Goal: Task Accomplishment & Management: Use online tool/utility

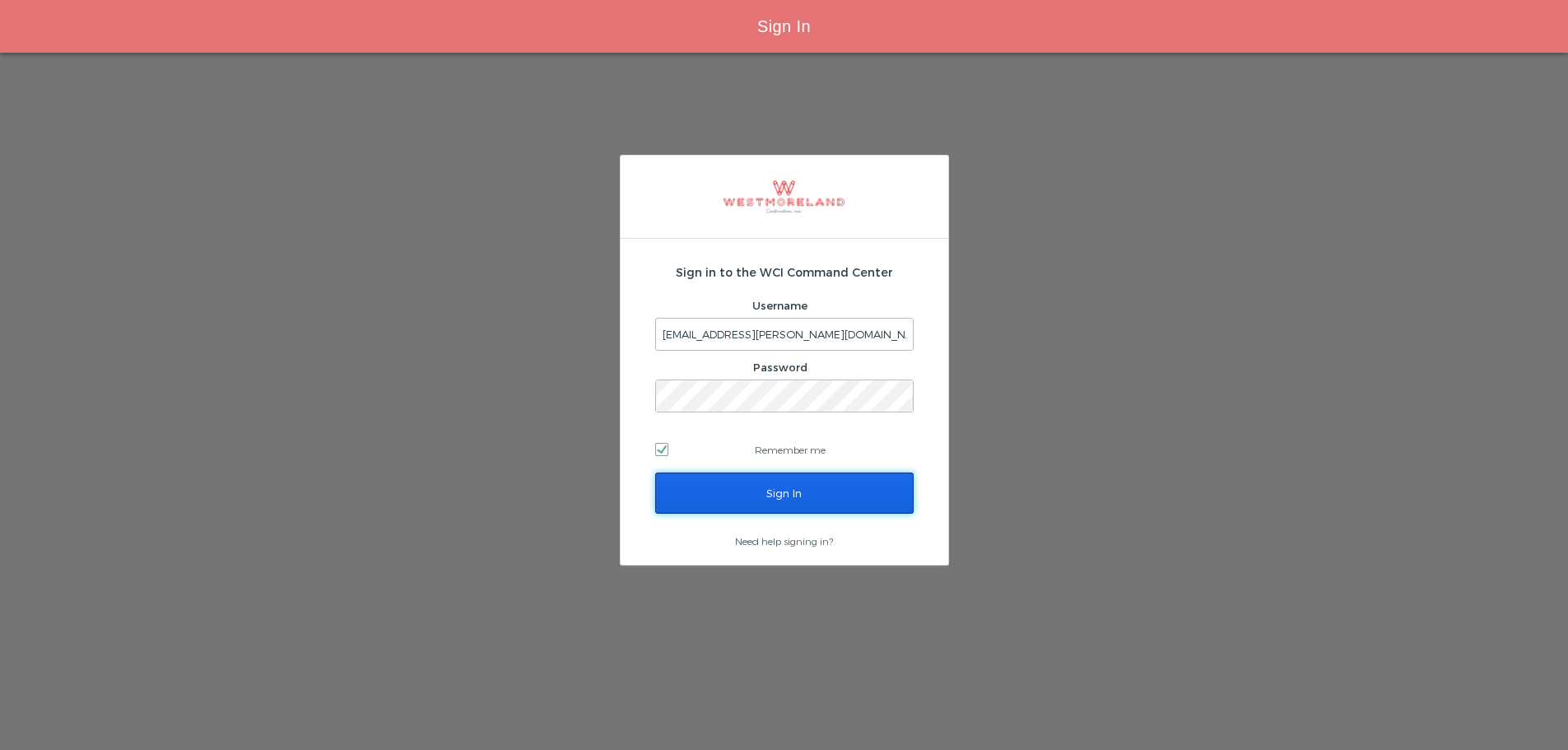
click at [830, 481] on input "Sign In" at bounding box center [784, 492] width 258 height 41
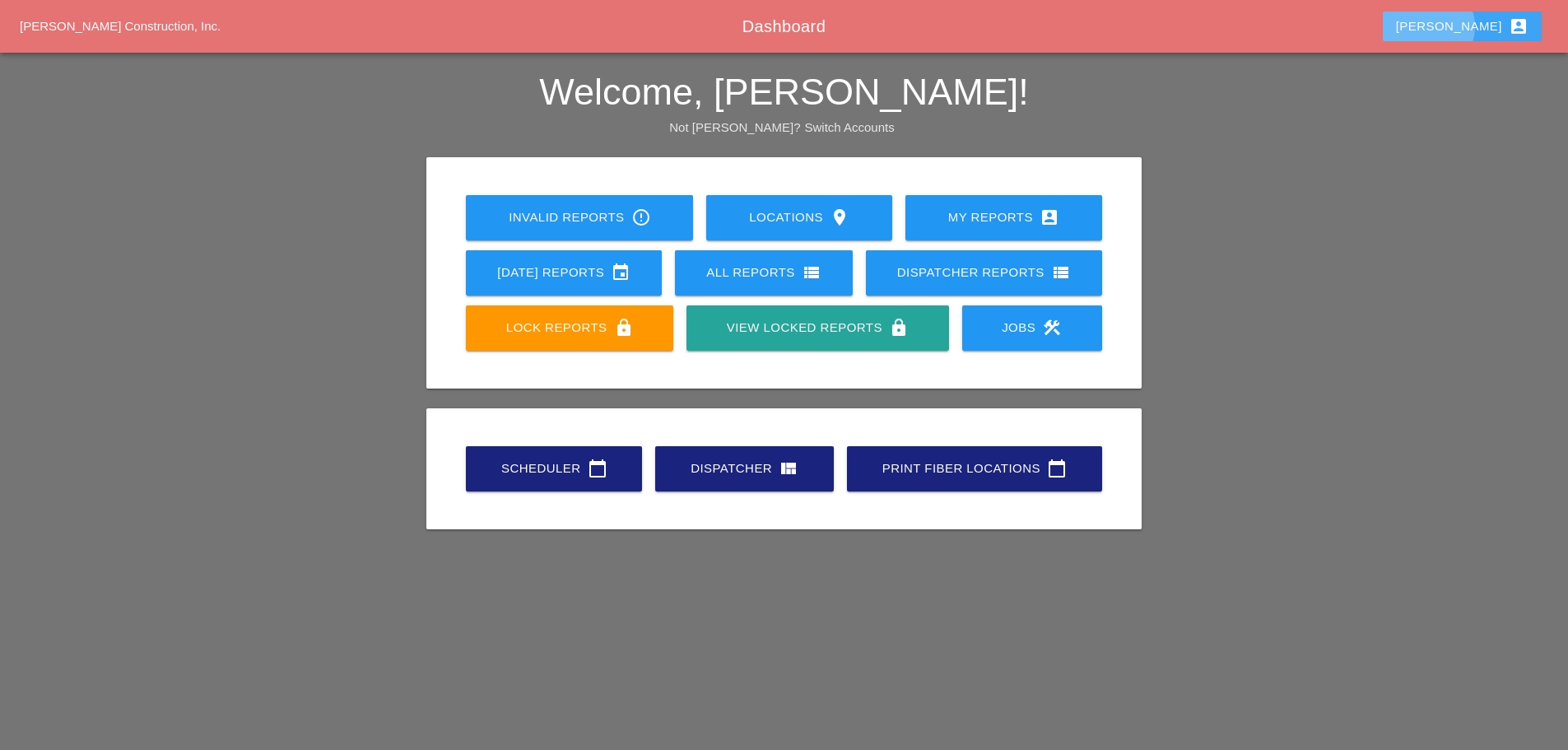
click at [1464, 27] on div "Enrico account_box" at bounding box center [1462, 26] width 133 height 20
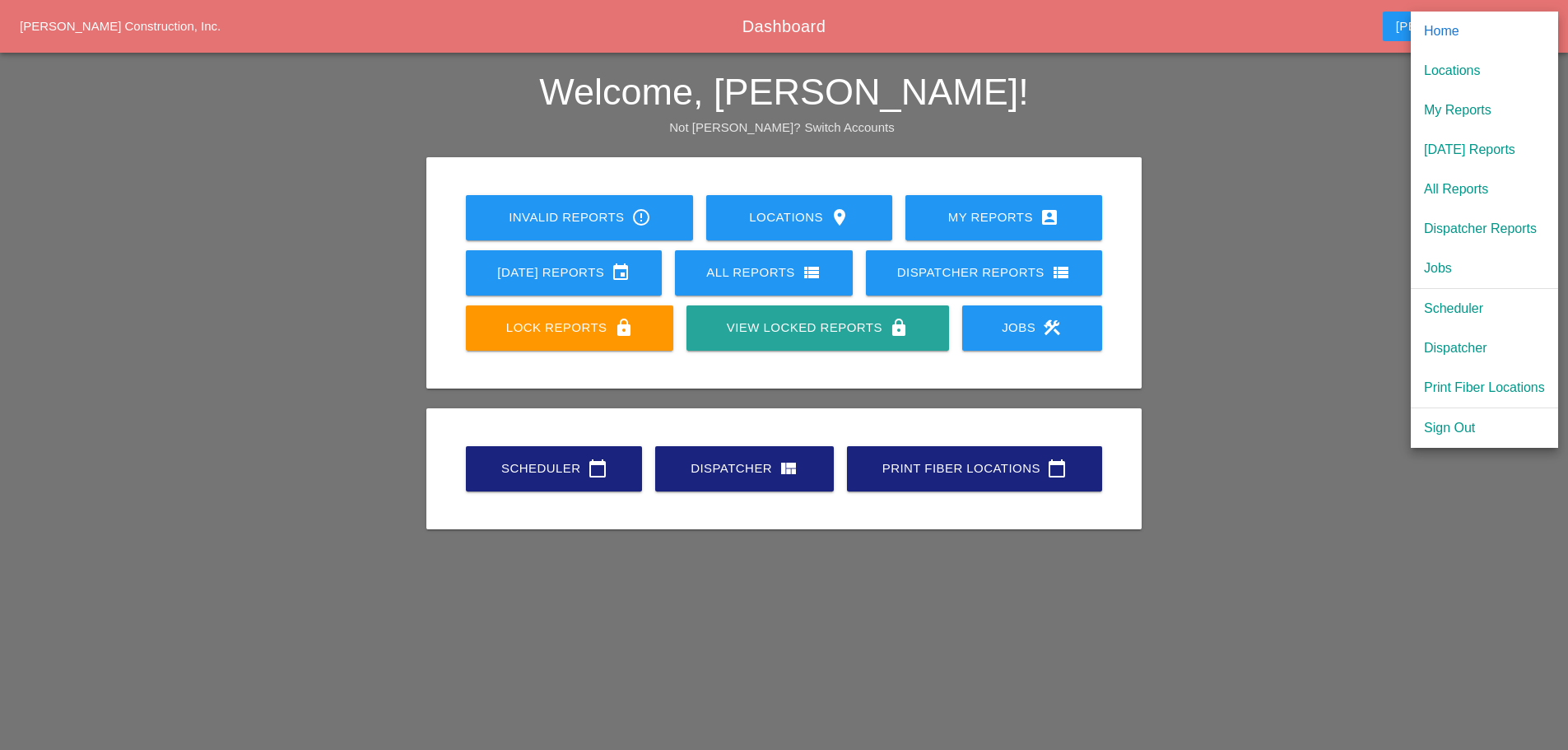
click at [1455, 308] on div "Scheduler" at bounding box center [1484, 308] width 121 height 20
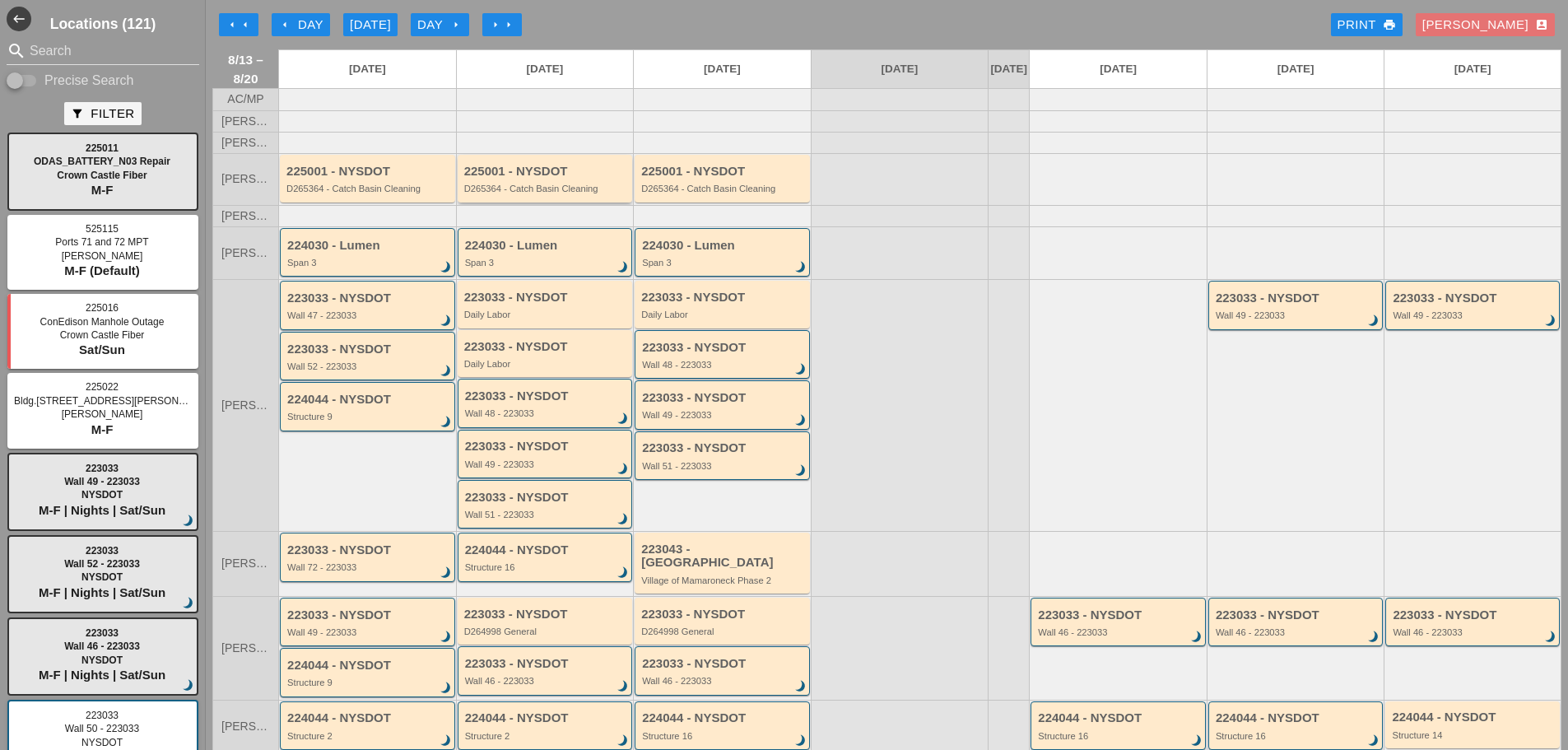
click at [505, 192] on div "225001 - NYSDOT D265364 - Catch Basin Cleaning" at bounding box center [547, 180] width 165 height 30
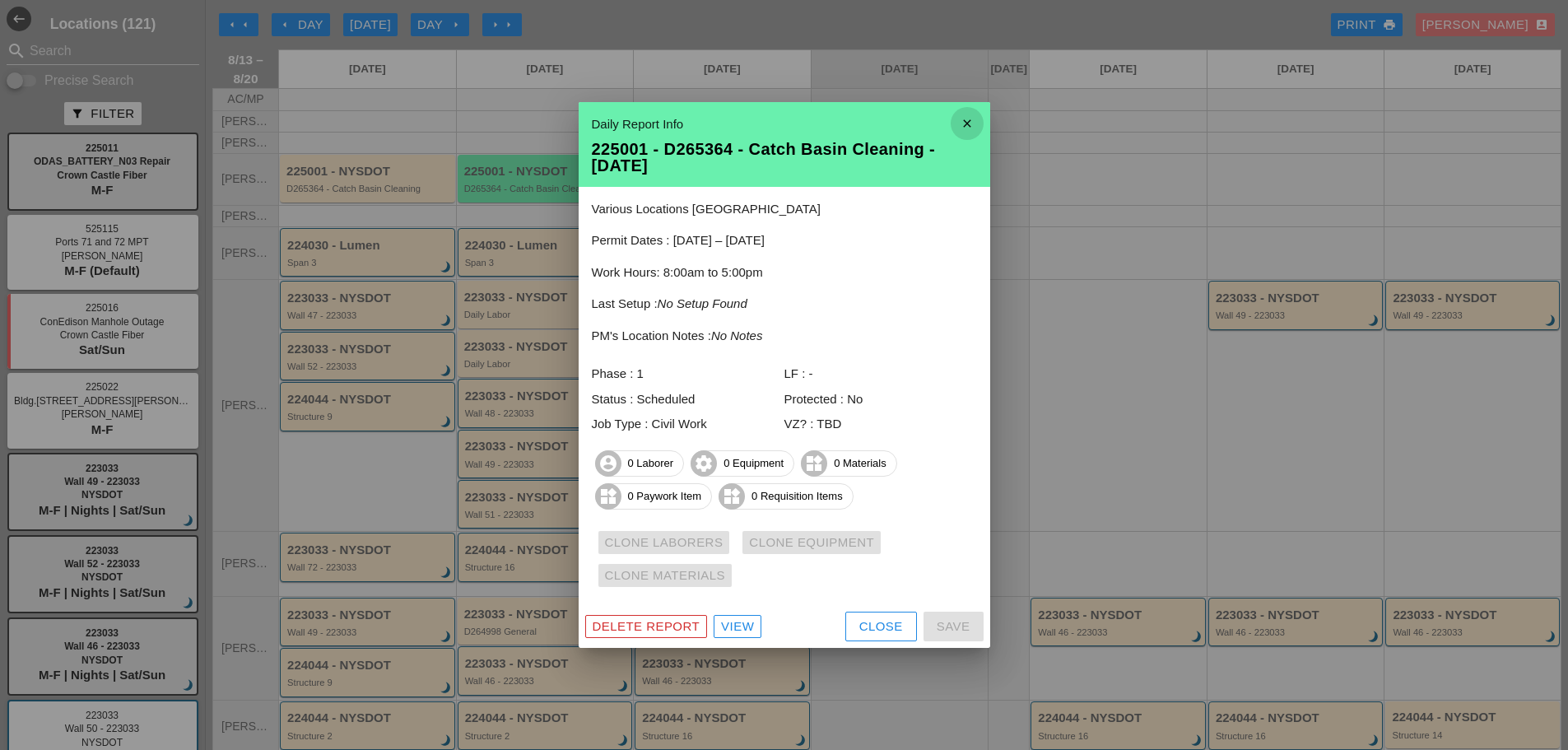
click at [976, 126] on icon "close" at bounding box center [967, 124] width 33 height 33
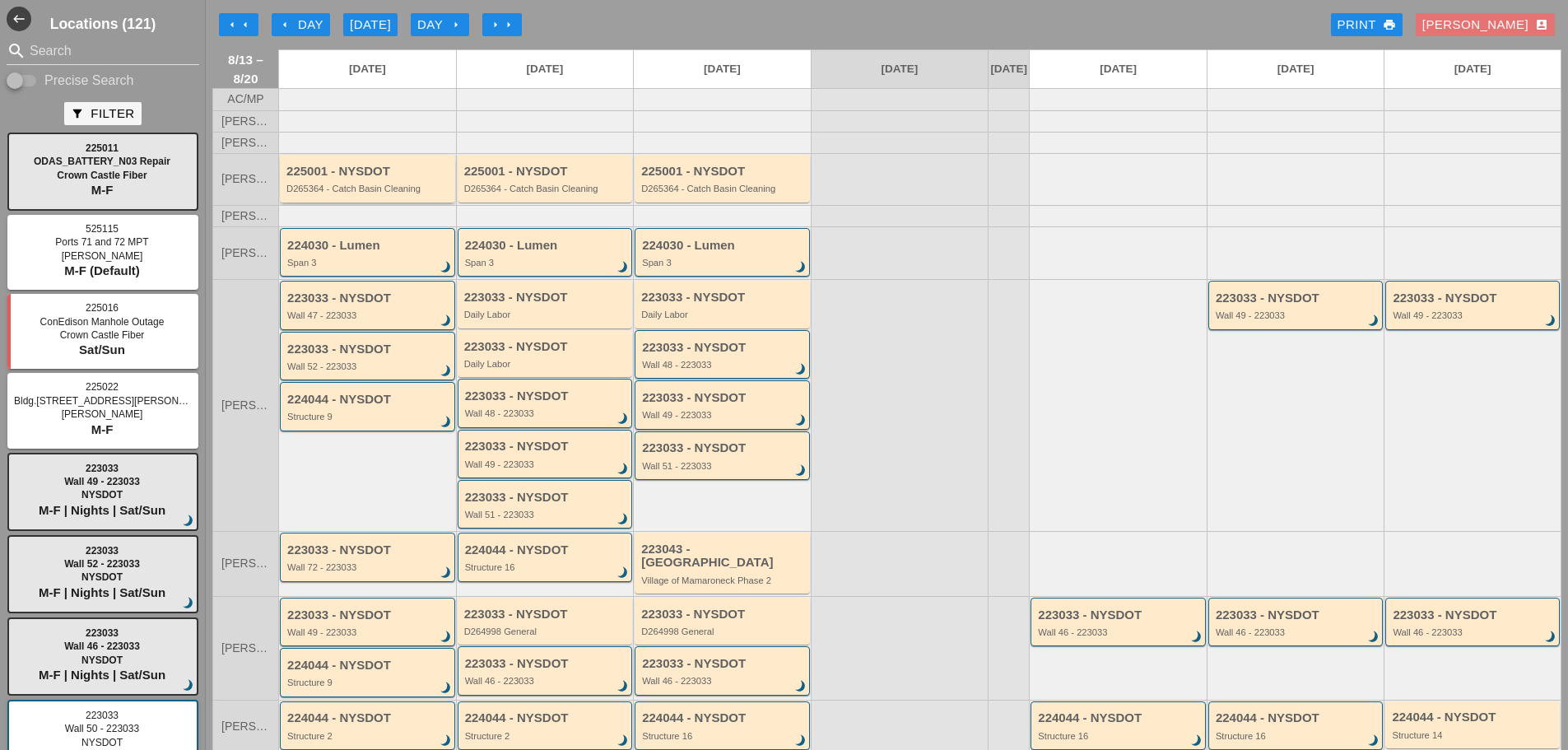
click at [338, 202] on div "225001 - NYSDOT D265364 - Catch Basin Cleaning" at bounding box center [368, 178] width 175 height 47
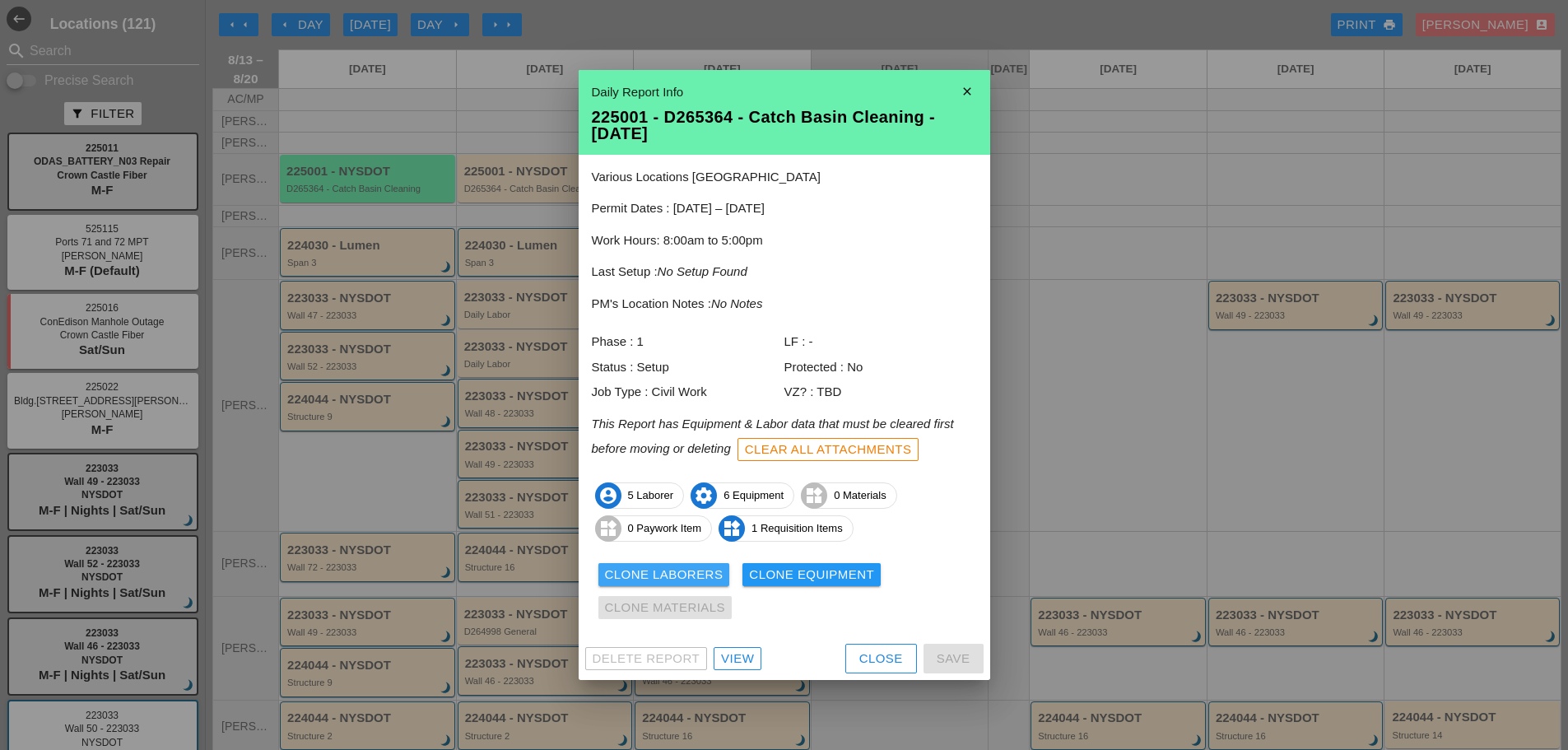
click at [657, 569] on div "Clone Laborers" at bounding box center [664, 575] width 119 height 19
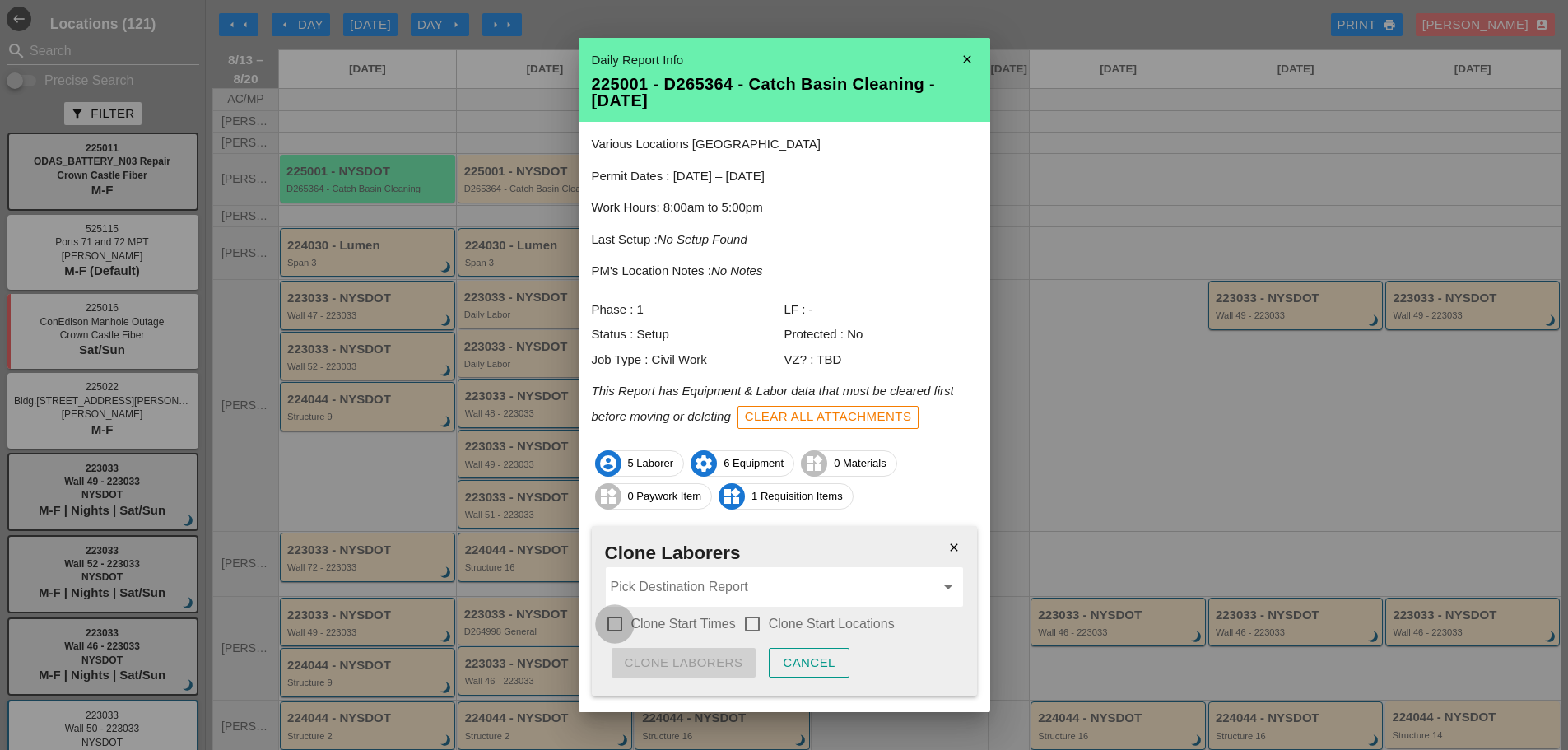
click at [624, 618] on div at bounding box center [615, 624] width 28 height 28
checkbox input "true"
click at [758, 623] on div at bounding box center [753, 624] width 28 height 28
checkbox input "true"
click at [680, 583] on input "Pick Destination Report" at bounding box center [773, 587] width 324 height 26
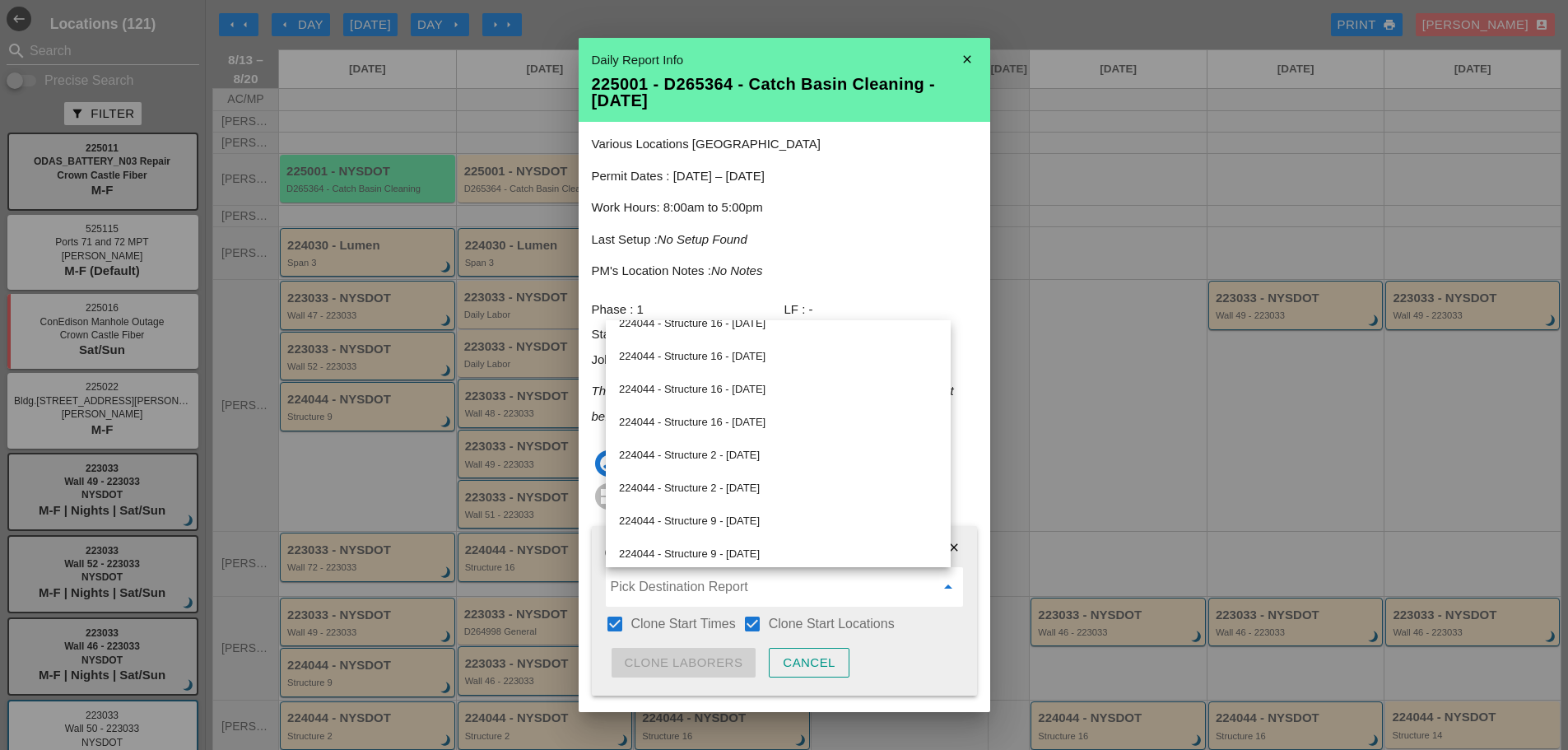
scroll to position [1011, 0]
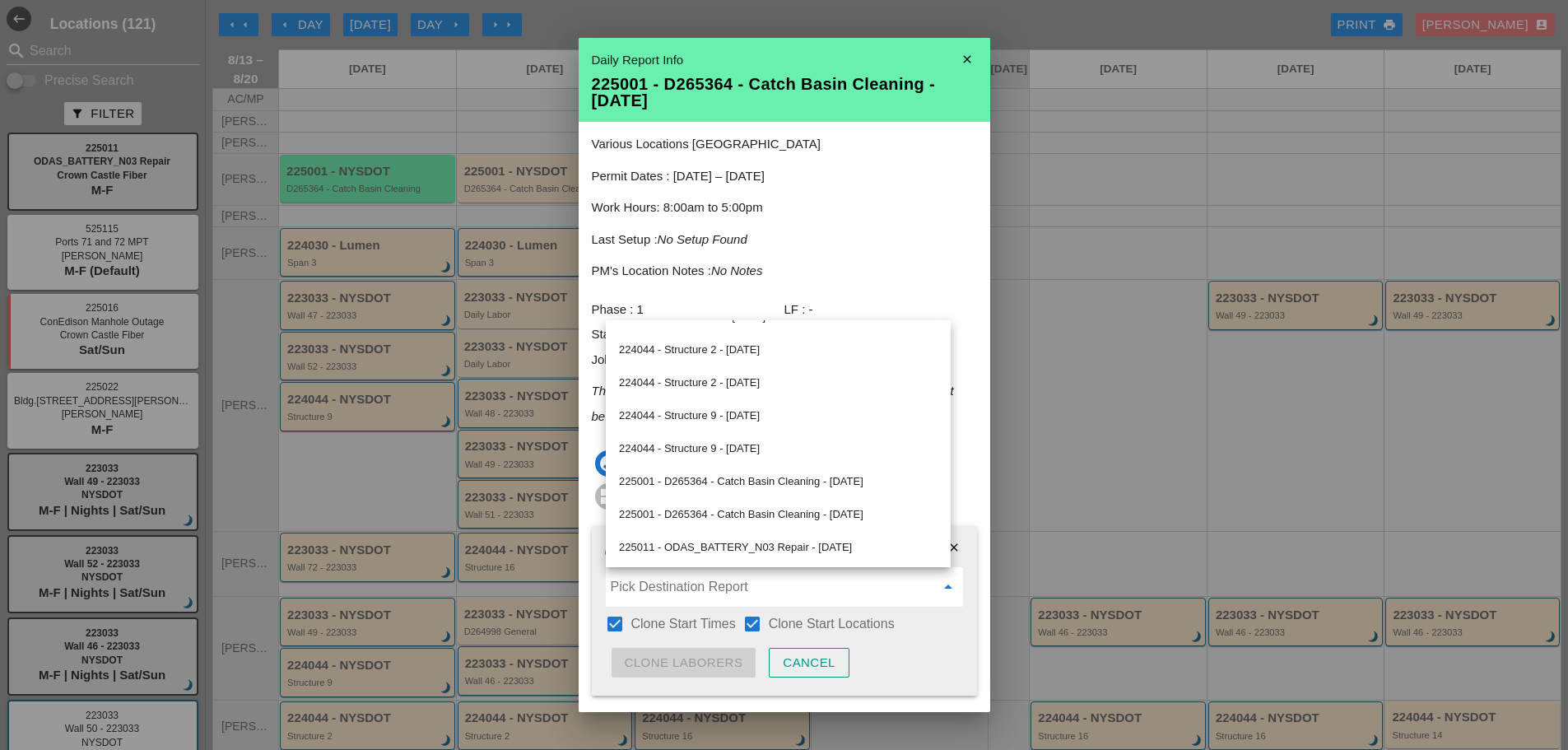
click at [732, 481] on div "225001 - D265364 - Catch Basin Cleaning - 08/14/2025" at bounding box center [778, 481] width 319 height 20
type input "225001 - D265364 - Catch Basin Cleaning - 08/14/2025"
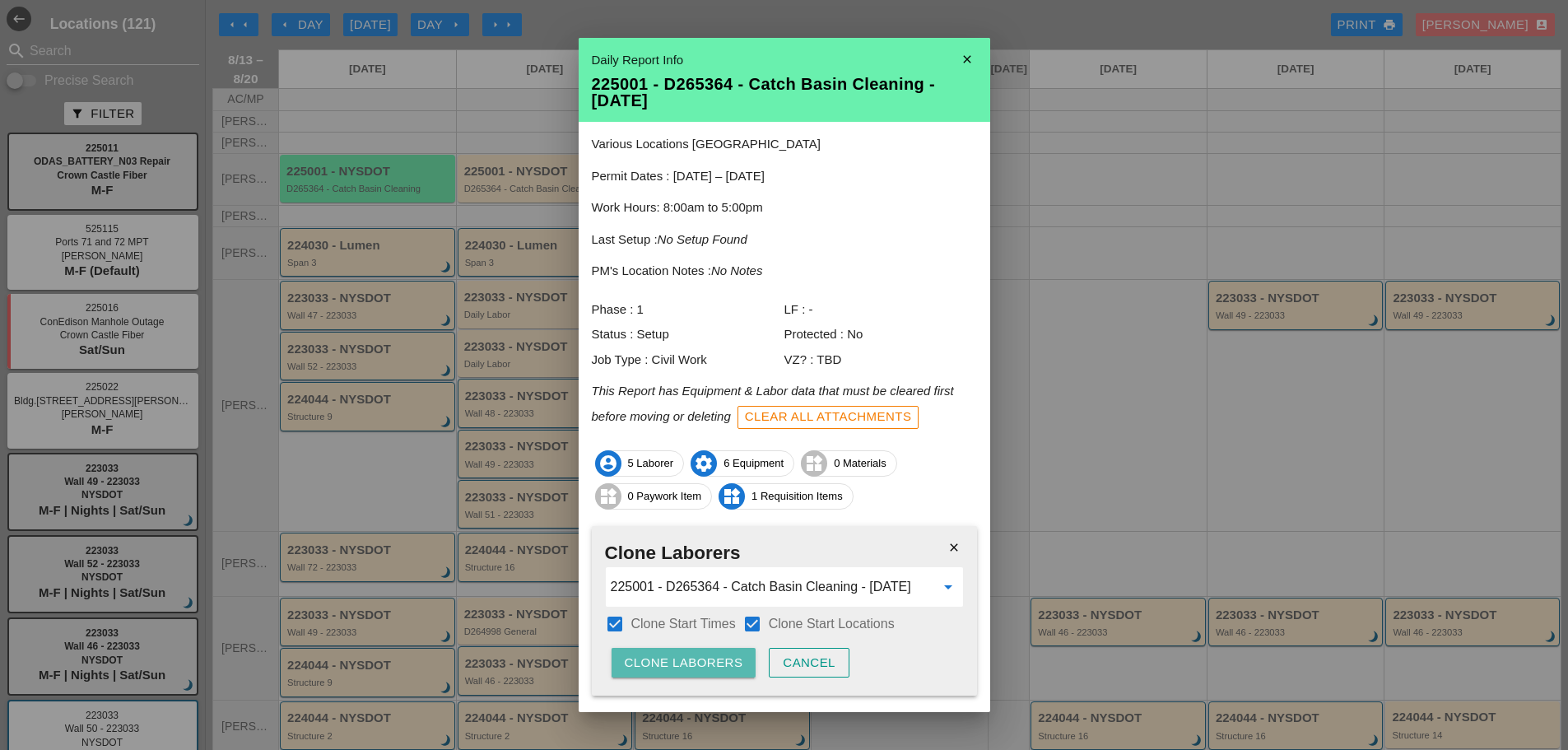
click at [684, 660] on div "Clone Laborers" at bounding box center [684, 664] width 119 height 19
click at [685, 658] on div "Are you sure?" at bounding box center [677, 664] width 105 height 19
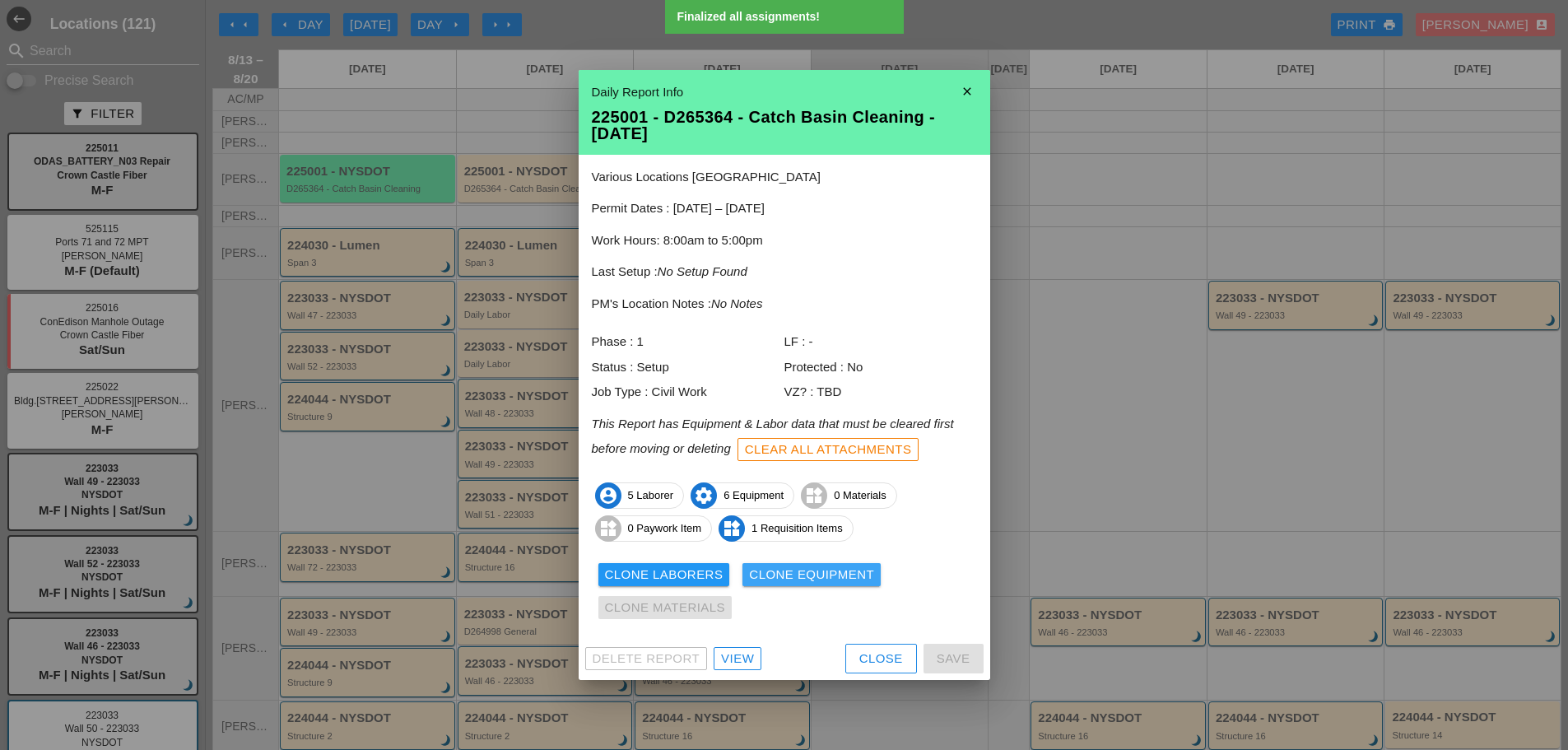
click at [787, 574] on div "Clone Equipment" at bounding box center [811, 575] width 125 height 19
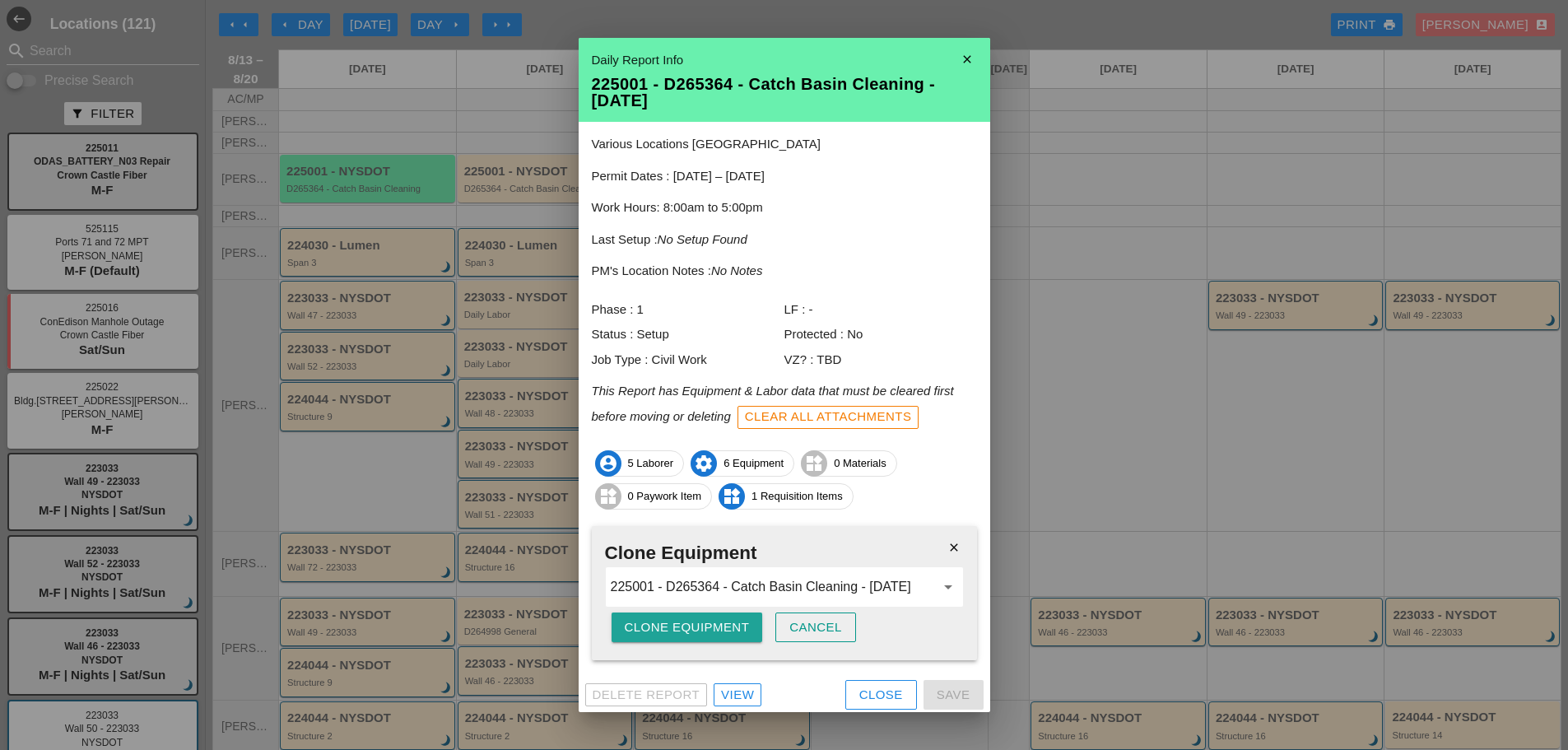
click at [687, 630] on div "Clone Equipment" at bounding box center [687, 628] width 125 height 19
click at [688, 630] on div "Are you sure?" at bounding box center [677, 628] width 105 height 19
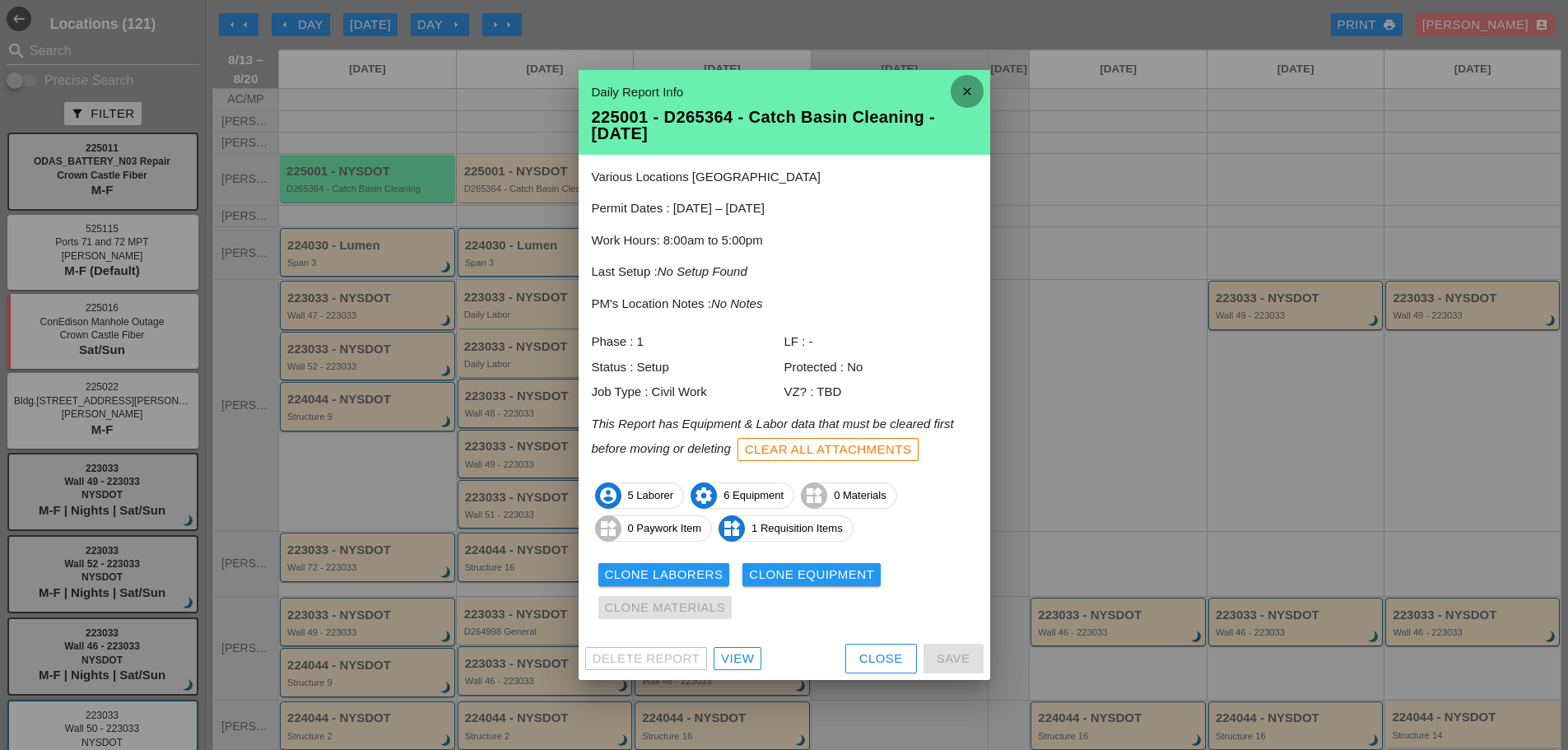
click at [970, 90] on icon "close" at bounding box center [967, 92] width 33 height 33
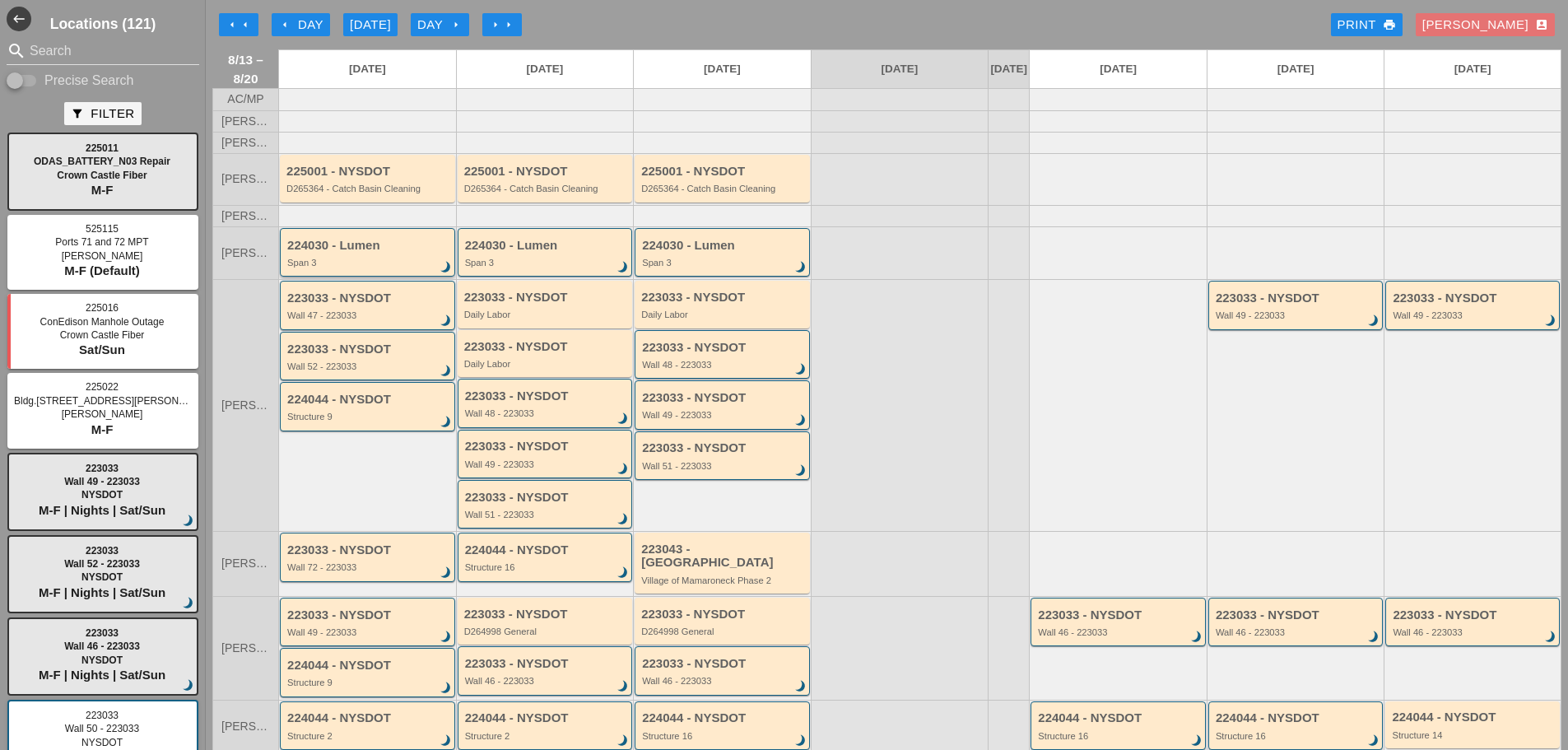
click at [347, 267] on div "Span 3" at bounding box center [368, 262] width 163 height 10
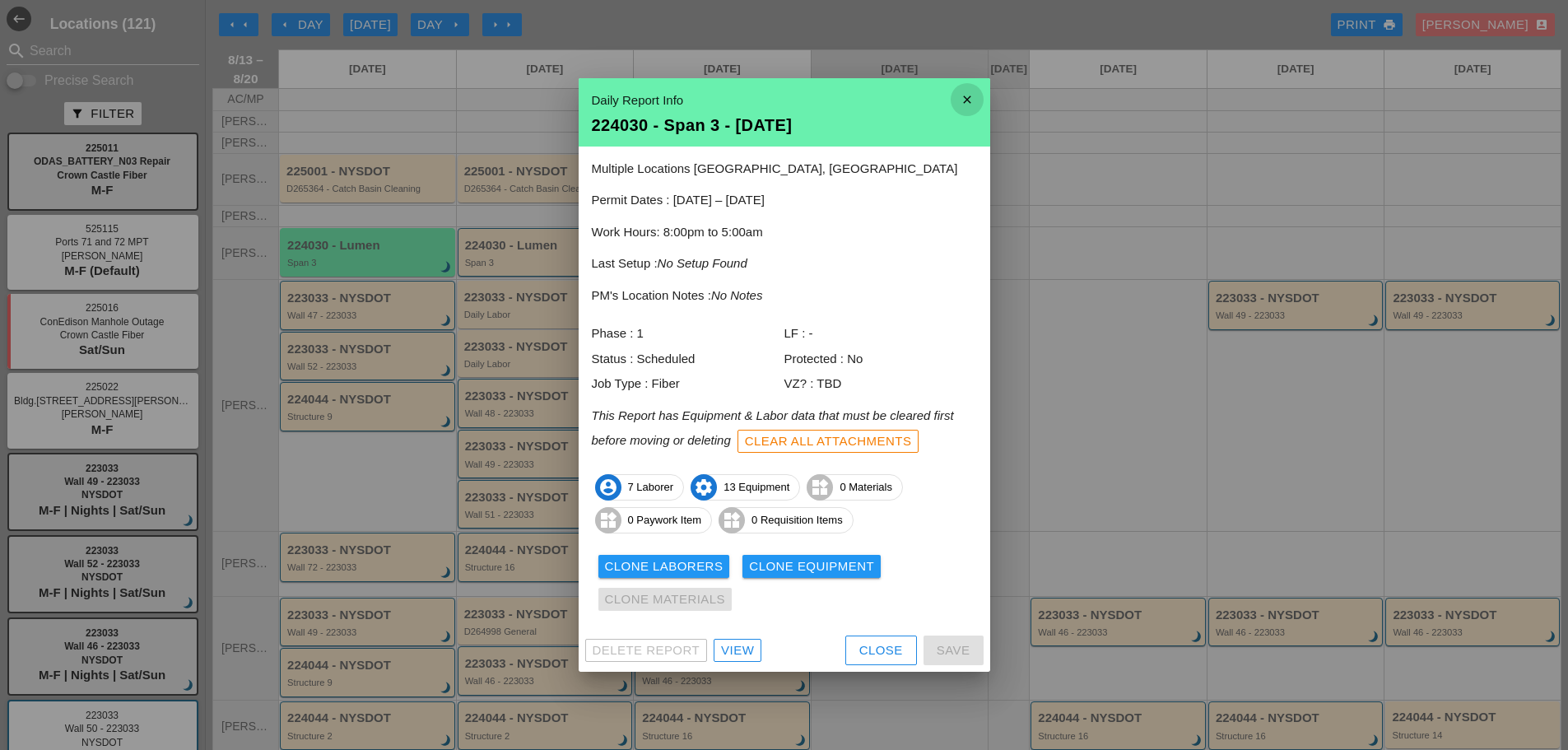
click at [980, 97] on icon "close" at bounding box center [967, 100] width 33 height 33
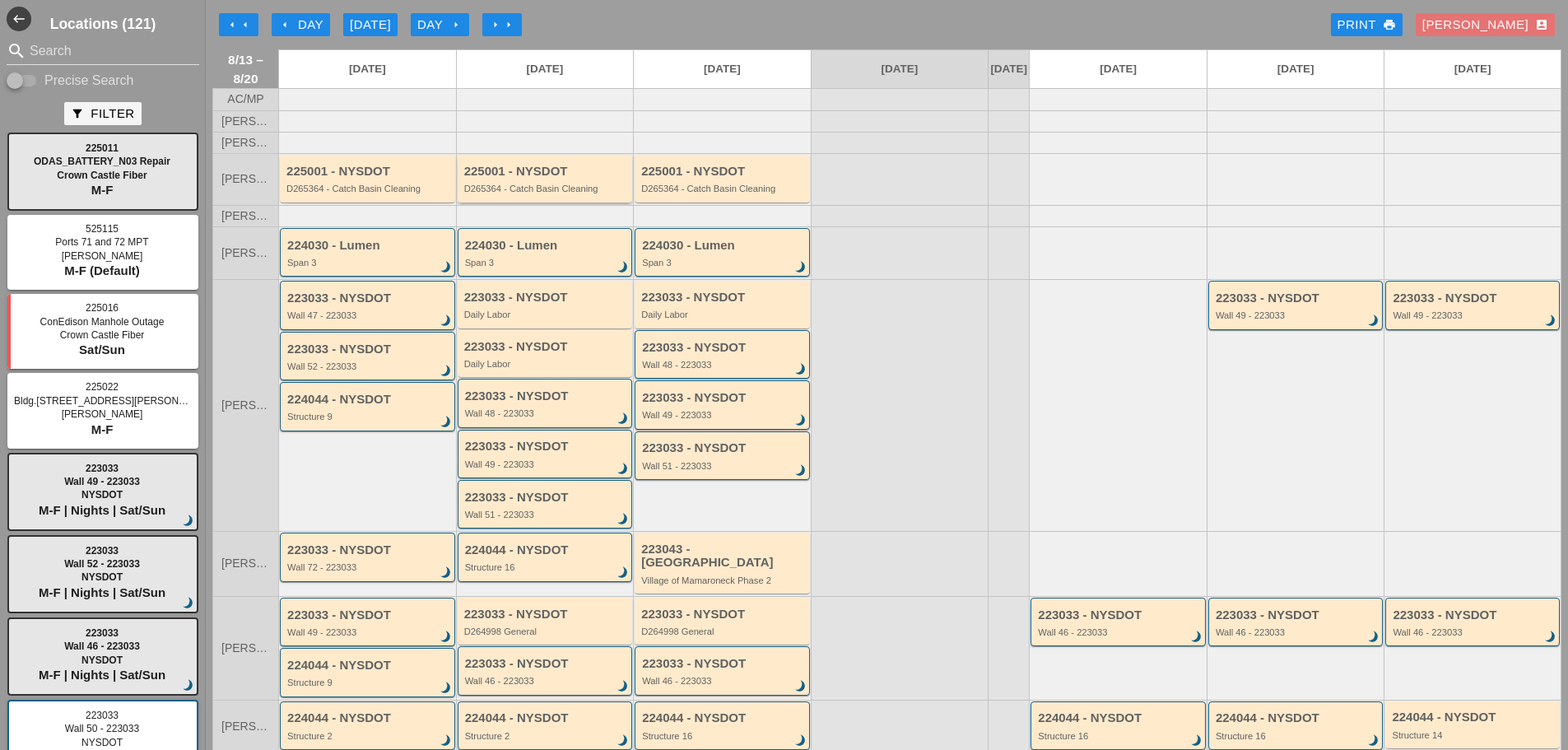
click at [535, 194] on div "D265364 - Catch Basin Cleaning" at bounding box center [547, 188] width 165 height 10
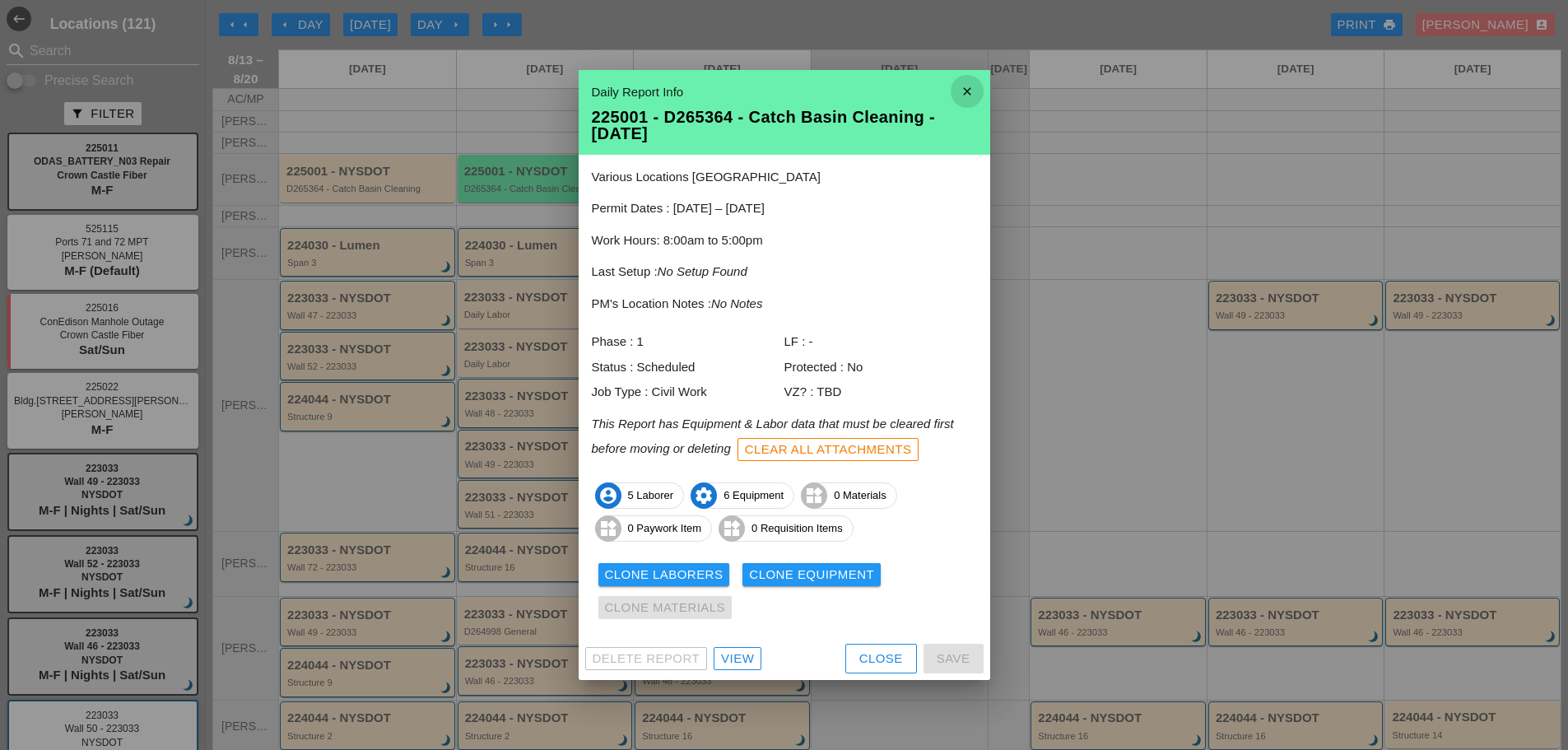
click at [965, 94] on icon "close" at bounding box center [967, 92] width 33 height 33
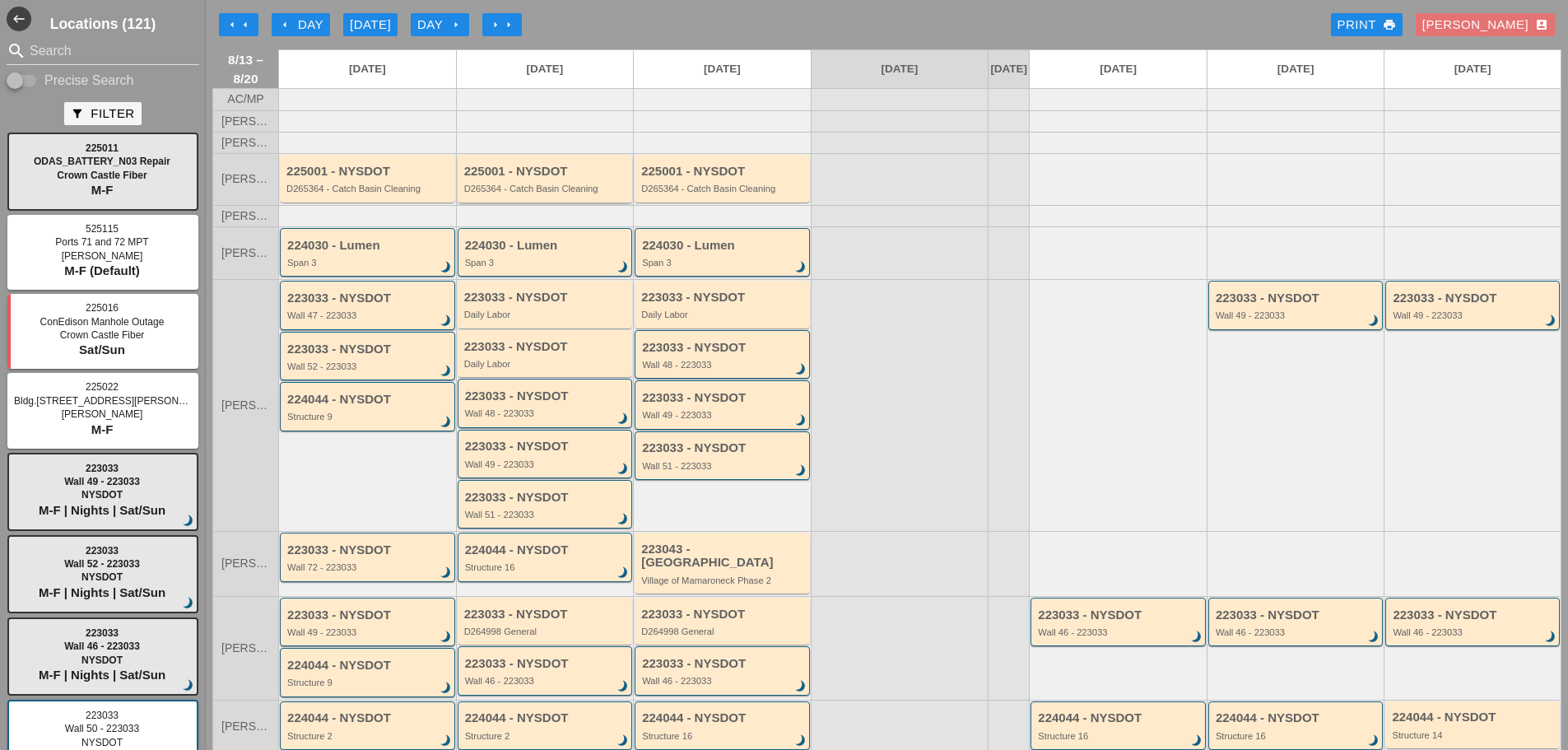
click at [560, 194] on div "D265364 - Catch Basin Cleaning" at bounding box center [547, 188] width 165 height 10
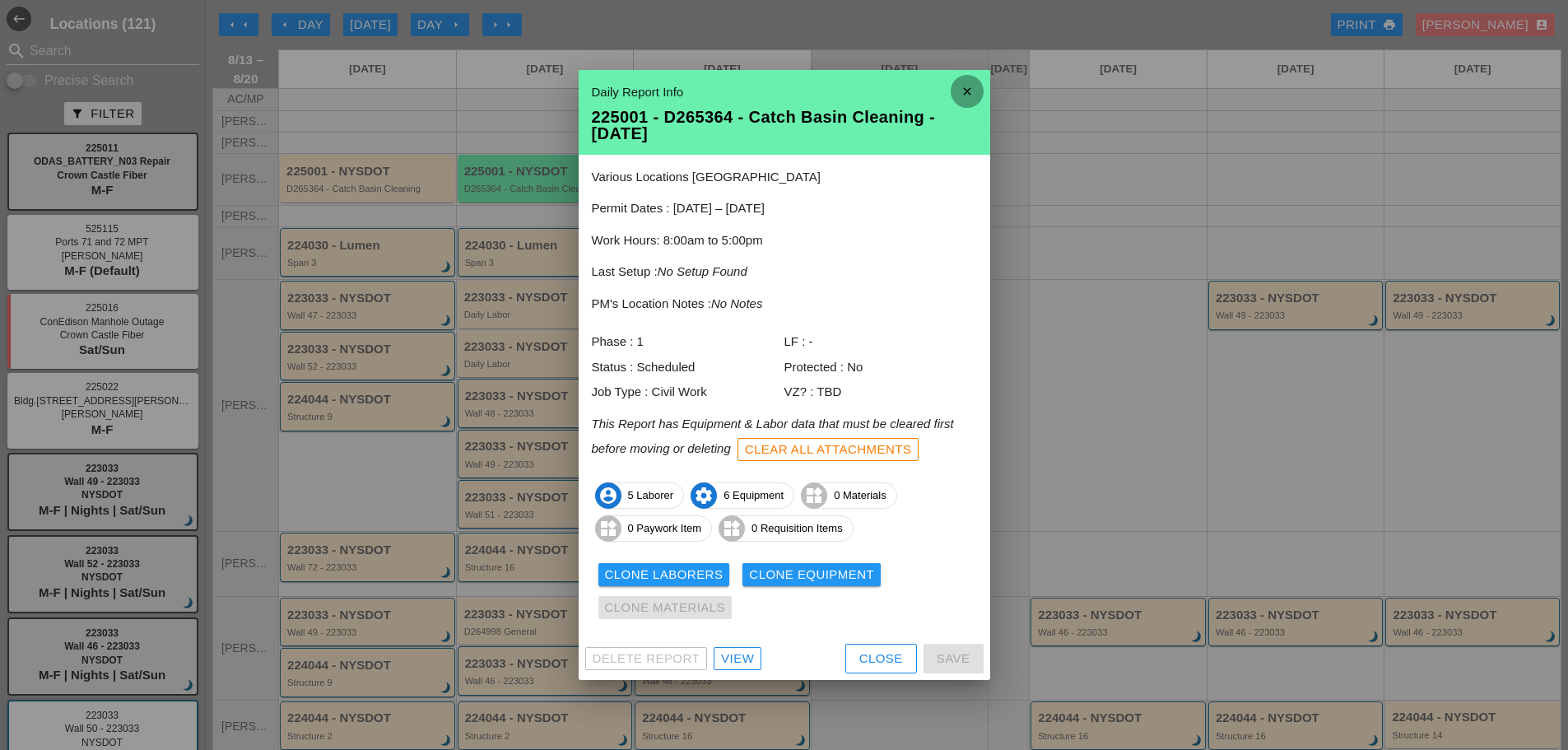
click at [959, 92] on icon "close" at bounding box center [967, 92] width 33 height 33
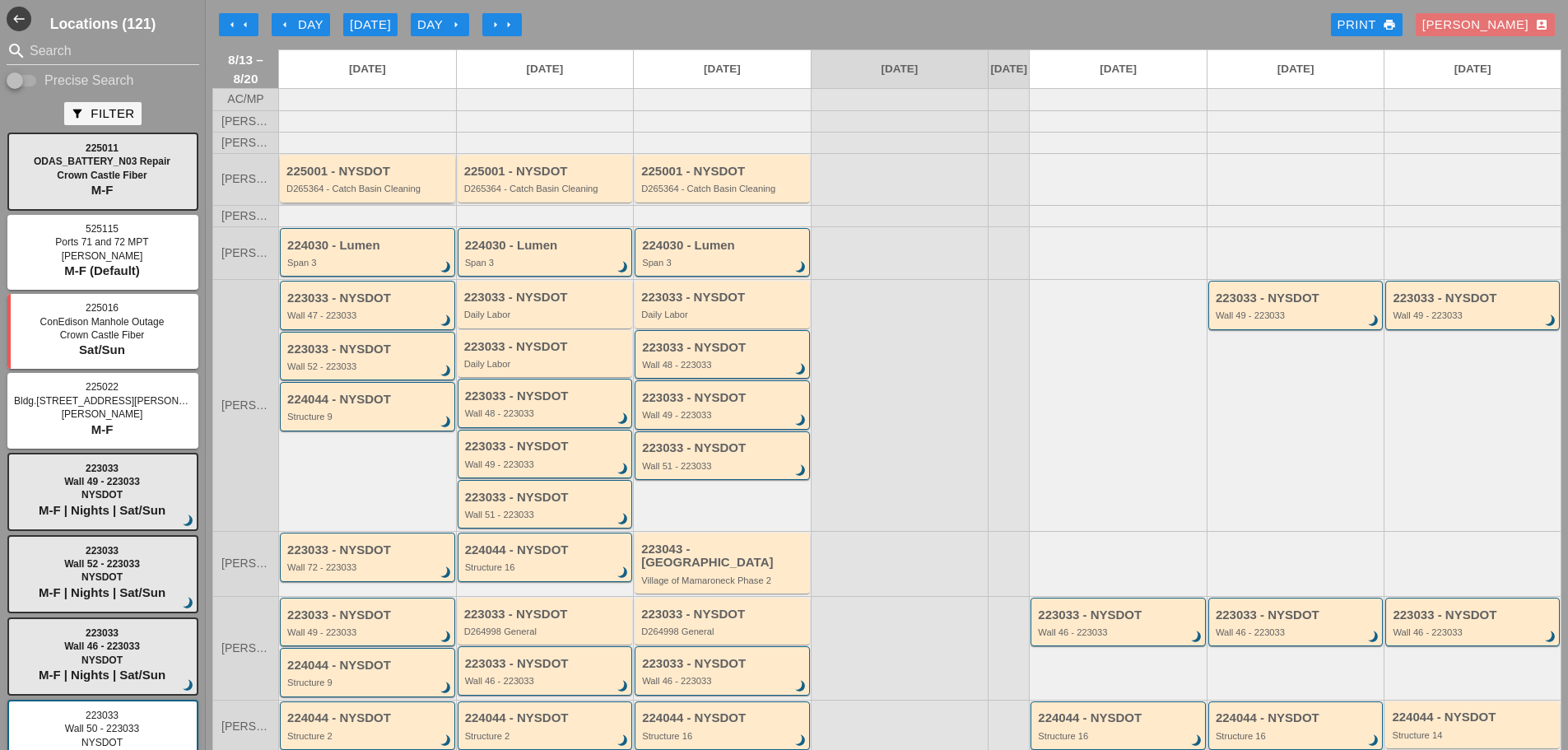
click at [362, 179] on div "225001 - NYSDOT" at bounding box center [368, 172] width 165 height 14
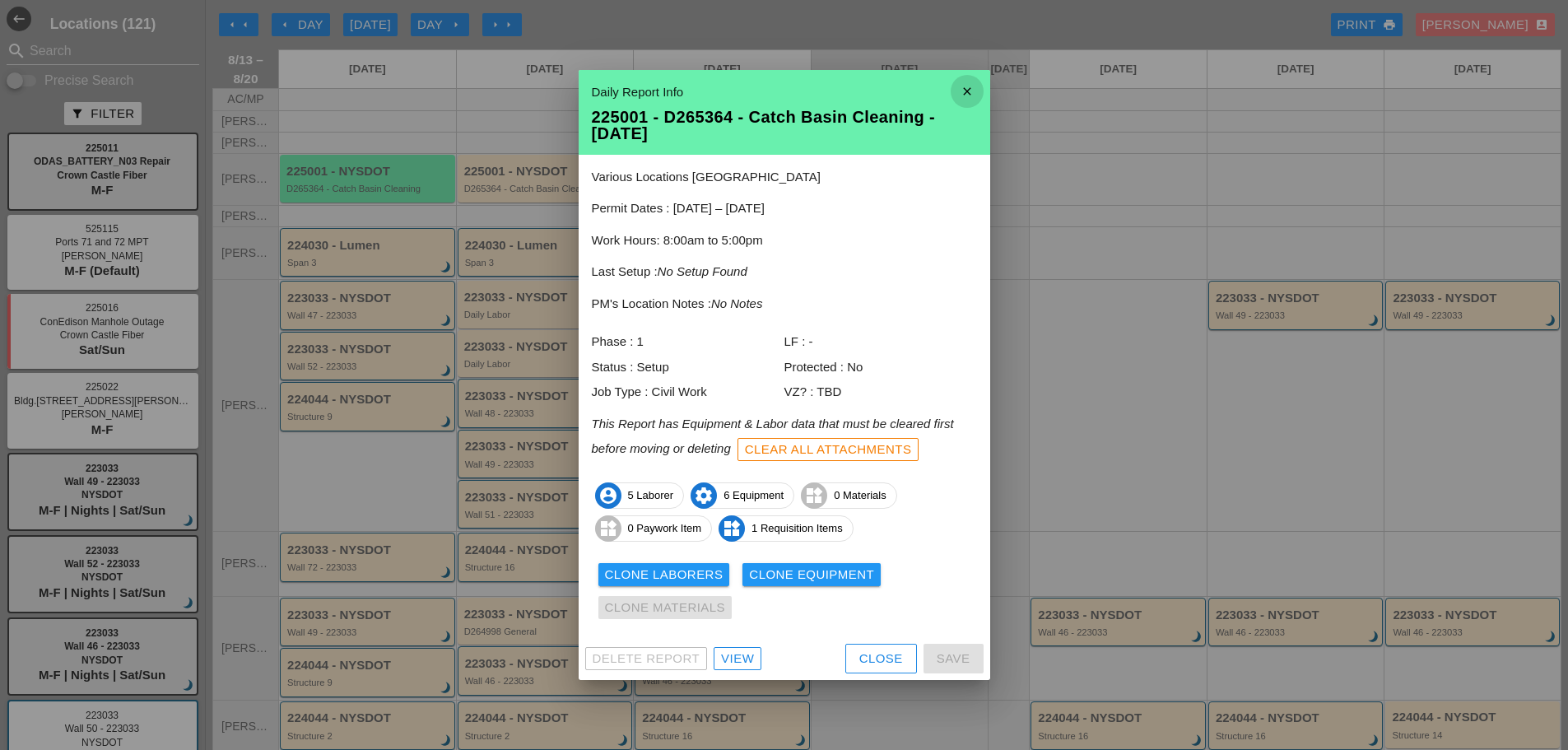
click at [967, 91] on icon "close" at bounding box center [967, 92] width 33 height 33
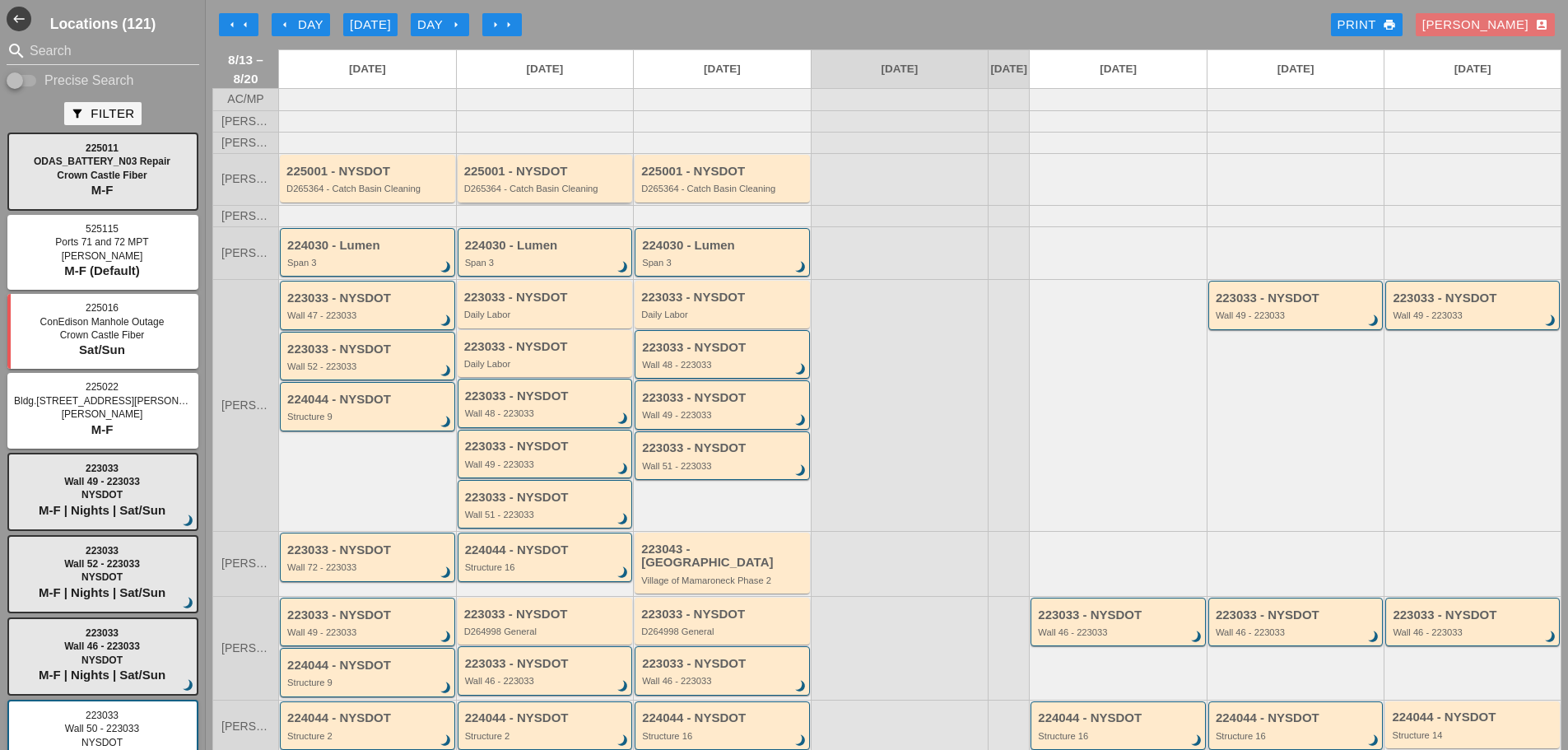
click at [575, 194] on div "D265364 - Catch Basin Cleaning" at bounding box center [547, 188] width 165 height 10
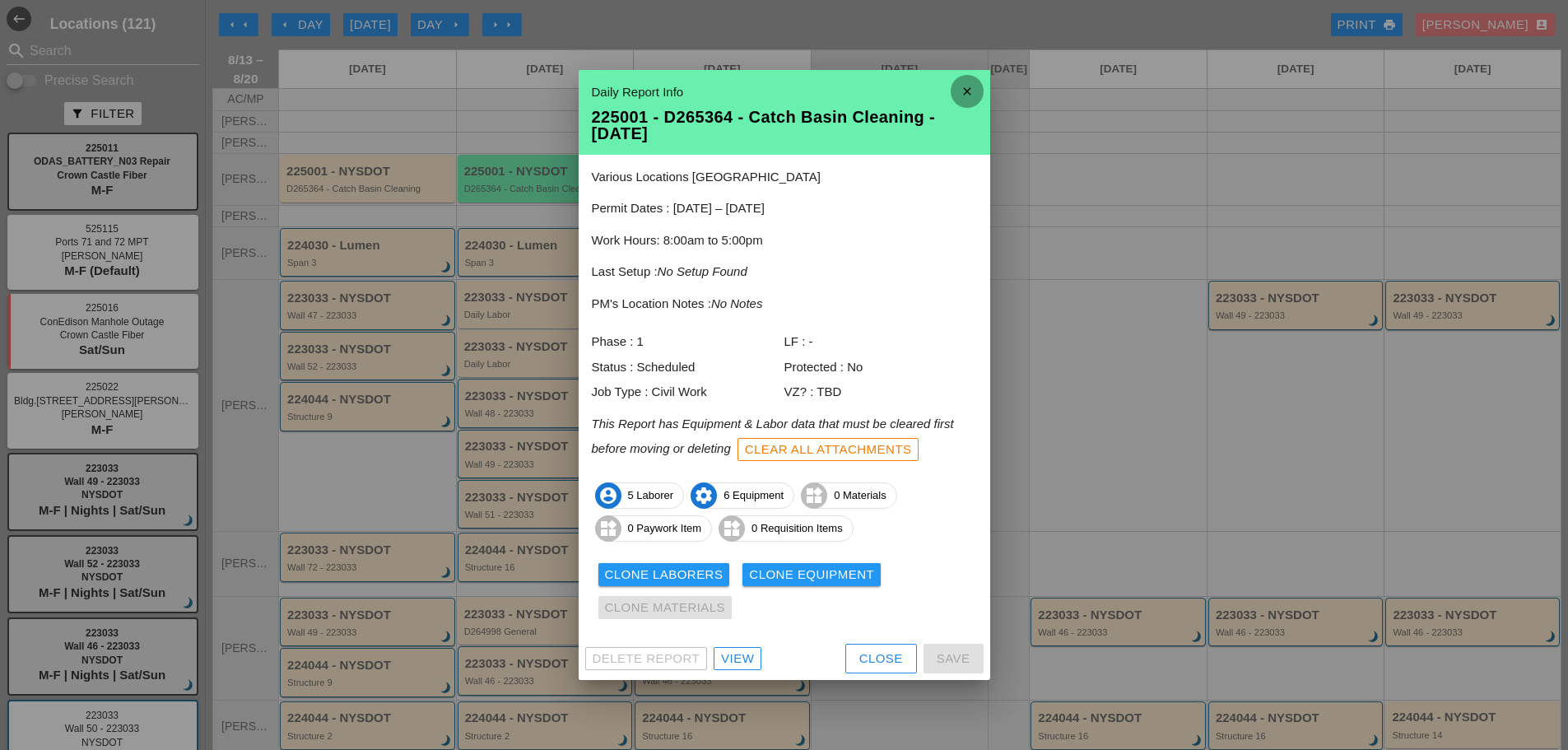
click at [967, 86] on icon "close" at bounding box center [967, 92] width 33 height 33
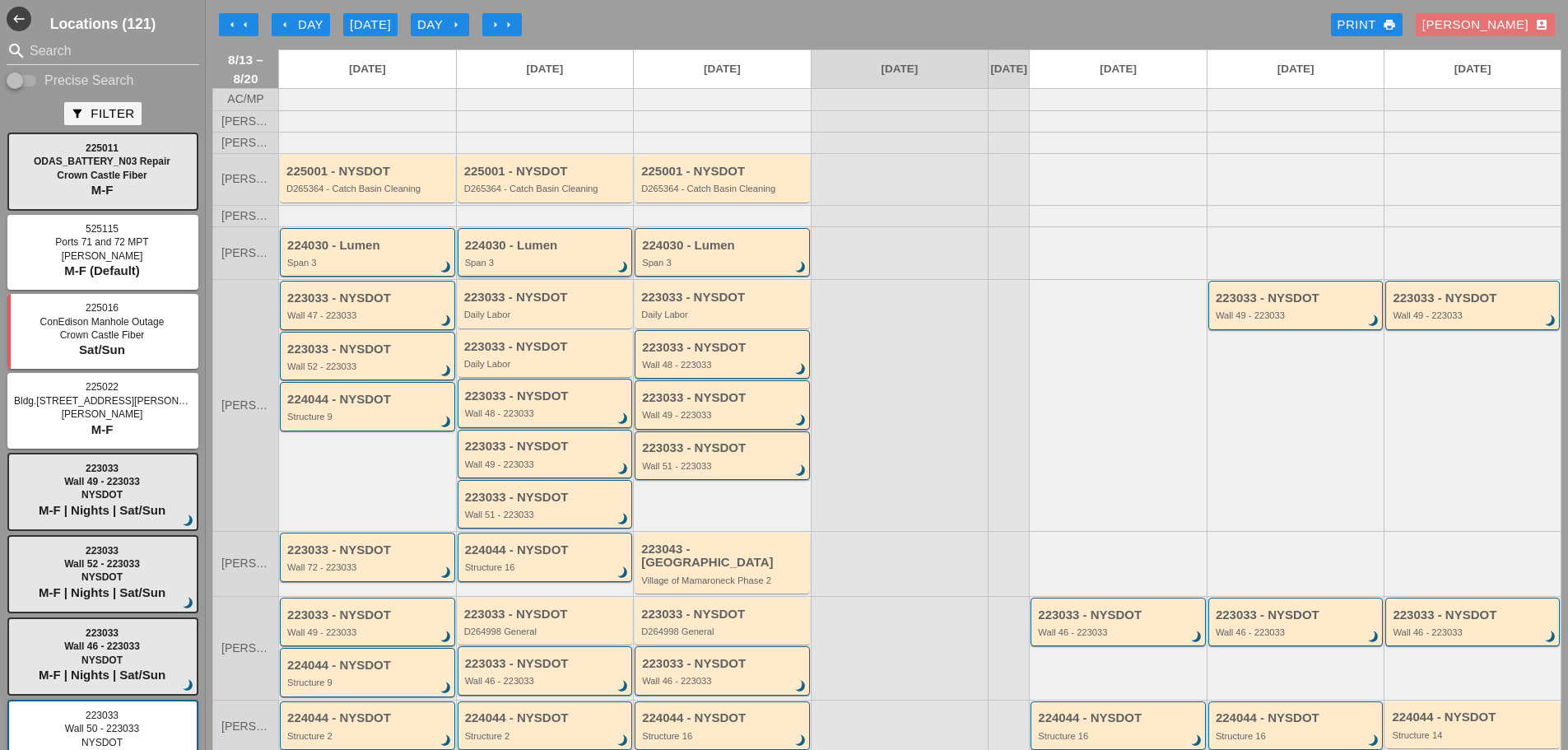
click at [533, 266] on div "224030 - Lumen Span 3 brightness_3" at bounding box center [547, 253] width 163 height 30
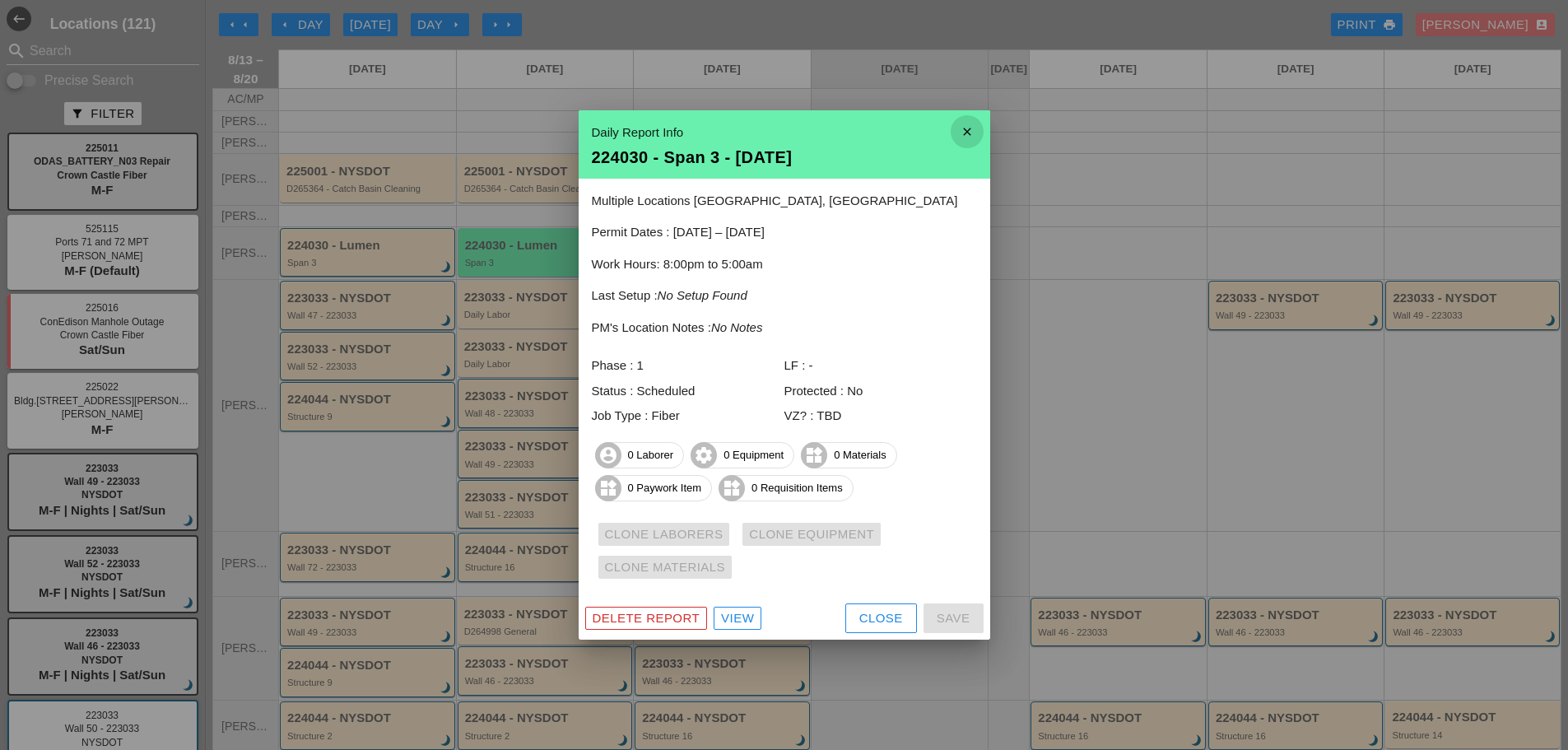
click at [963, 127] on icon "close" at bounding box center [967, 132] width 33 height 33
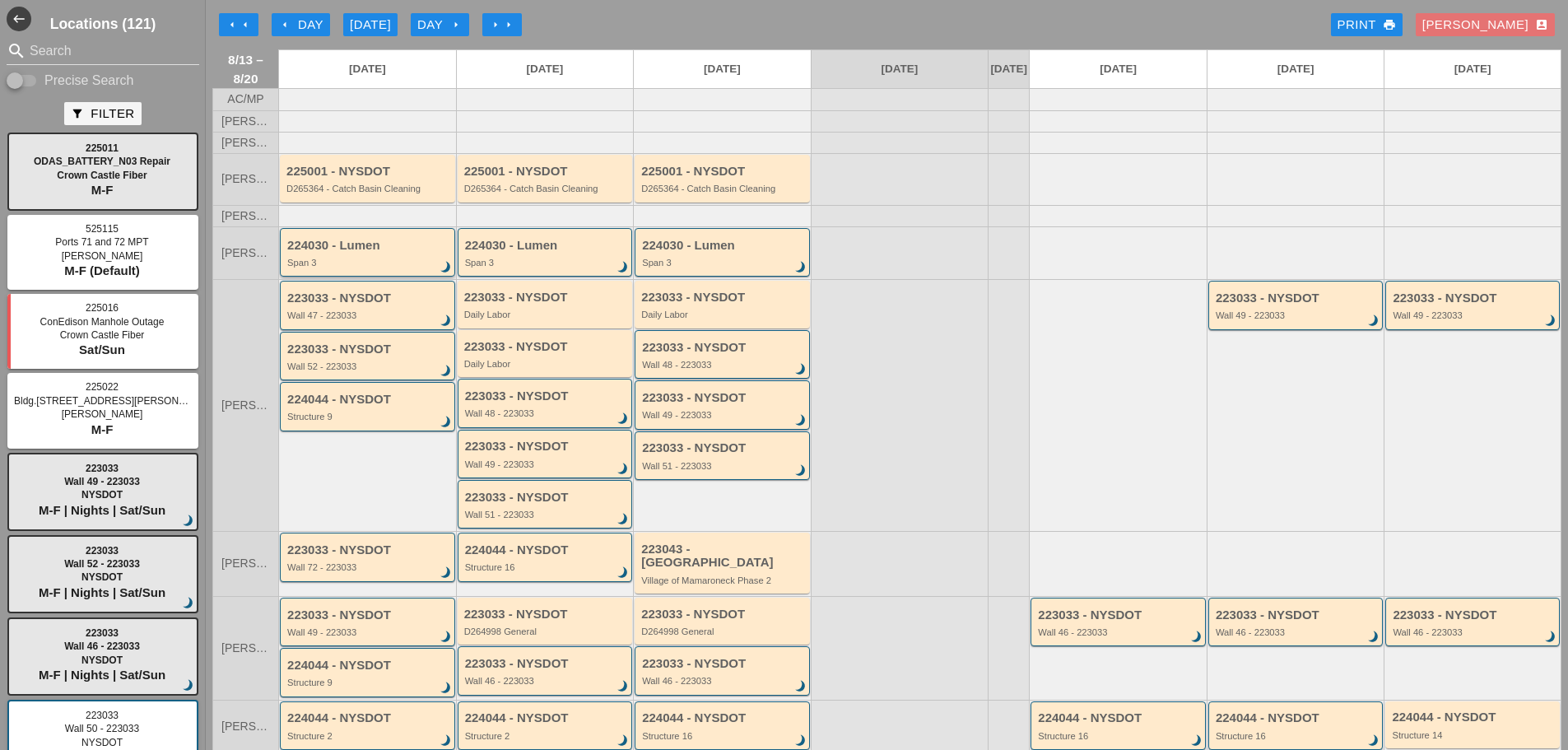
click at [382, 264] on div "224030 - Lumen Span 3 brightness_3" at bounding box center [368, 253] width 163 height 30
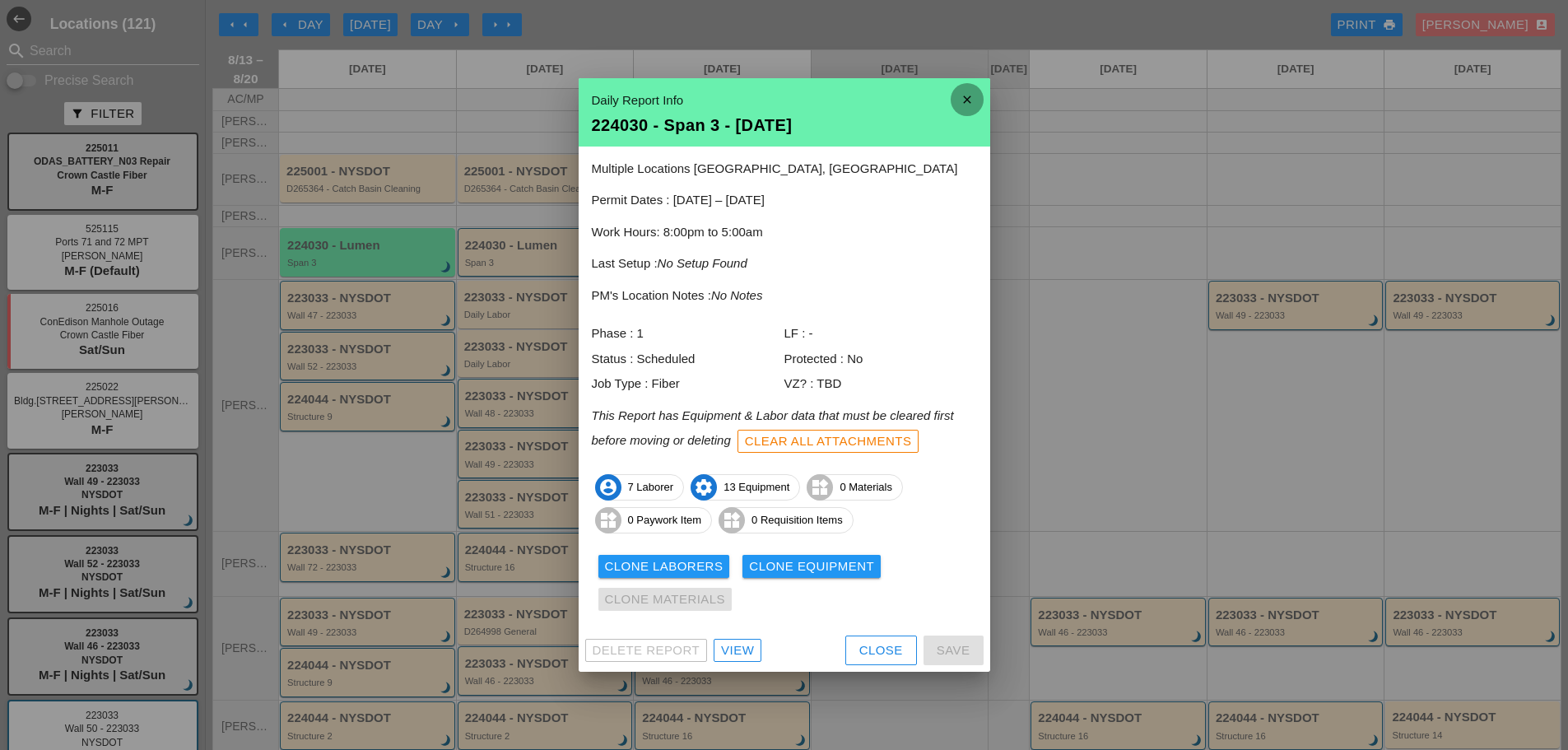
click at [960, 99] on icon "close" at bounding box center [967, 100] width 33 height 33
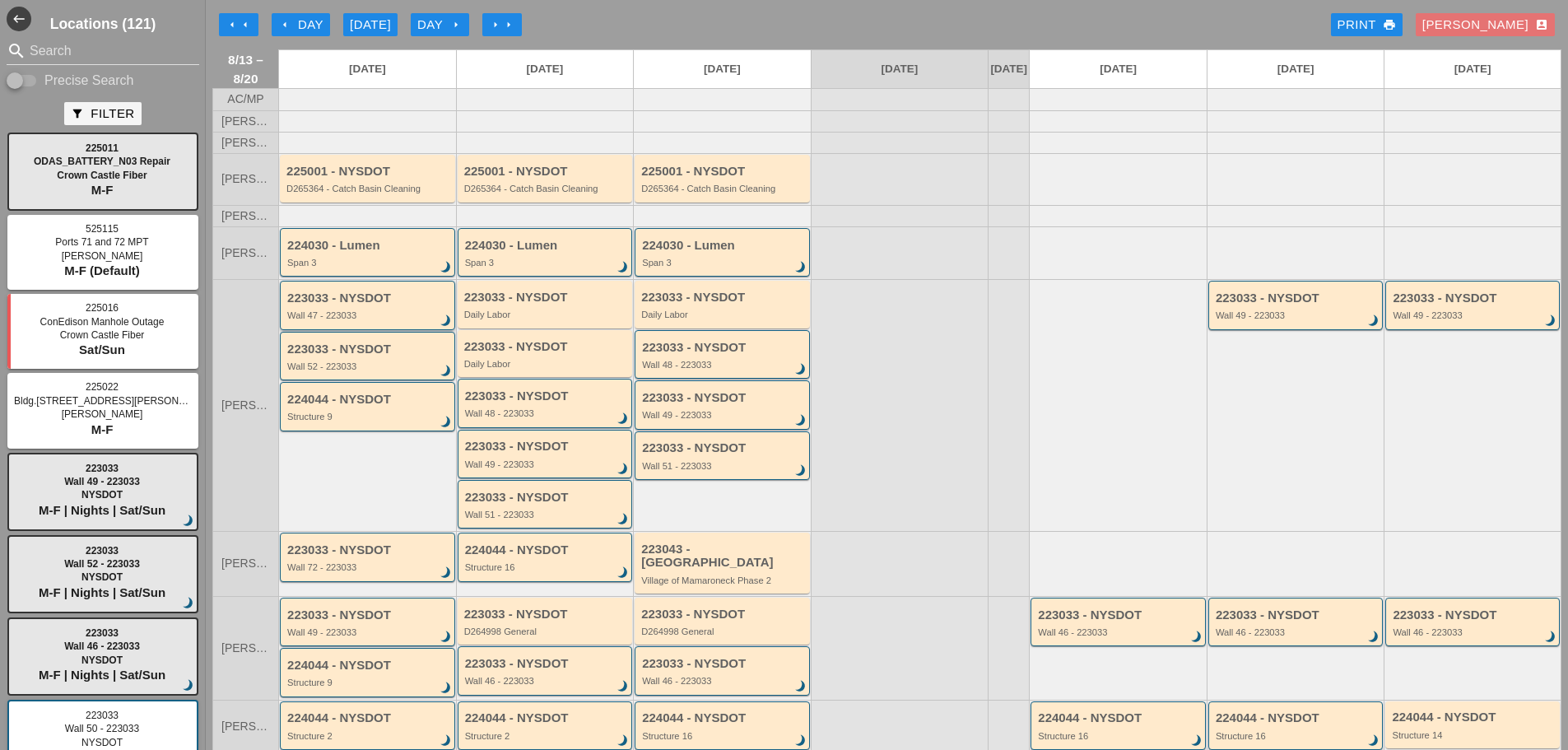
click at [423, 320] on div "Wall 47 - 223033" at bounding box center [368, 314] width 163 height 10
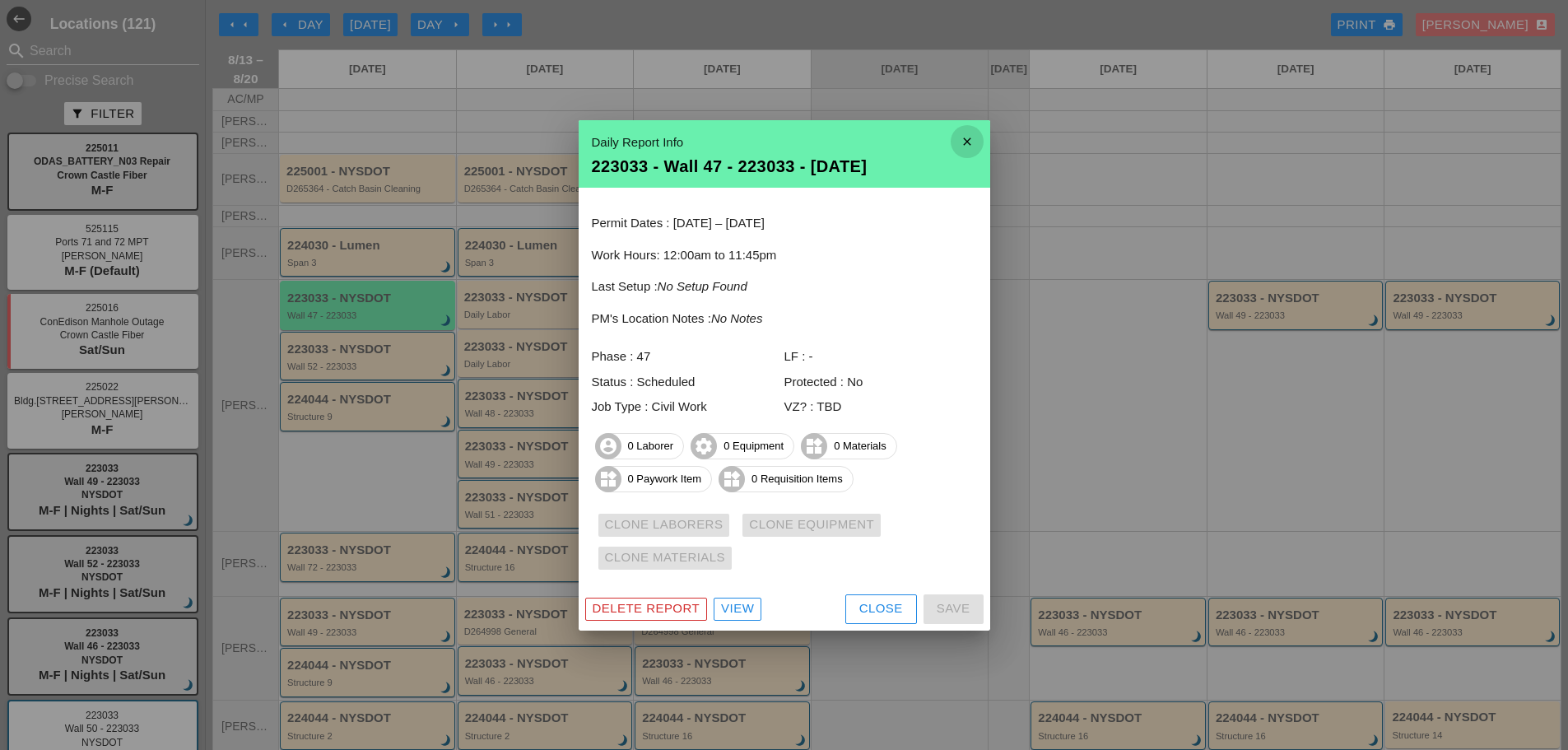
click at [969, 141] on icon "close" at bounding box center [967, 141] width 33 height 33
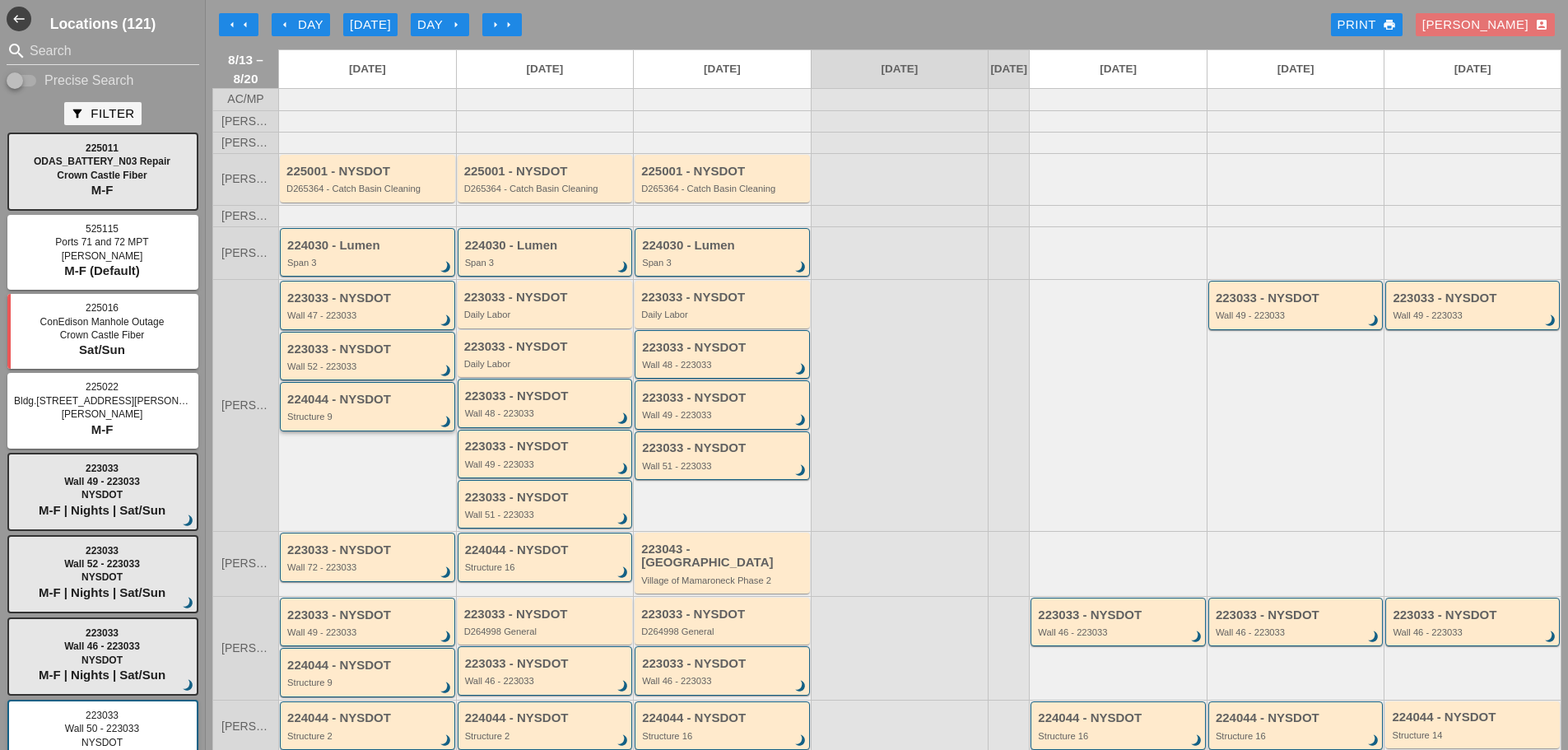
click at [384, 422] on div "Structure 9" at bounding box center [368, 416] width 163 height 10
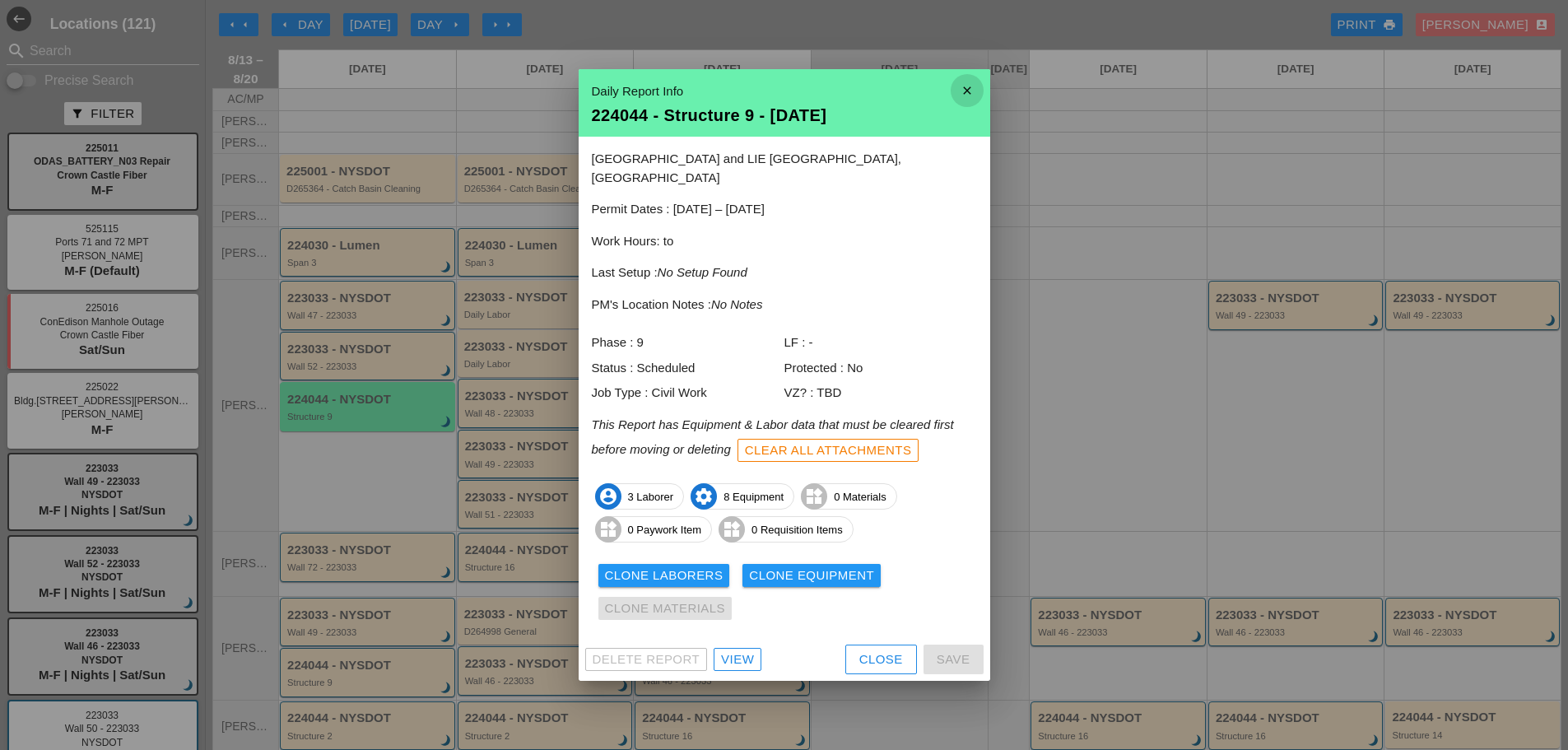
click at [967, 103] on icon "close" at bounding box center [967, 91] width 33 height 33
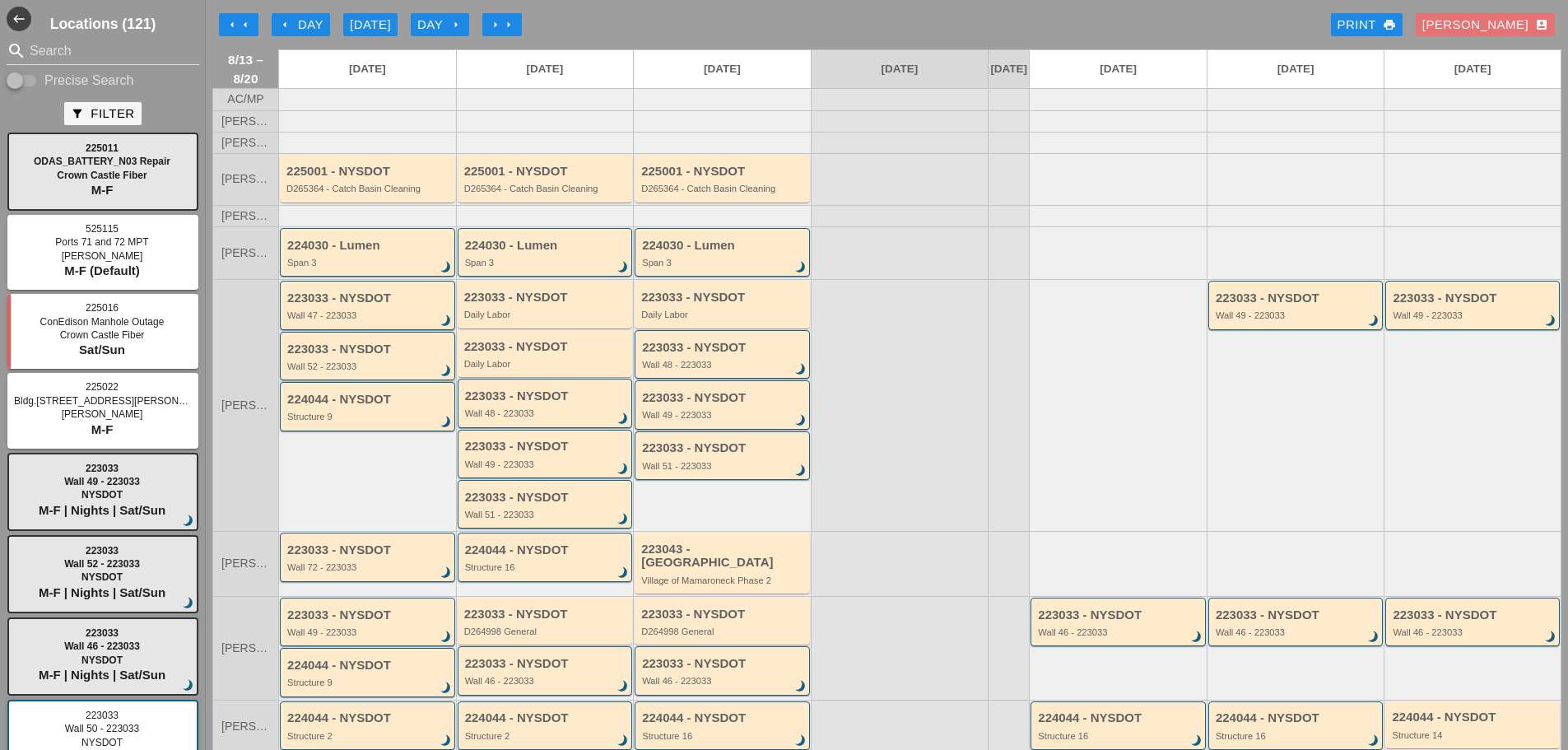
click at [408, 356] on div "223033 - NYSDOT" at bounding box center [368, 349] width 163 height 14
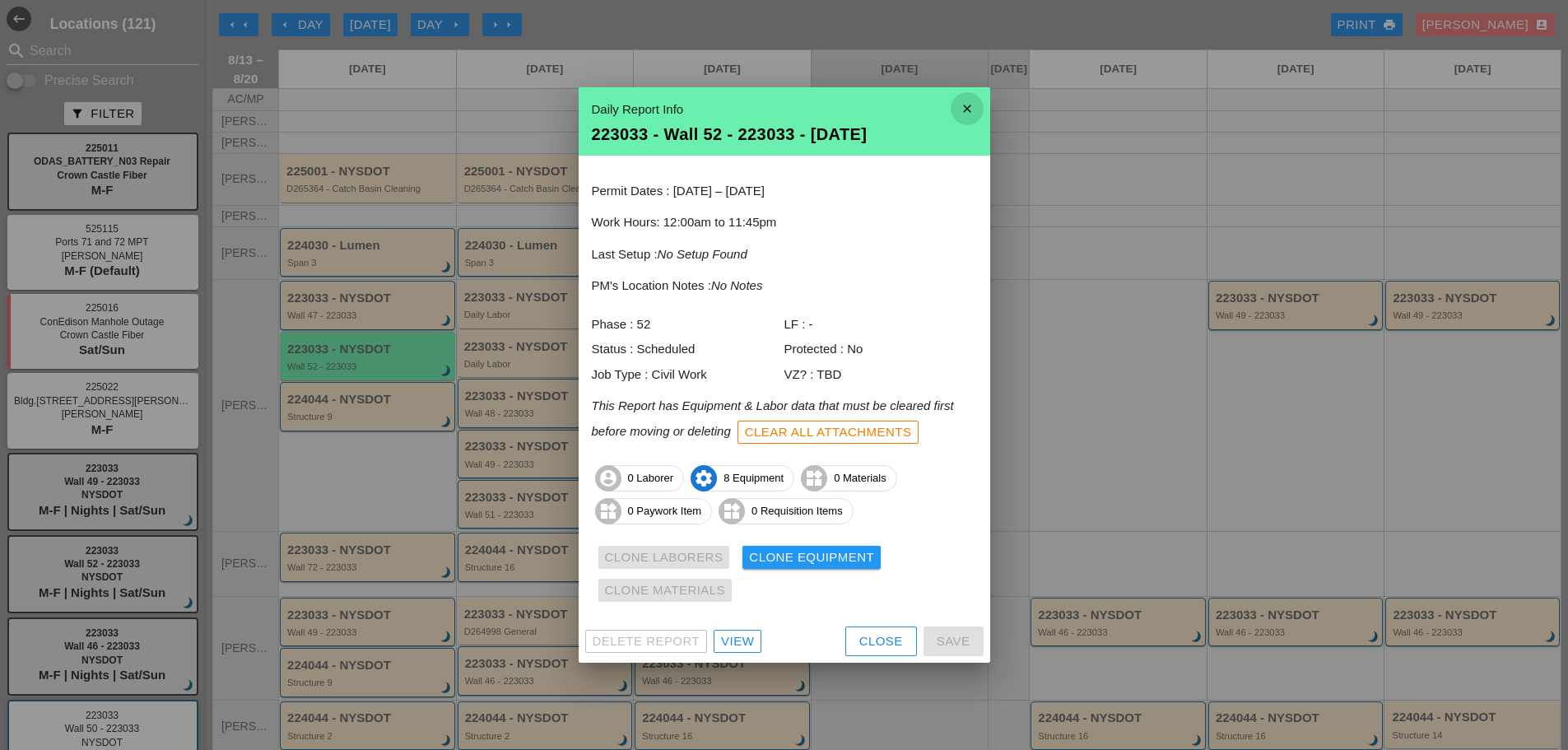
click at [966, 111] on icon "close" at bounding box center [967, 109] width 33 height 33
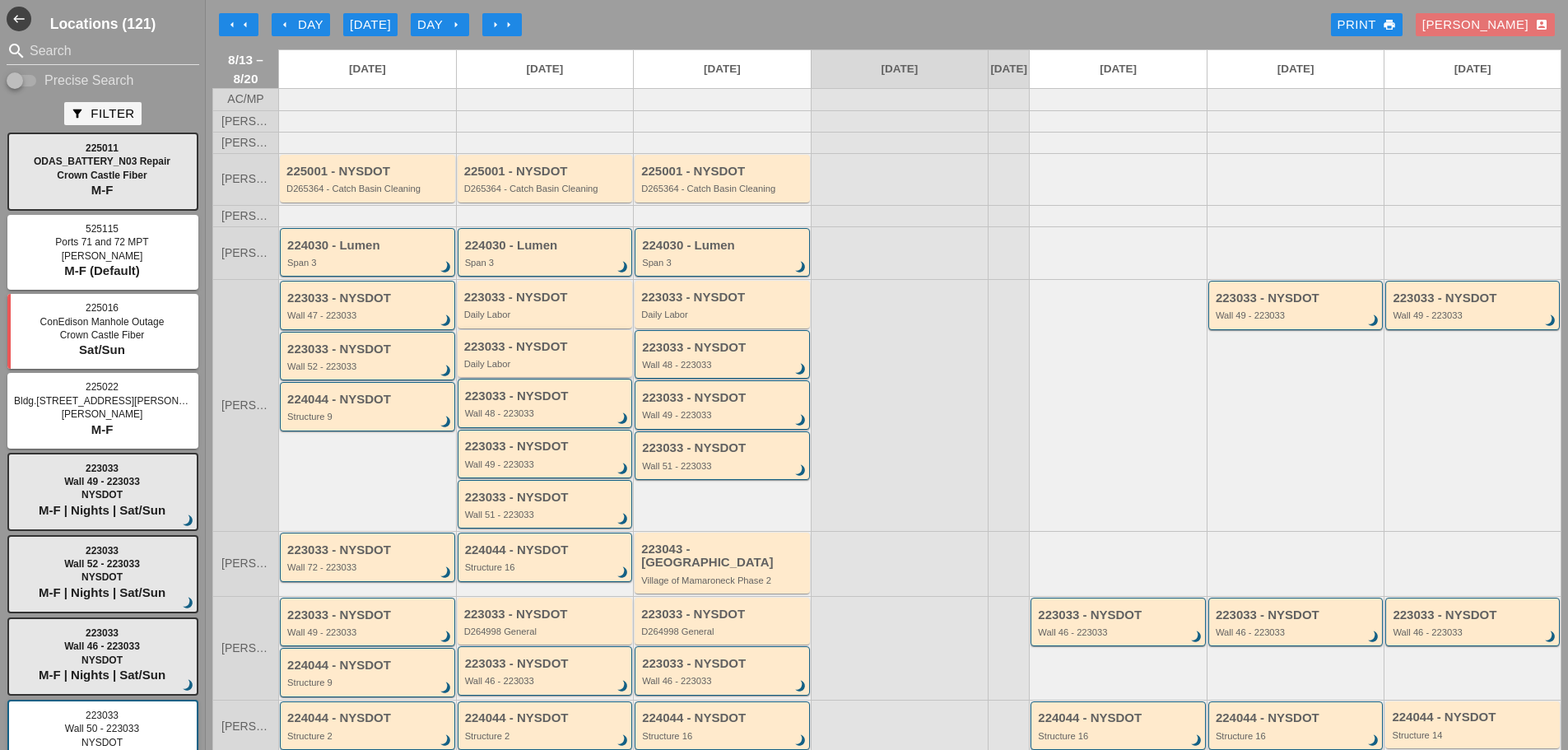
click at [588, 366] on div "223033 - NYSDOT Daily Labor" at bounding box center [547, 354] width 165 height 30
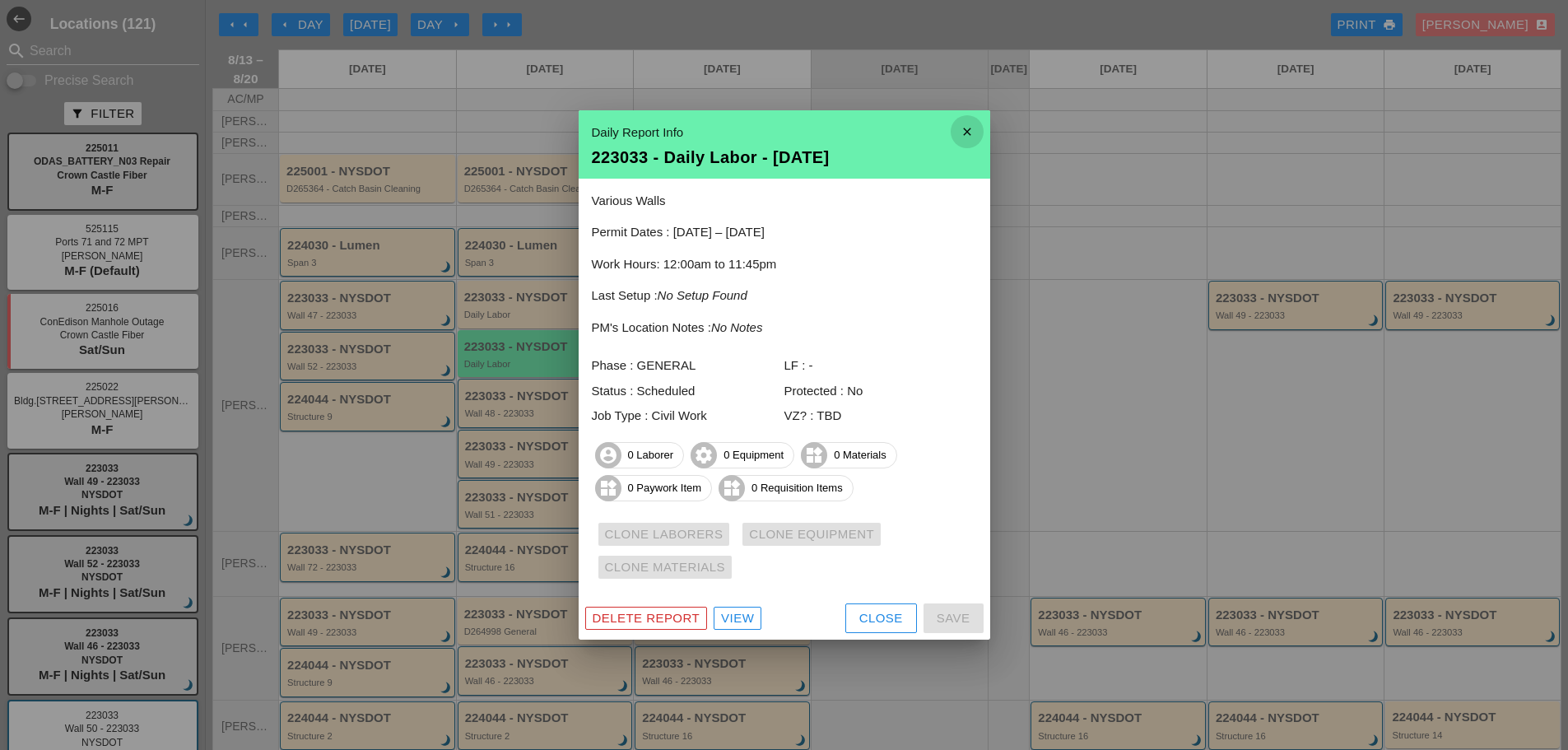
click at [972, 121] on icon "close" at bounding box center [967, 132] width 33 height 33
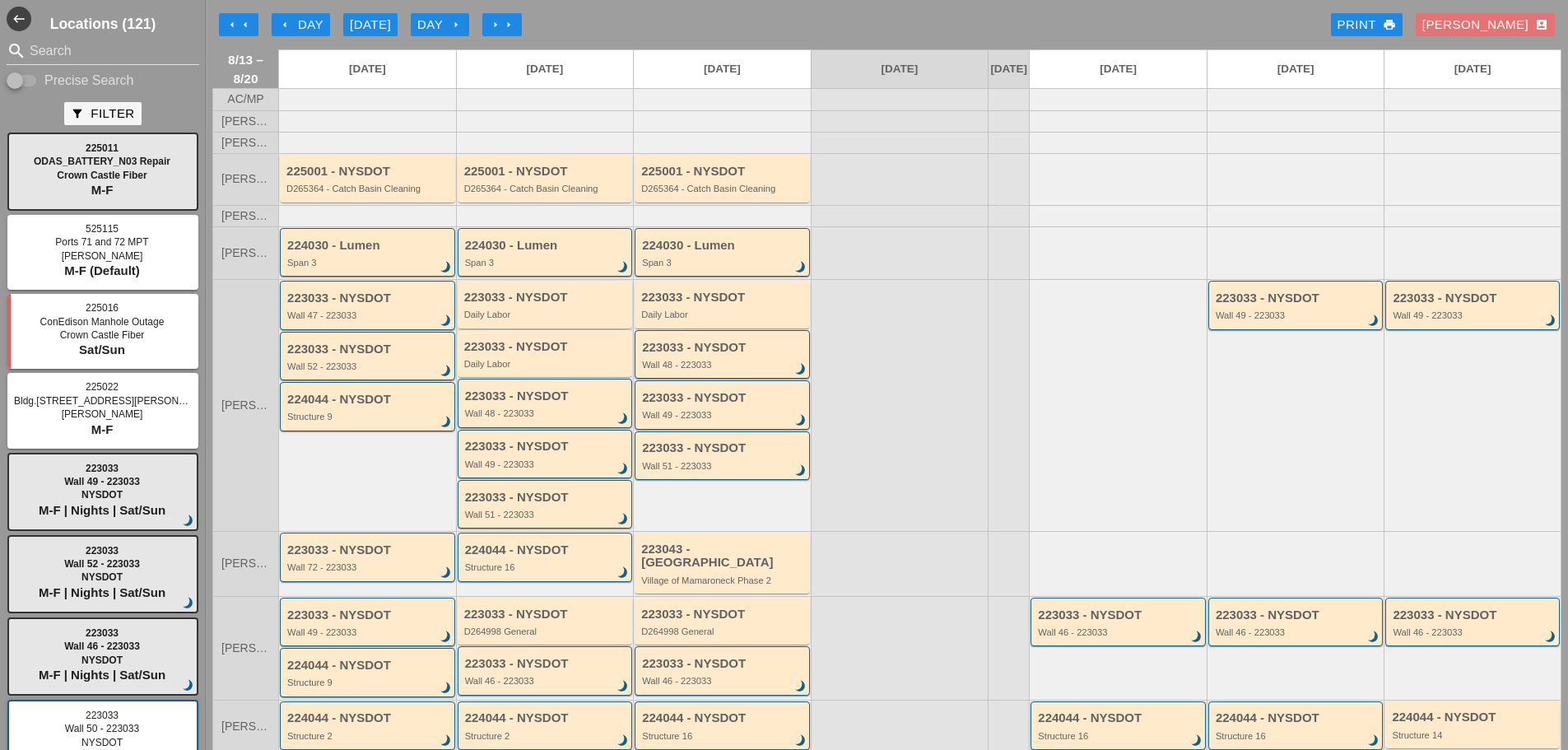
click at [585, 320] on div "Daily Labor" at bounding box center [547, 313] width 165 height 10
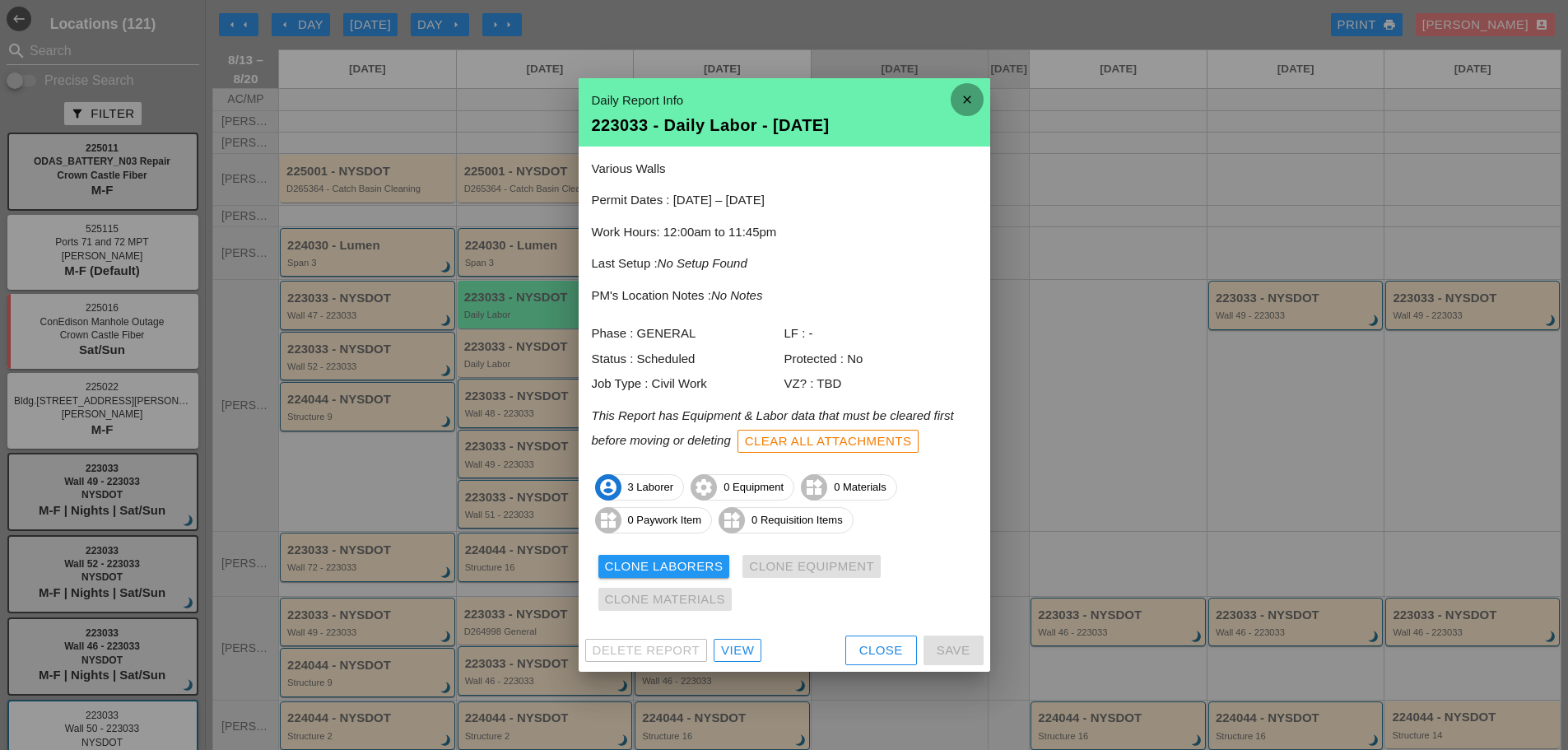
click at [966, 93] on icon "close" at bounding box center [967, 100] width 33 height 33
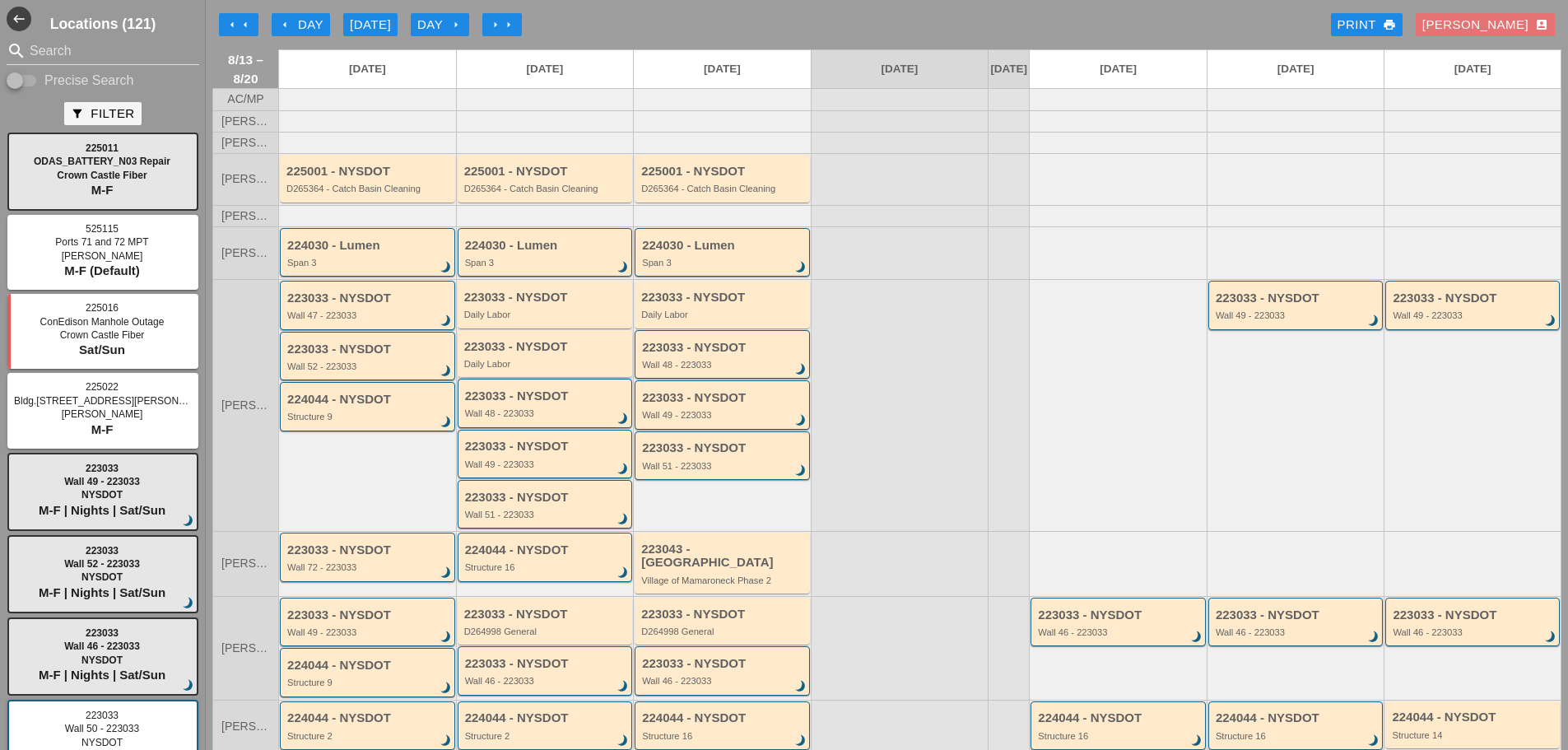
click at [538, 368] on div "Daily Labor" at bounding box center [547, 363] width 165 height 10
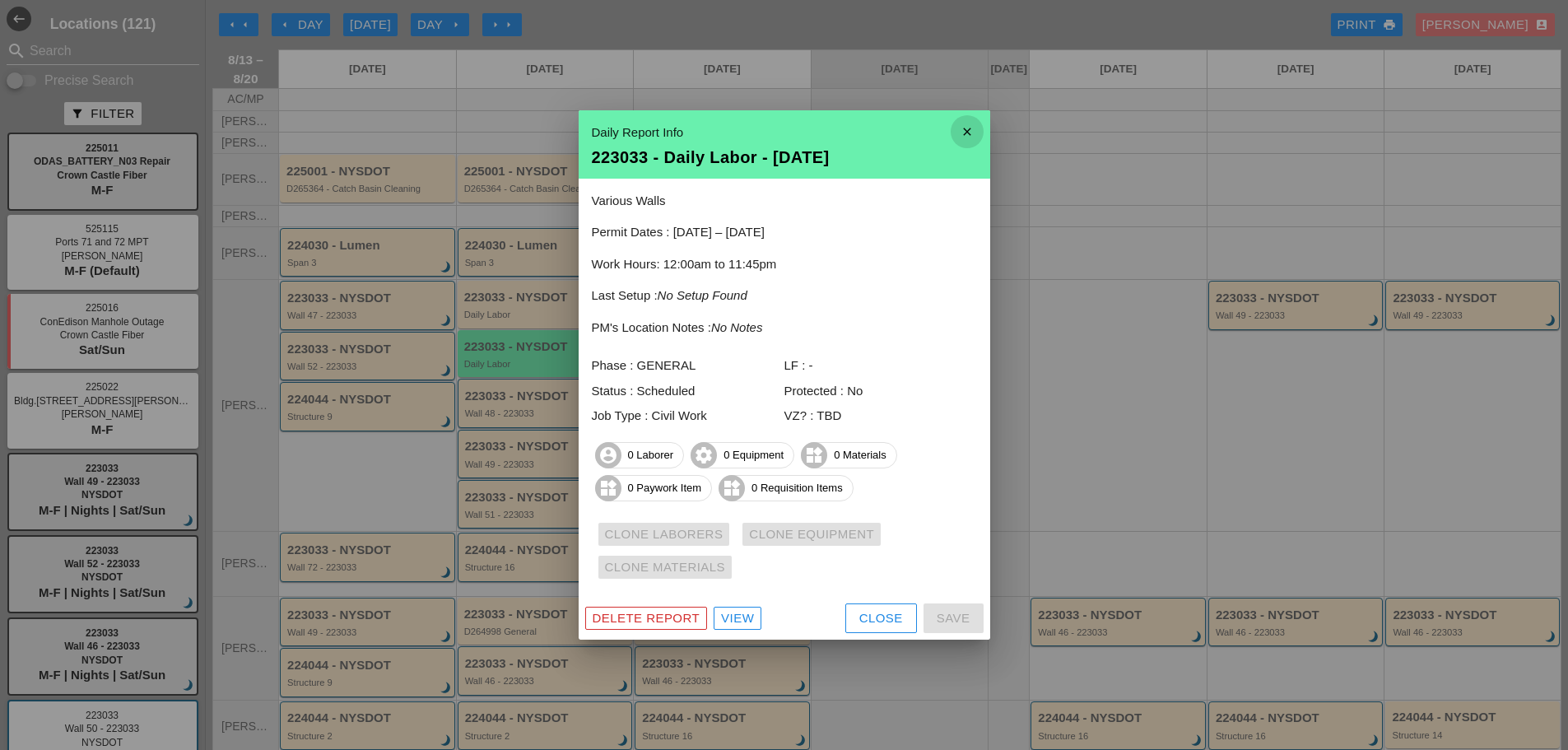
click at [969, 130] on icon "close" at bounding box center [967, 132] width 33 height 33
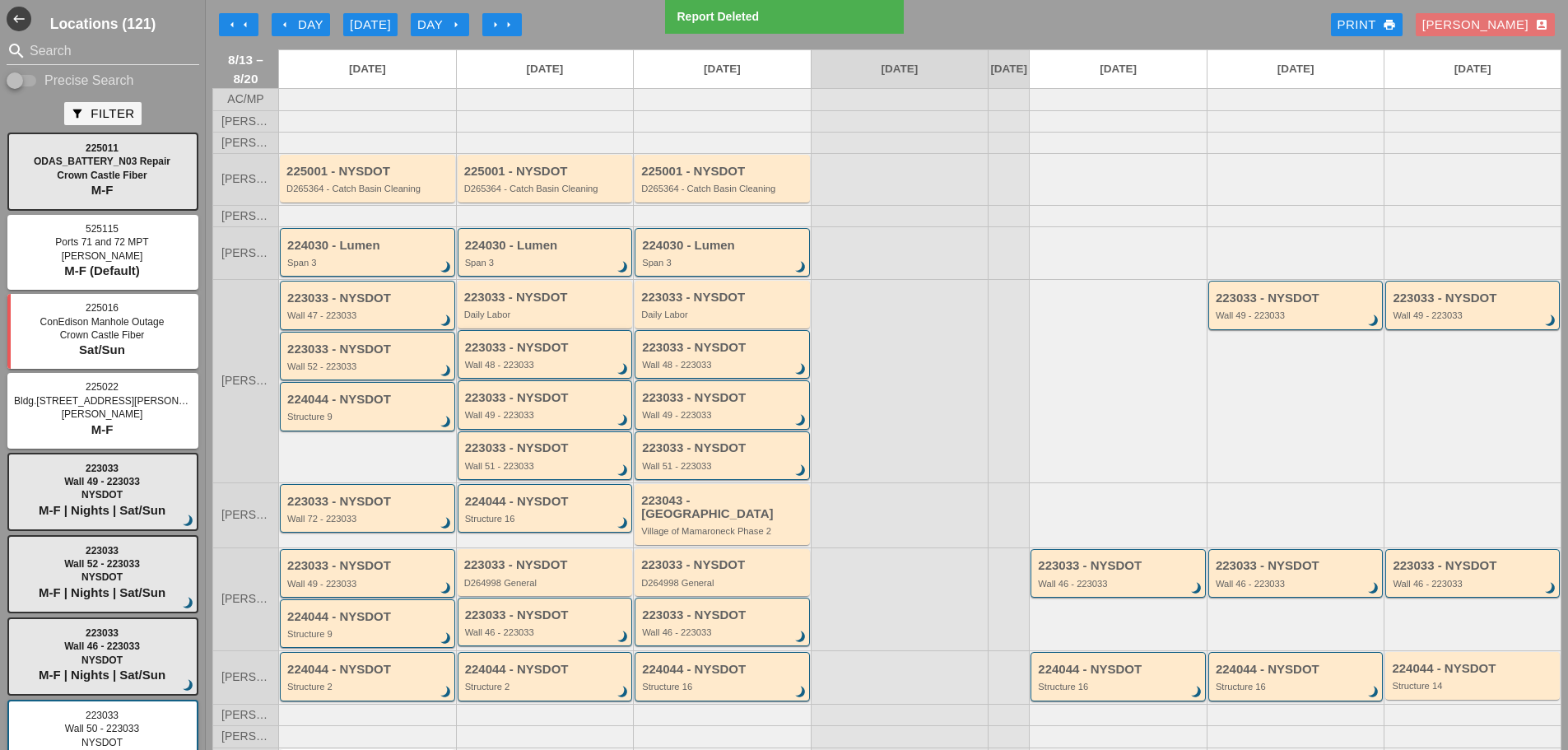
click at [572, 369] on div "Wall 48 - 223033" at bounding box center [547, 364] width 163 height 10
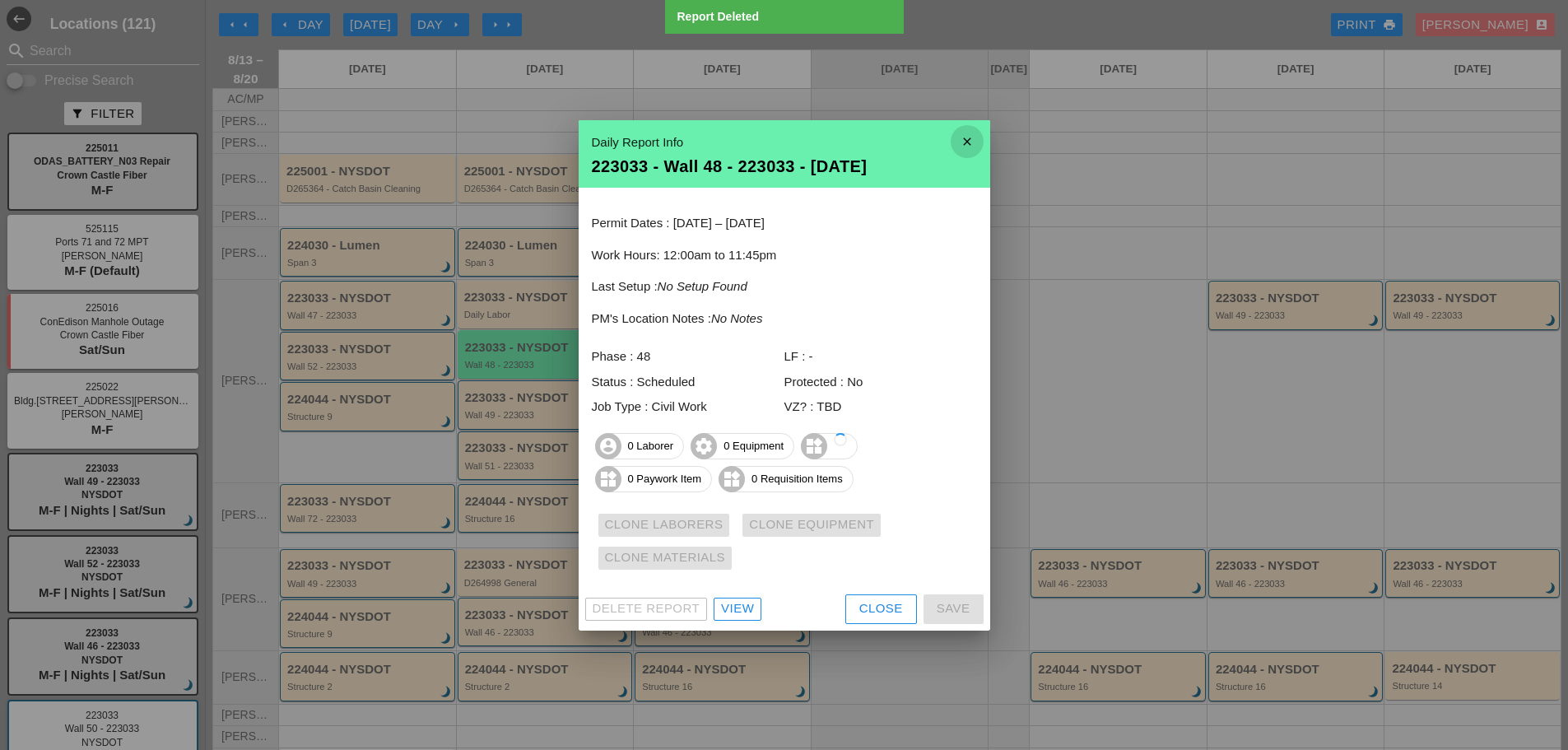
click at [958, 130] on icon "close" at bounding box center [967, 141] width 33 height 33
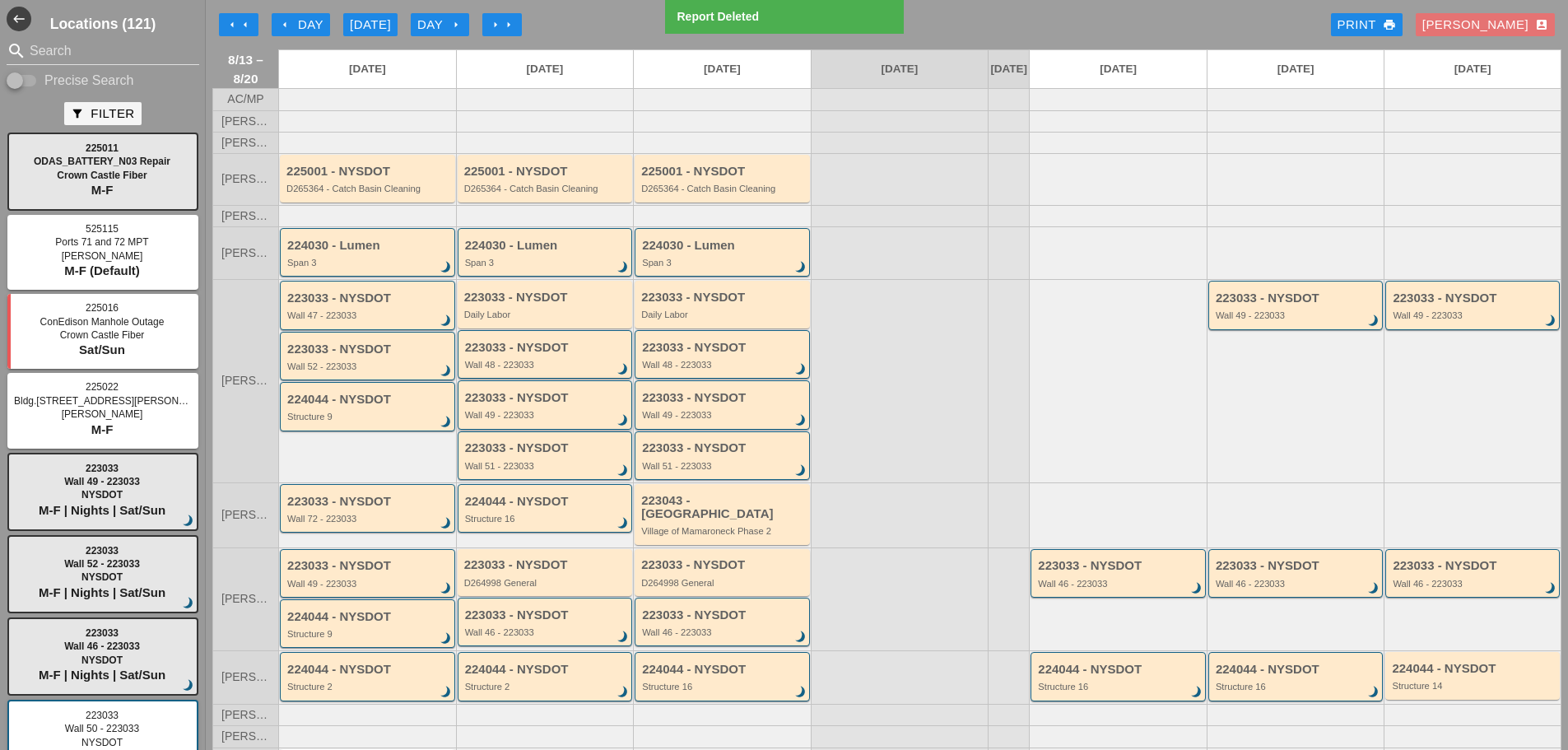
click at [519, 418] on div "223033 - NYSDOT Wall 49 - 223033 brightness_3" at bounding box center [547, 406] width 163 height 30
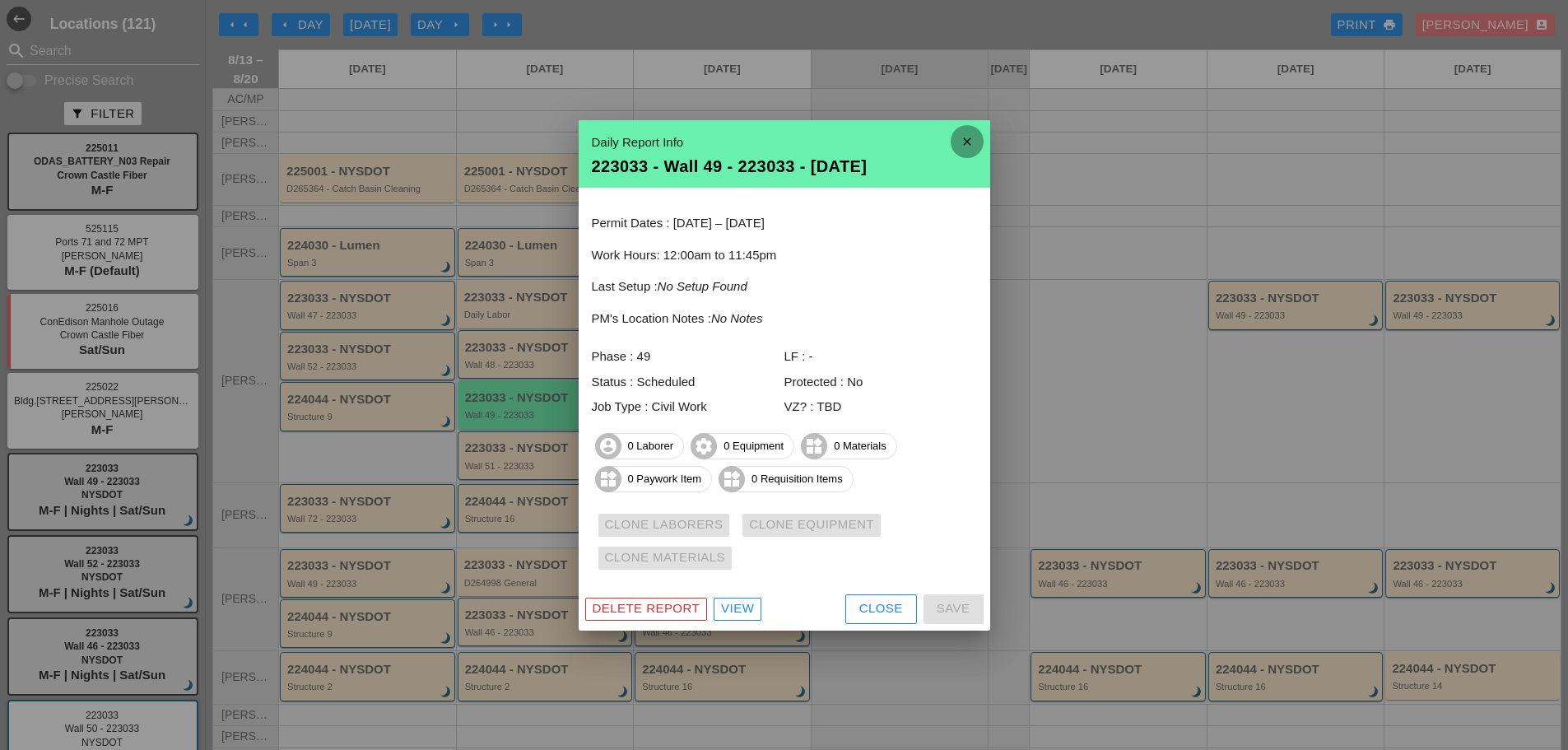
click at [965, 139] on icon "close" at bounding box center [967, 141] width 33 height 33
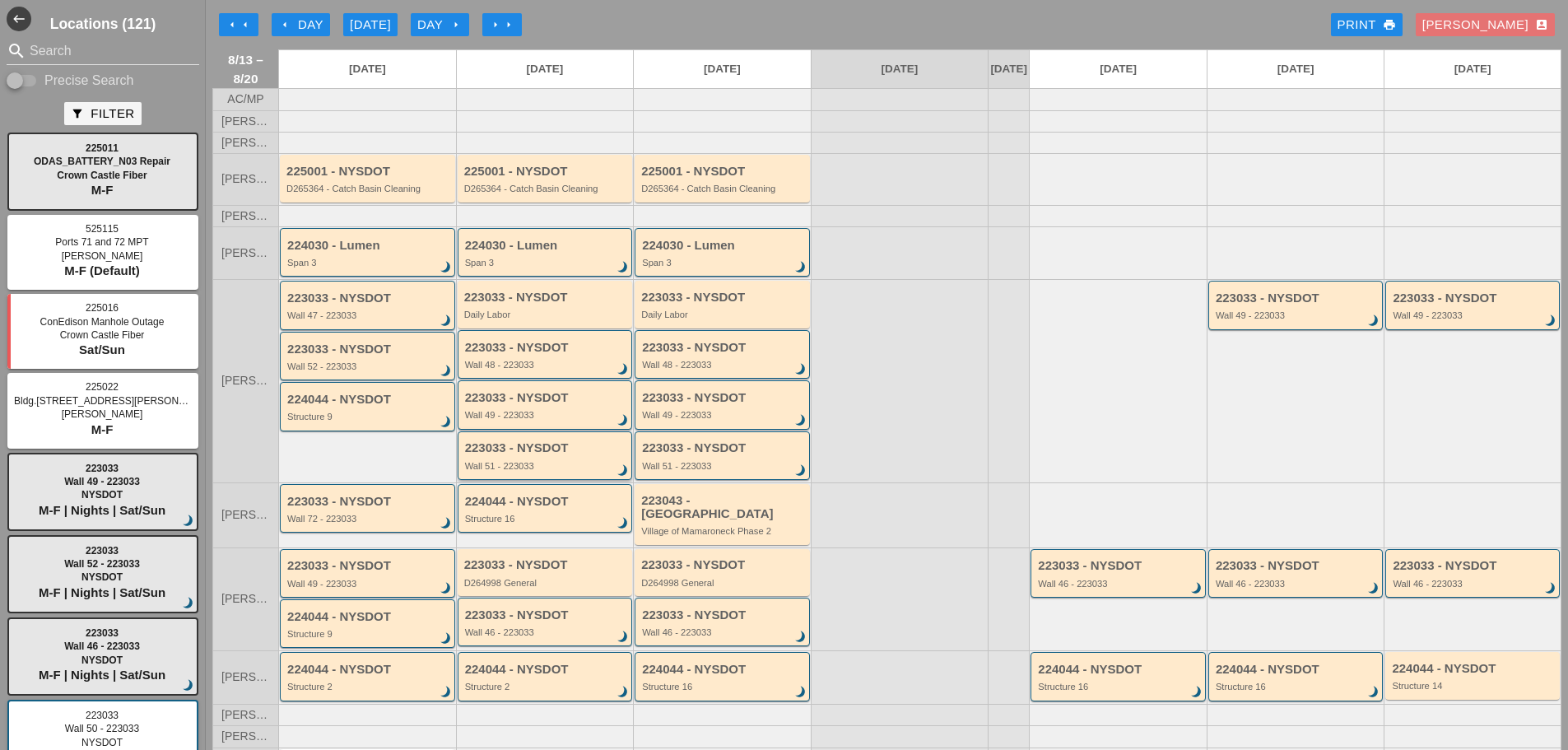
click at [501, 455] on div "223033 - NYSDOT" at bounding box center [547, 448] width 163 height 14
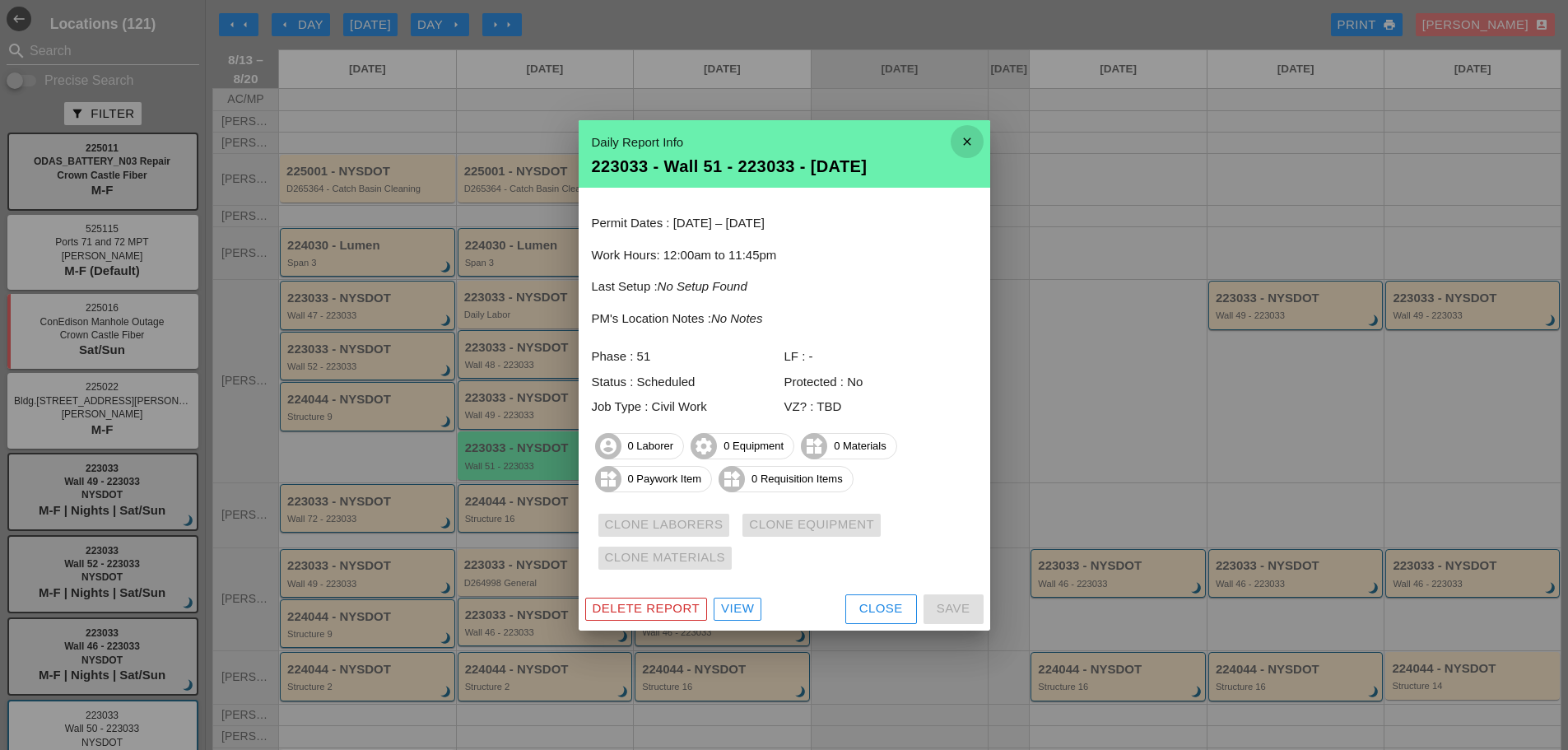
click at [966, 140] on icon "close" at bounding box center [967, 141] width 33 height 33
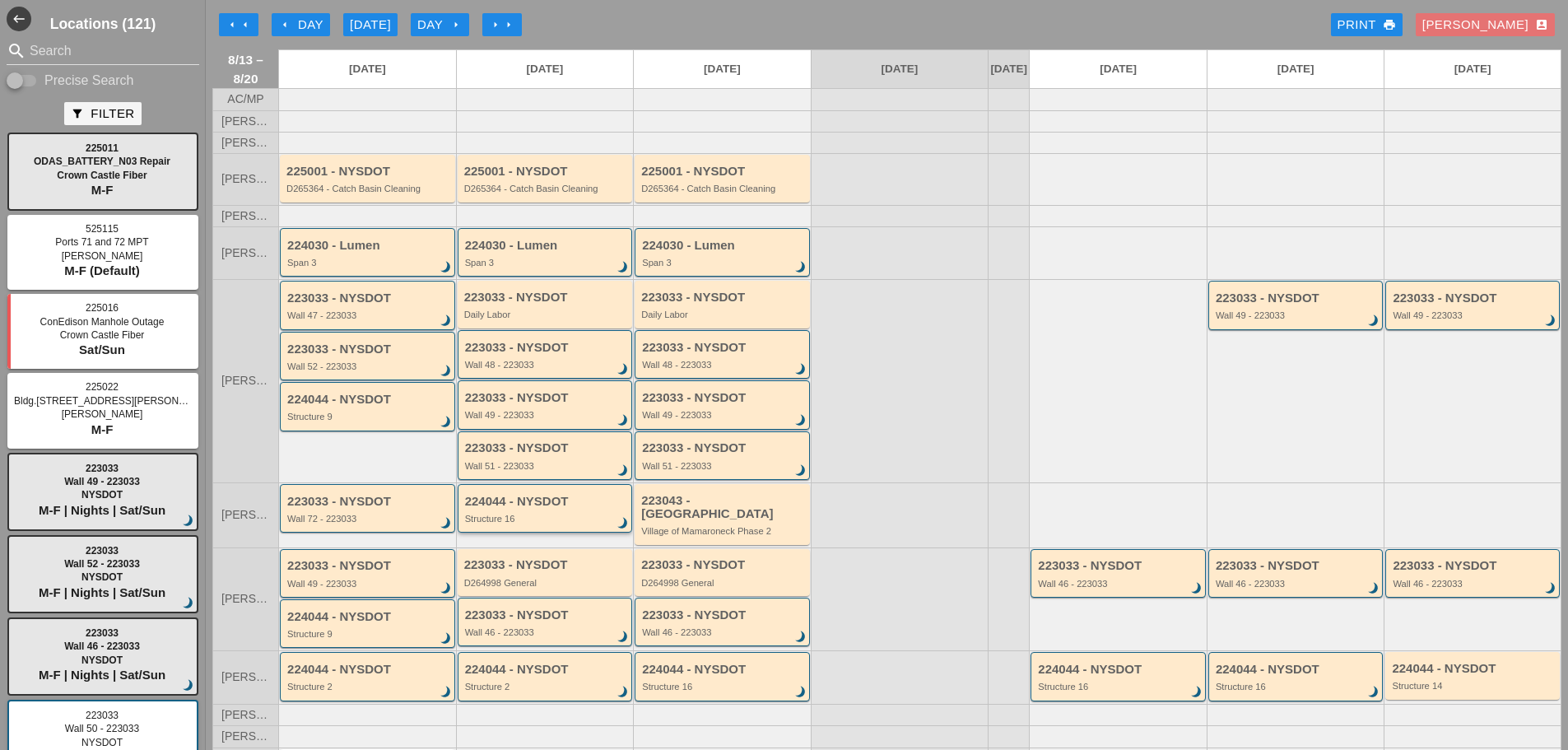
click at [602, 533] on div "224044 - NYSDOT Structure 16 brightness_3" at bounding box center [545, 508] width 175 height 49
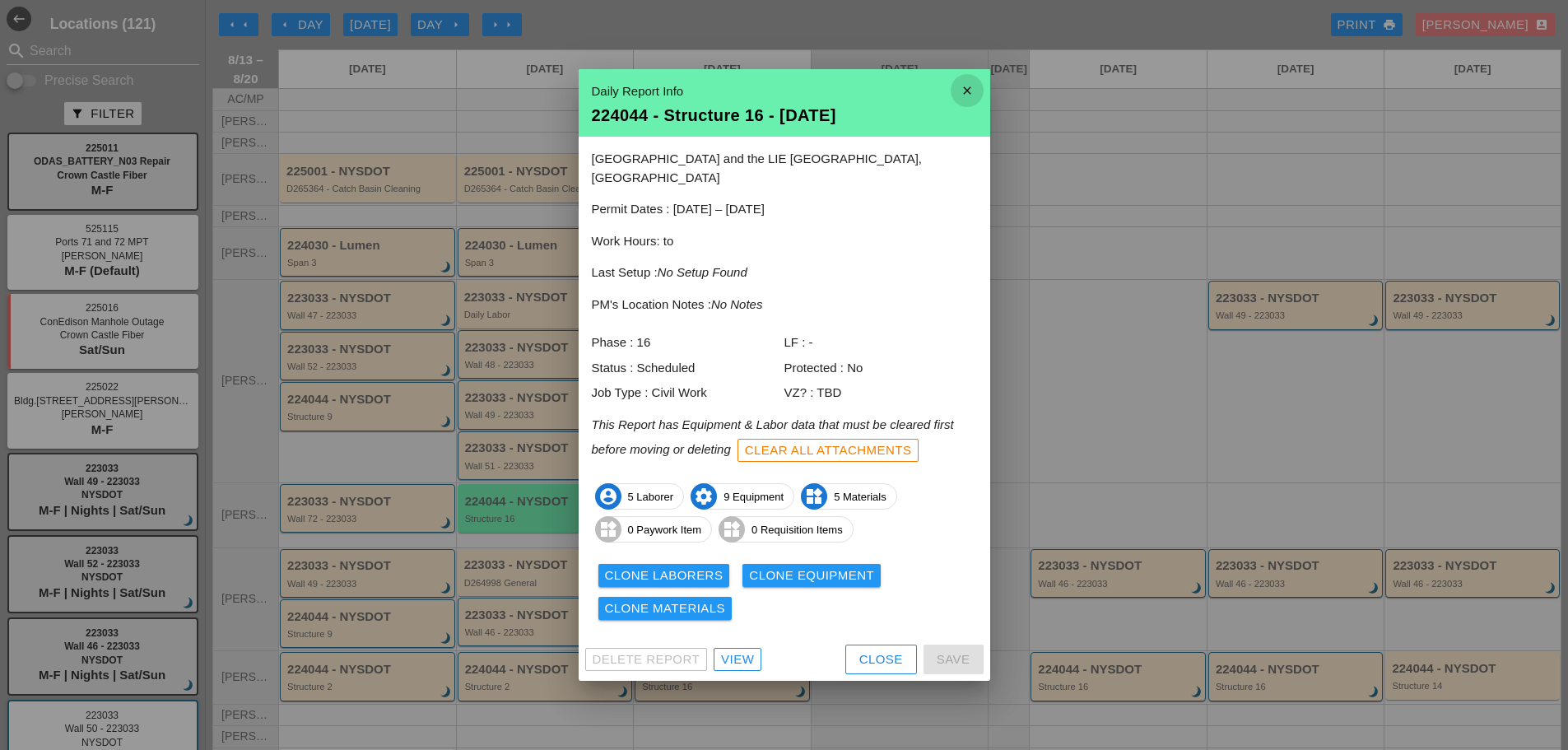
click at [966, 101] on icon "close" at bounding box center [967, 91] width 33 height 33
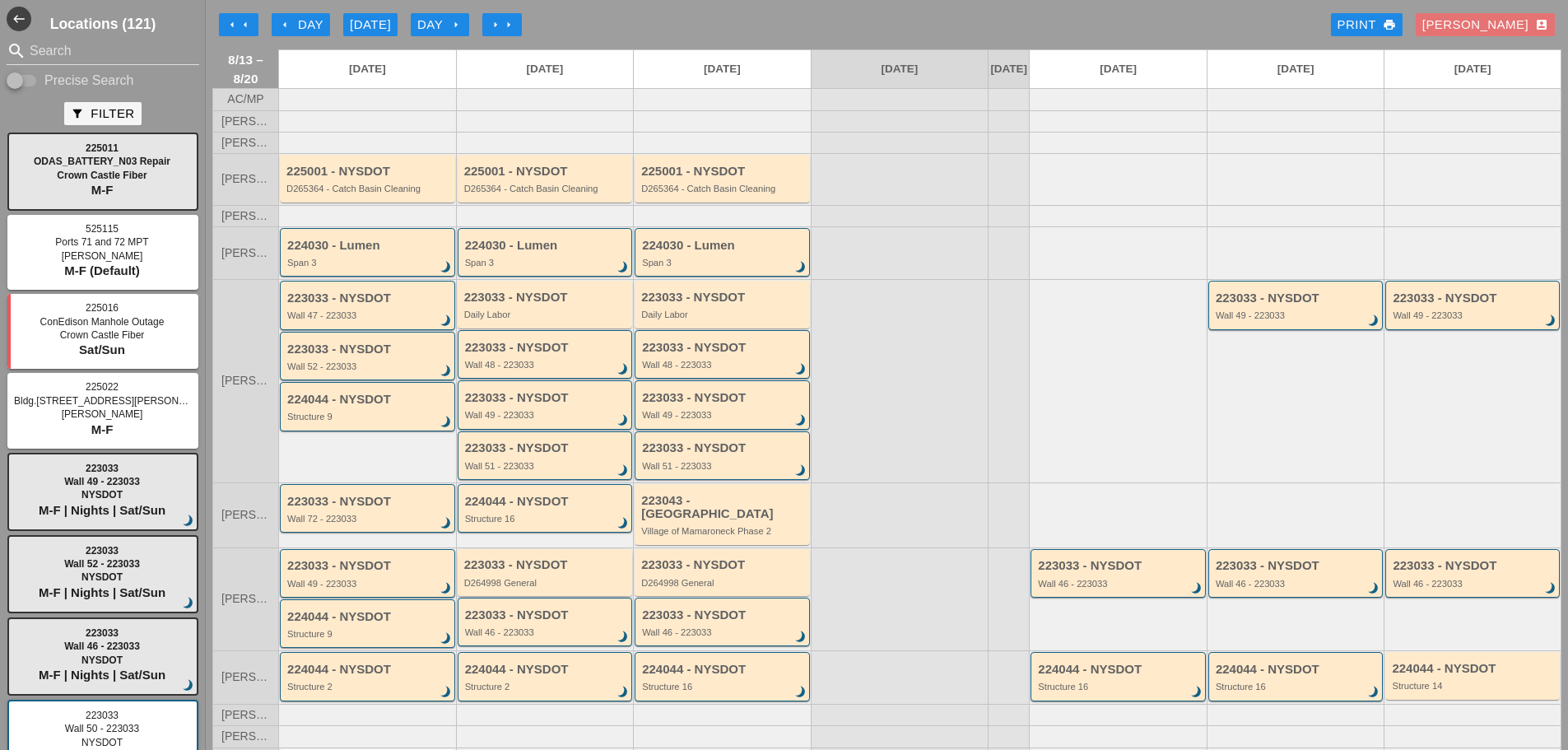
click at [508, 582] on div "D264998 General" at bounding box center [547, 582] width 165 height 10
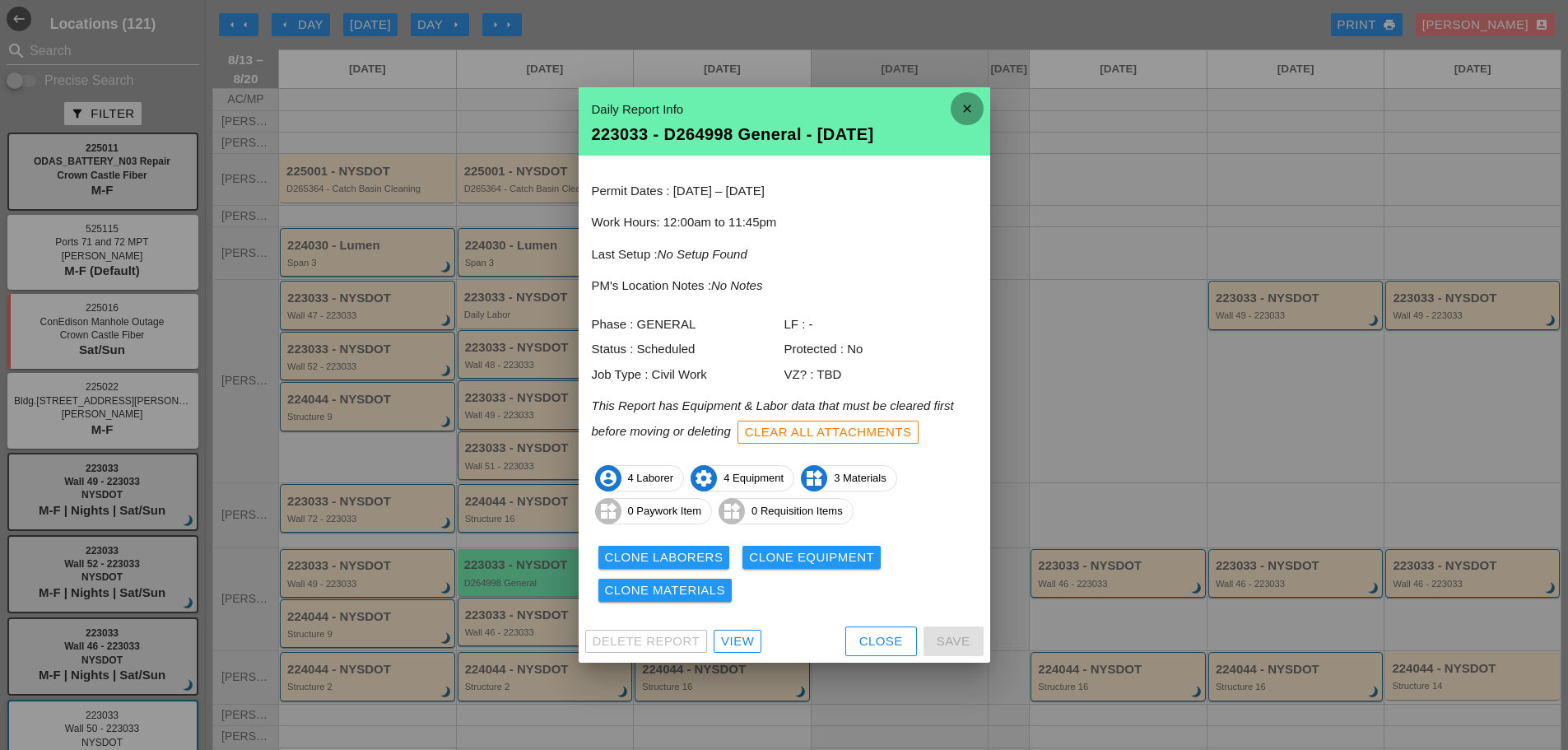
click at [970, 104] on icon "close" at bounding box center [967, 109] width 33 height 33
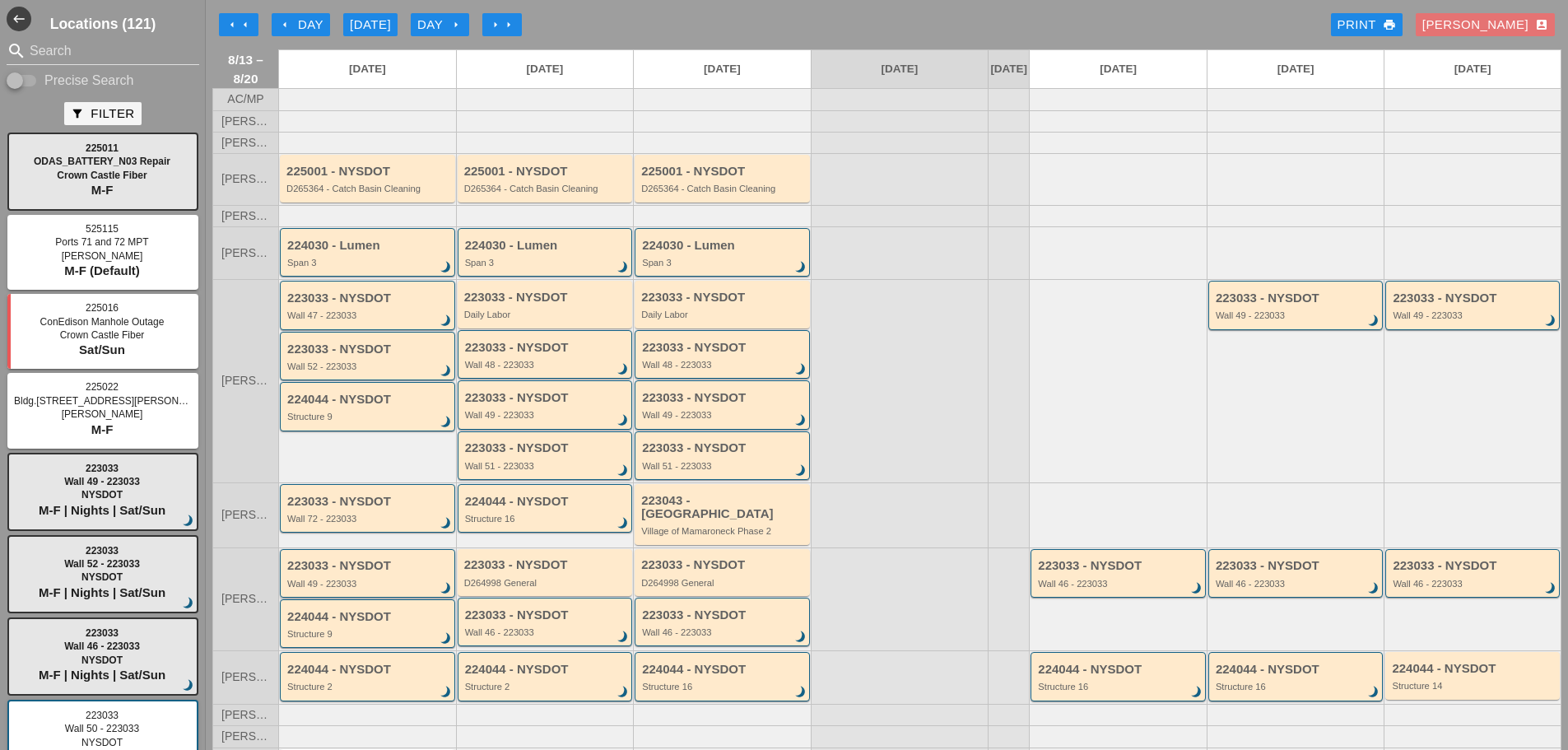
click at [368, 595] on div "223033 - NYSDOT Wall 49 - 223033 brightness_3" at bounding box center [368, 574] width 175 height 49
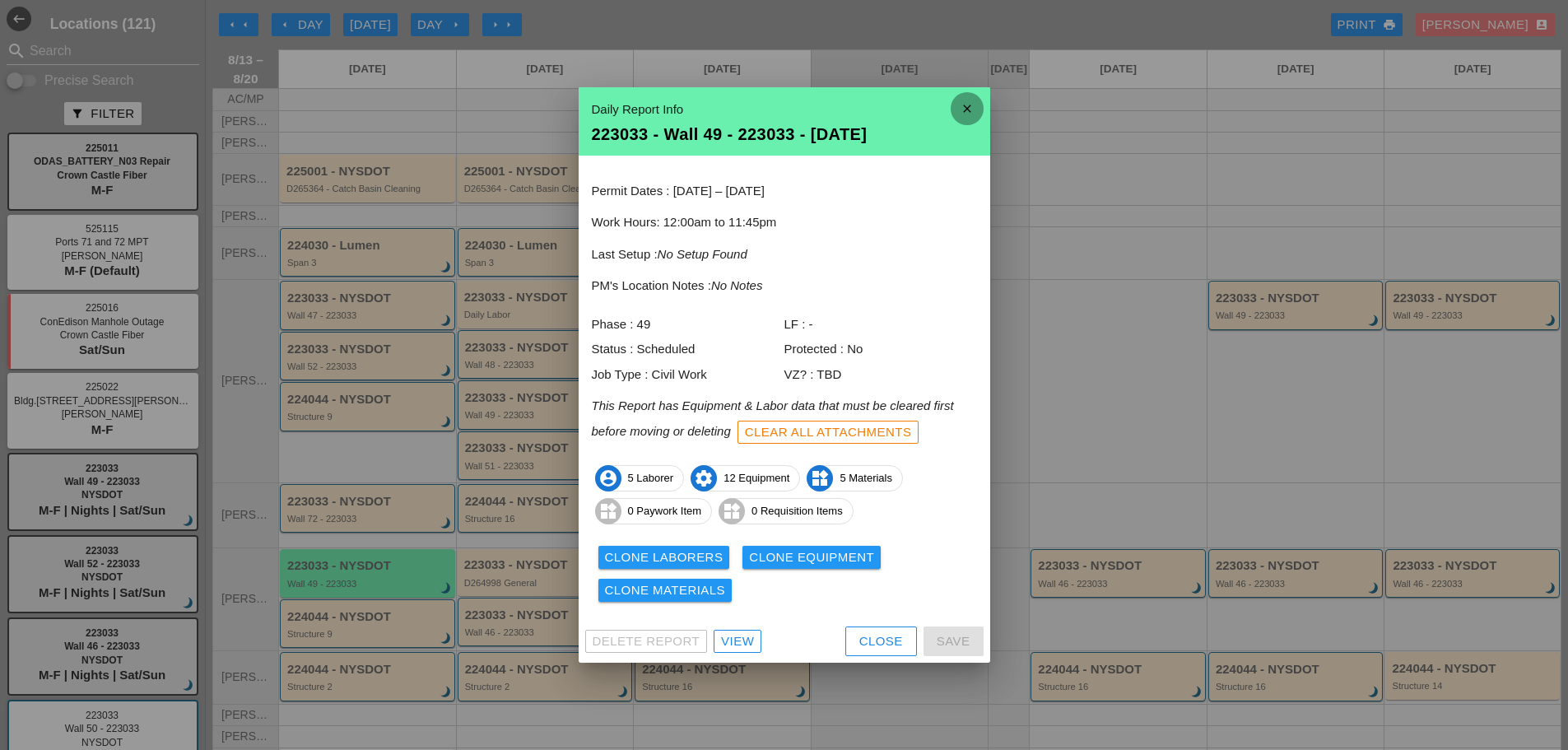
click at [963, 107] on icon "close" at bounding box center [967, 109] width 33 height 33
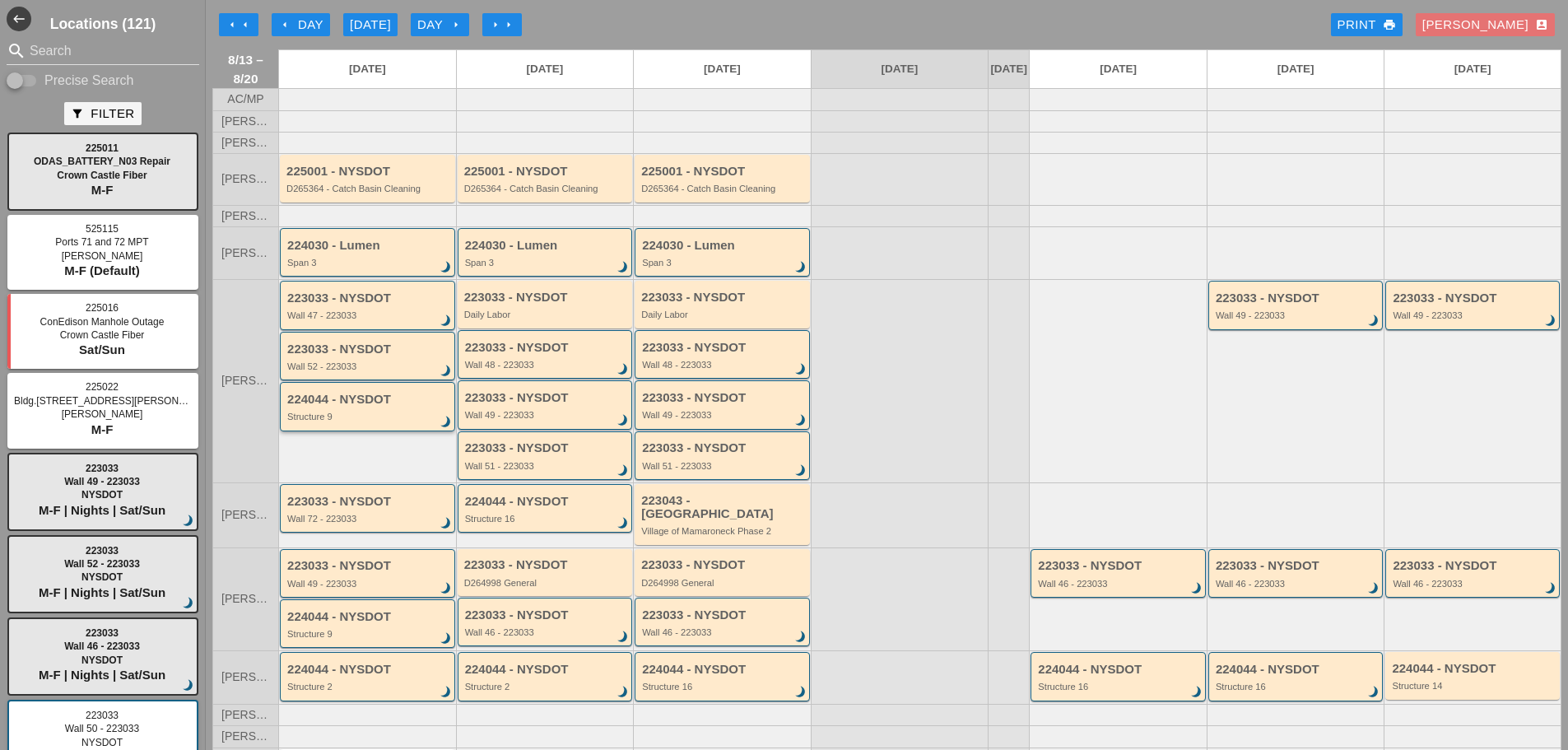
click at [312, 422] on div "Structure 9" at bounding box center [368, 416] width 163 height 10
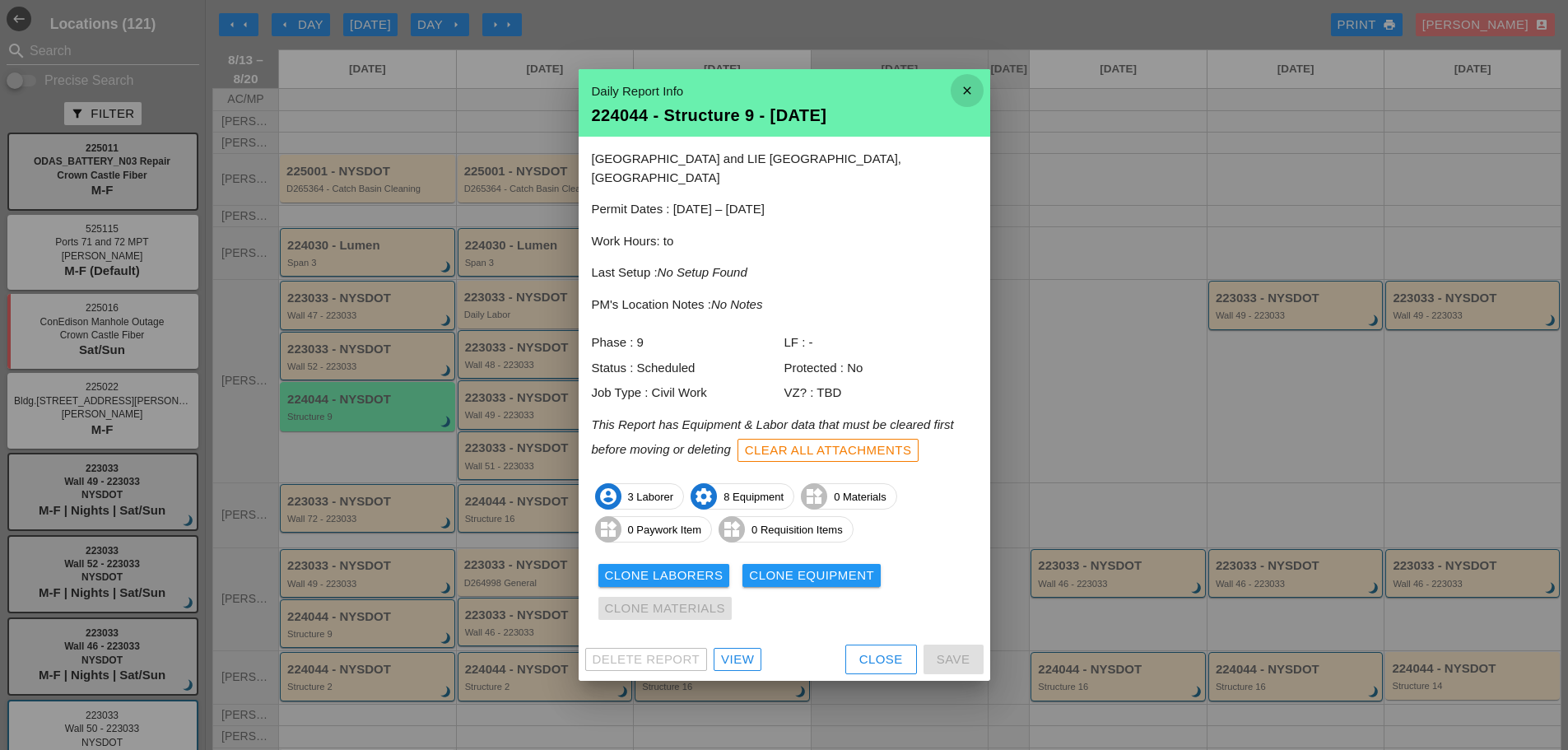
drag, startPoint x: 967, startPoint y: 101, endPoint x: 959, endPoint y: 113, distance: 14.4
click at [967, 102] on icon "close" at bounding box center [967, 91] width 33 height 33
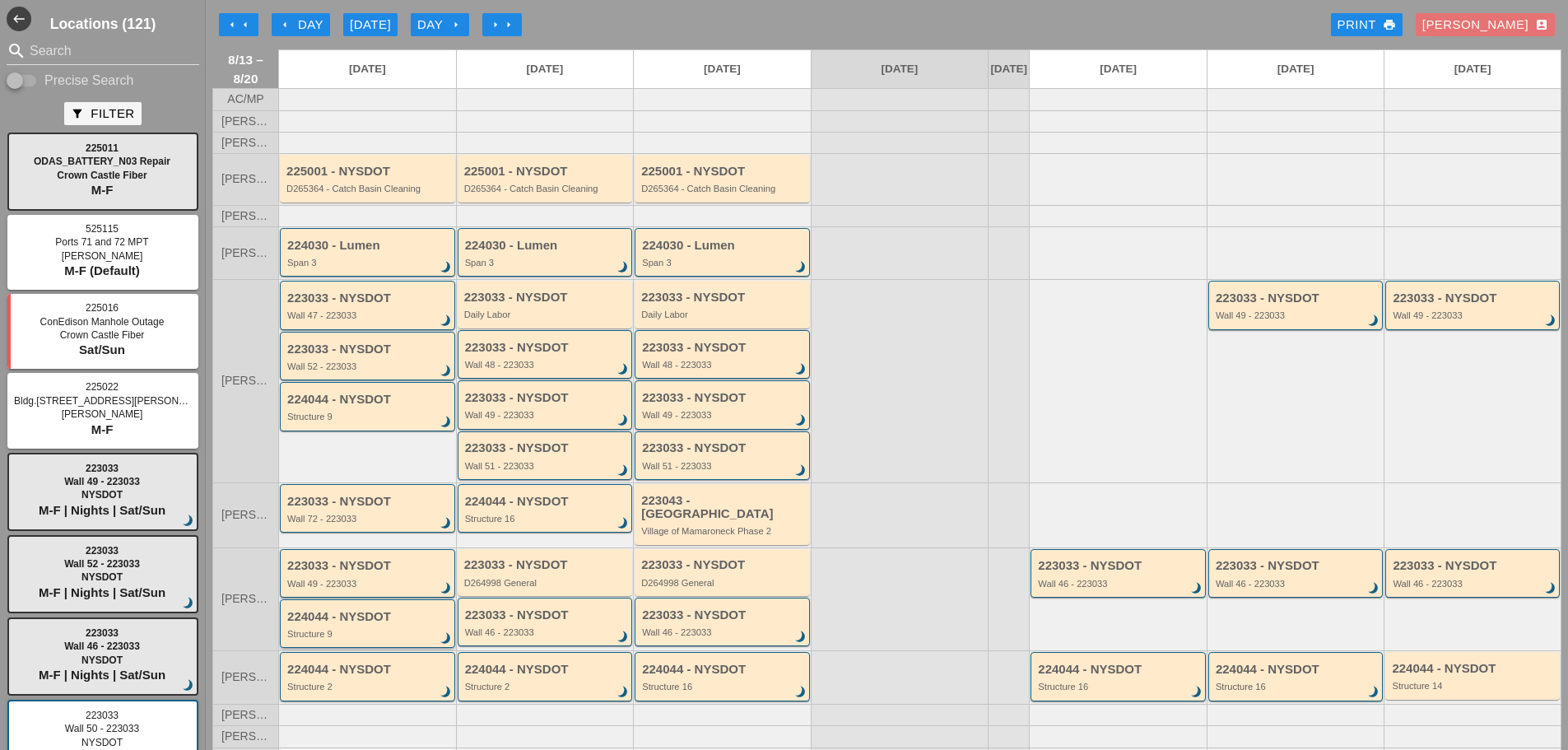
click at [350, 627] on div "224044 - NYSDOT Structure 9 brightness_3" at bounding box center [368, 625] width 163 height 30
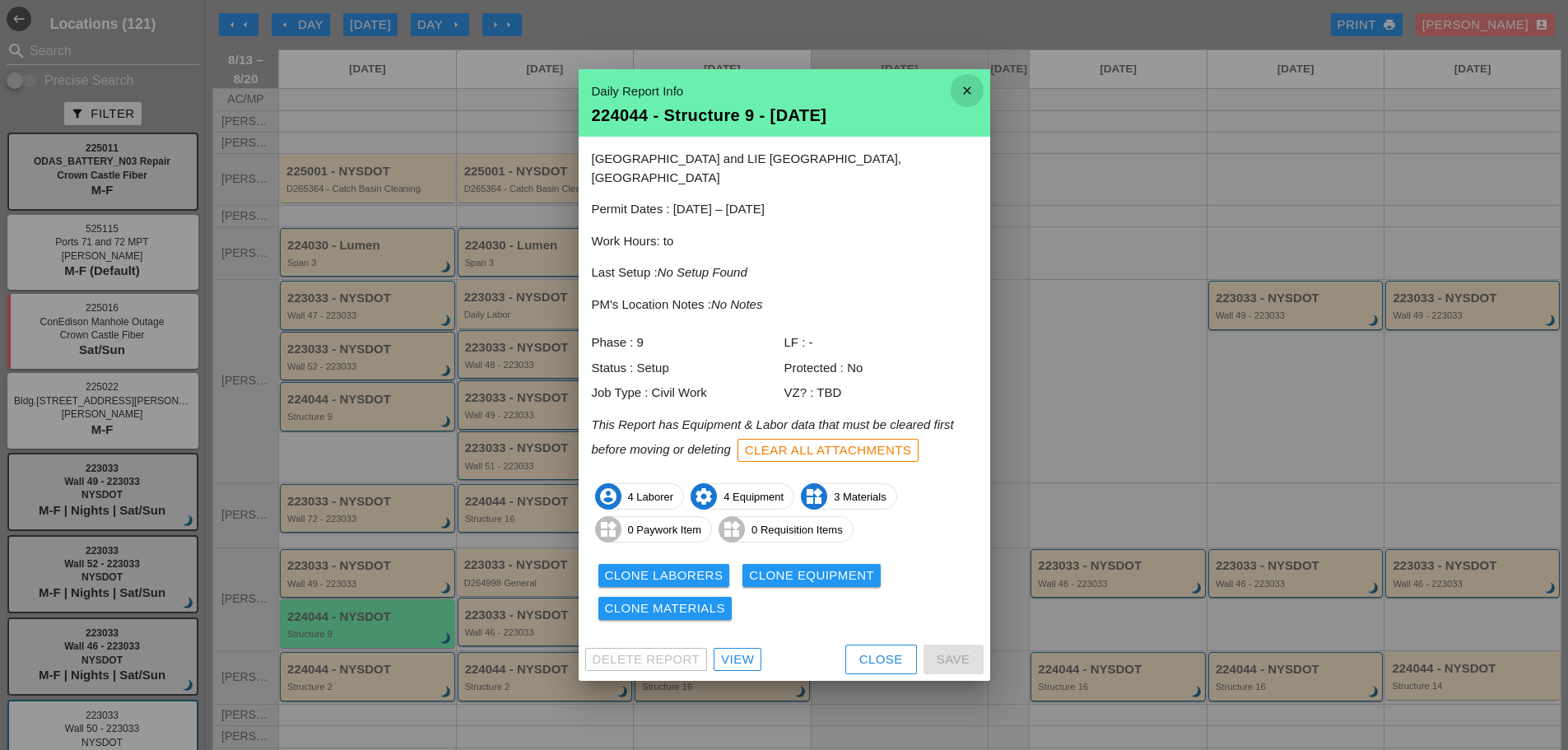
click at [980, 91] on icon "close" at bounding box center [967, 91] width 33 height 33
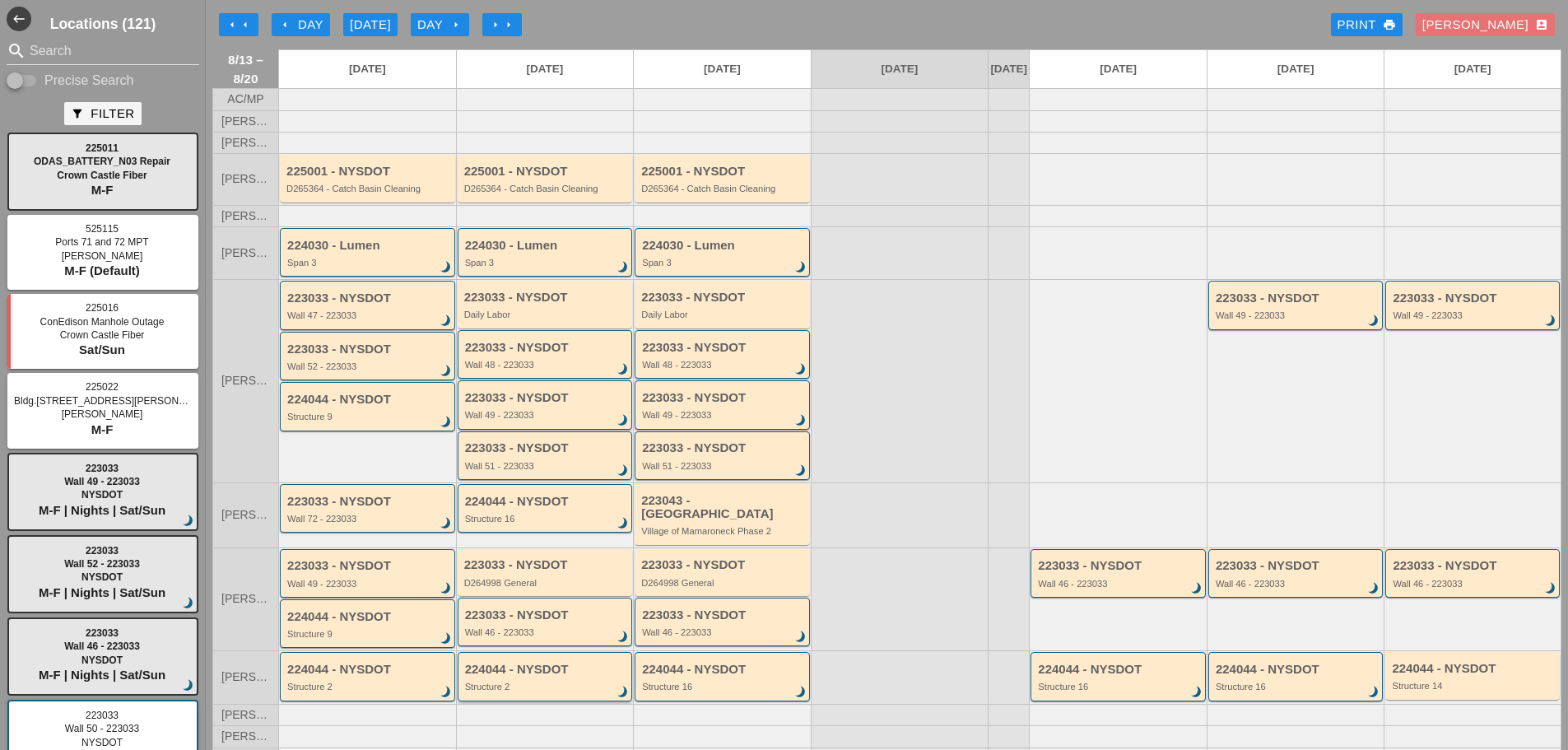
click at [499, 687] on div "Structure 2" at bounding box center [547, 686] width 163 height 10
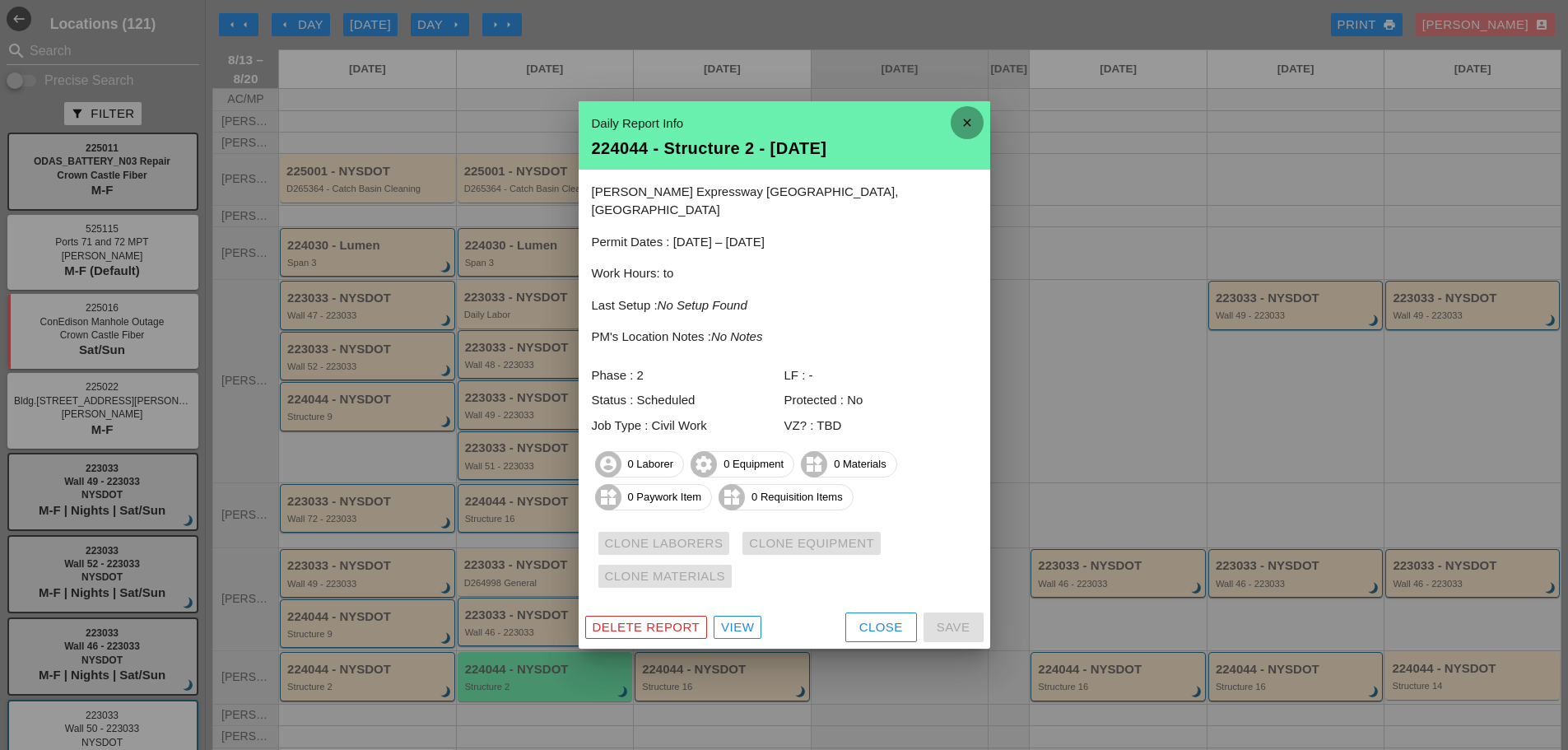
click at [961, 132] on icon "close" at bounding box center [967, 123] width 33 height 33
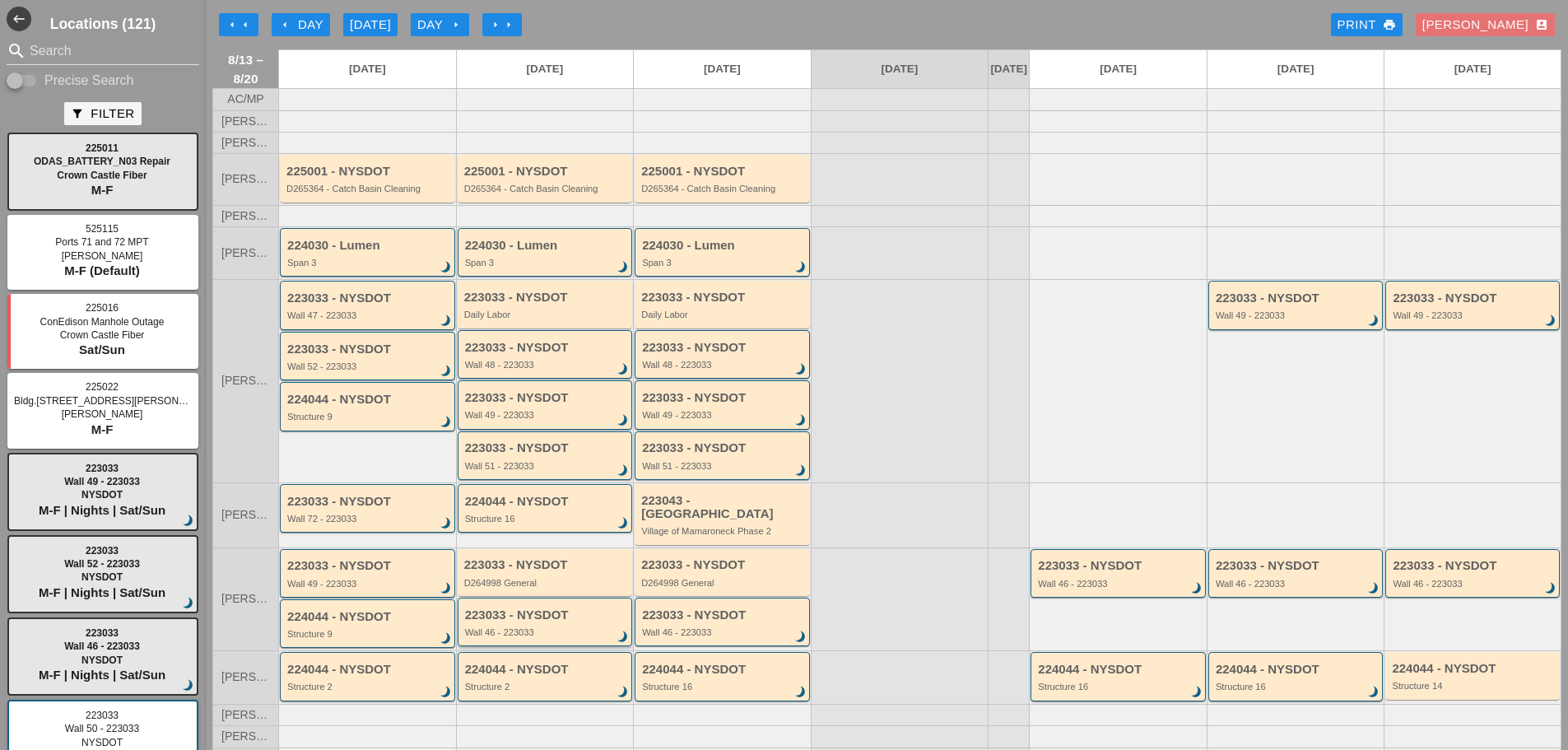
click at [534, 618] on div "223033 - NYSDOT" at bounding box center [547, 616] width 163 height 14
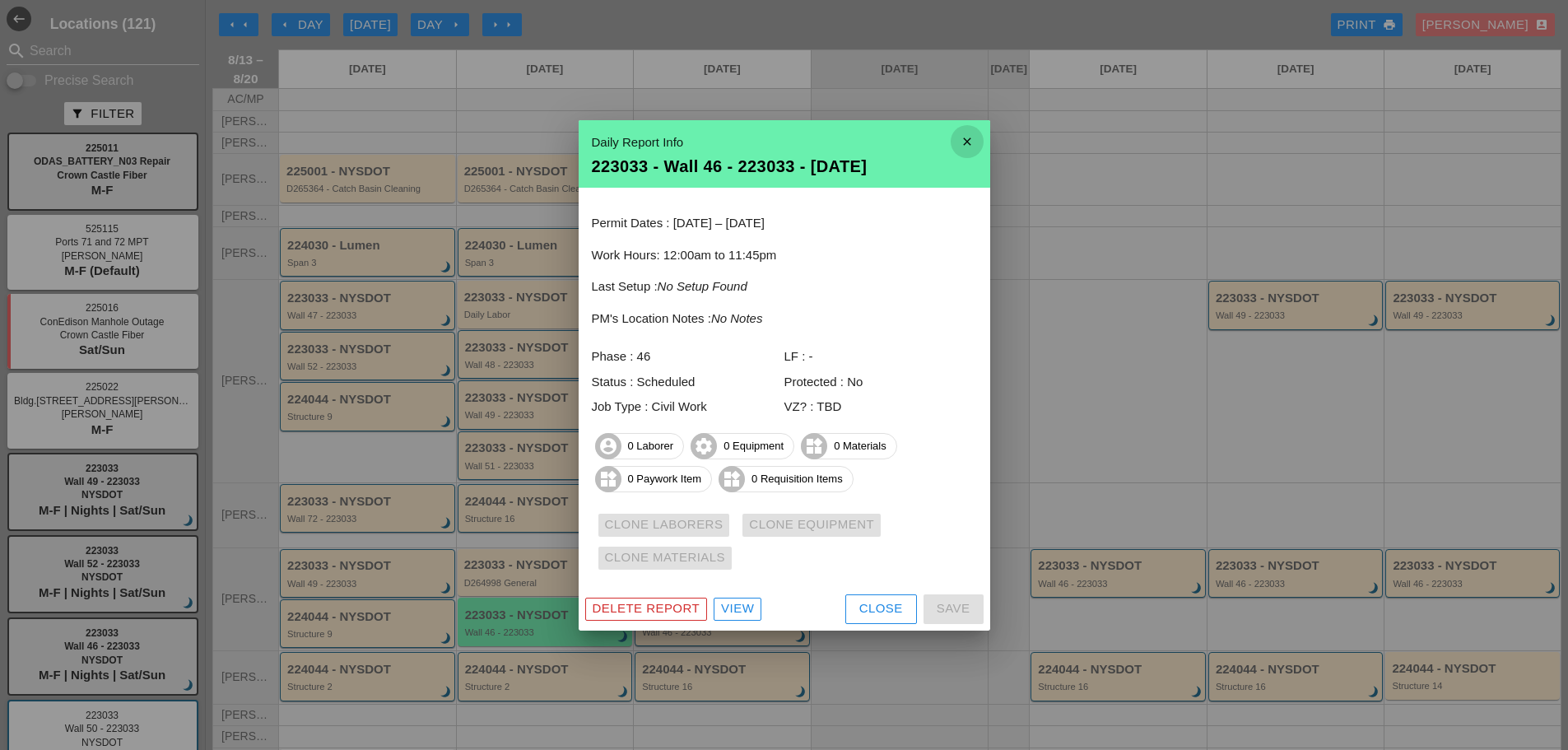
click at [959, 137] on icon "close" at bounding box center [967, 141] width 33 height 33
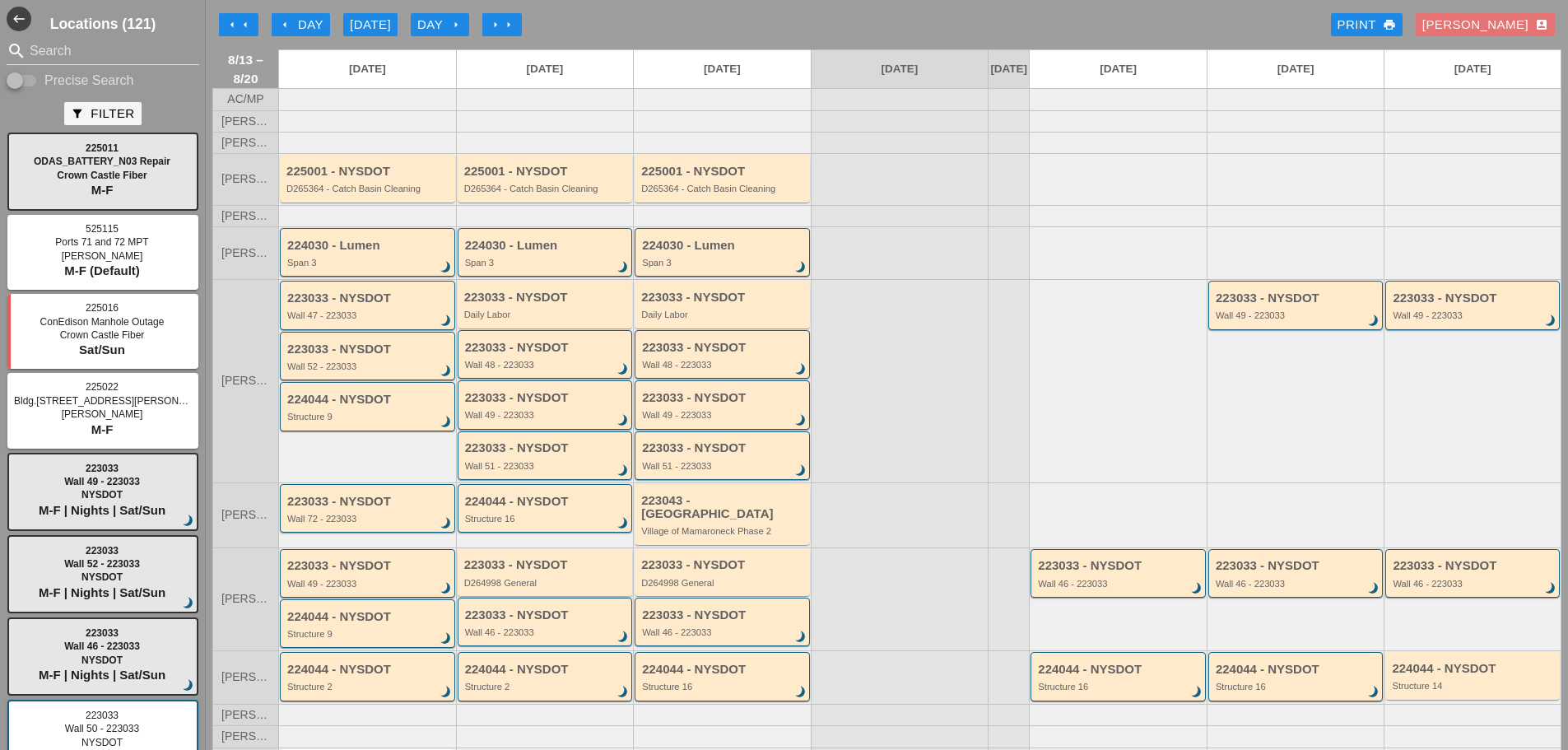
click at [588, 573] on div "223033 - NYSDOT D264998 General" at bounding box center [547, 573] width 165 height 30
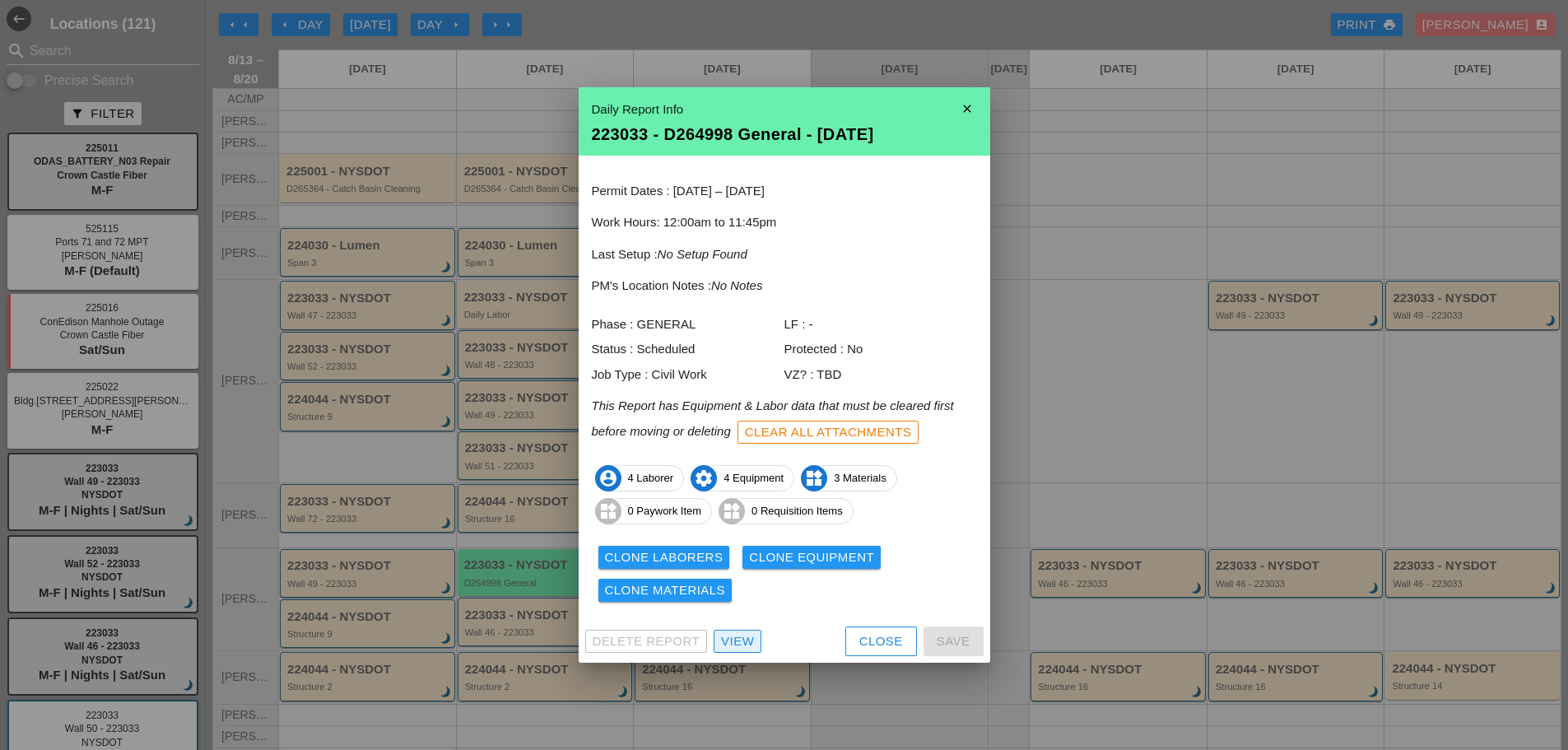
click at [726, 643] on div "View" at bounding box center [738, 642] width 33 height 19
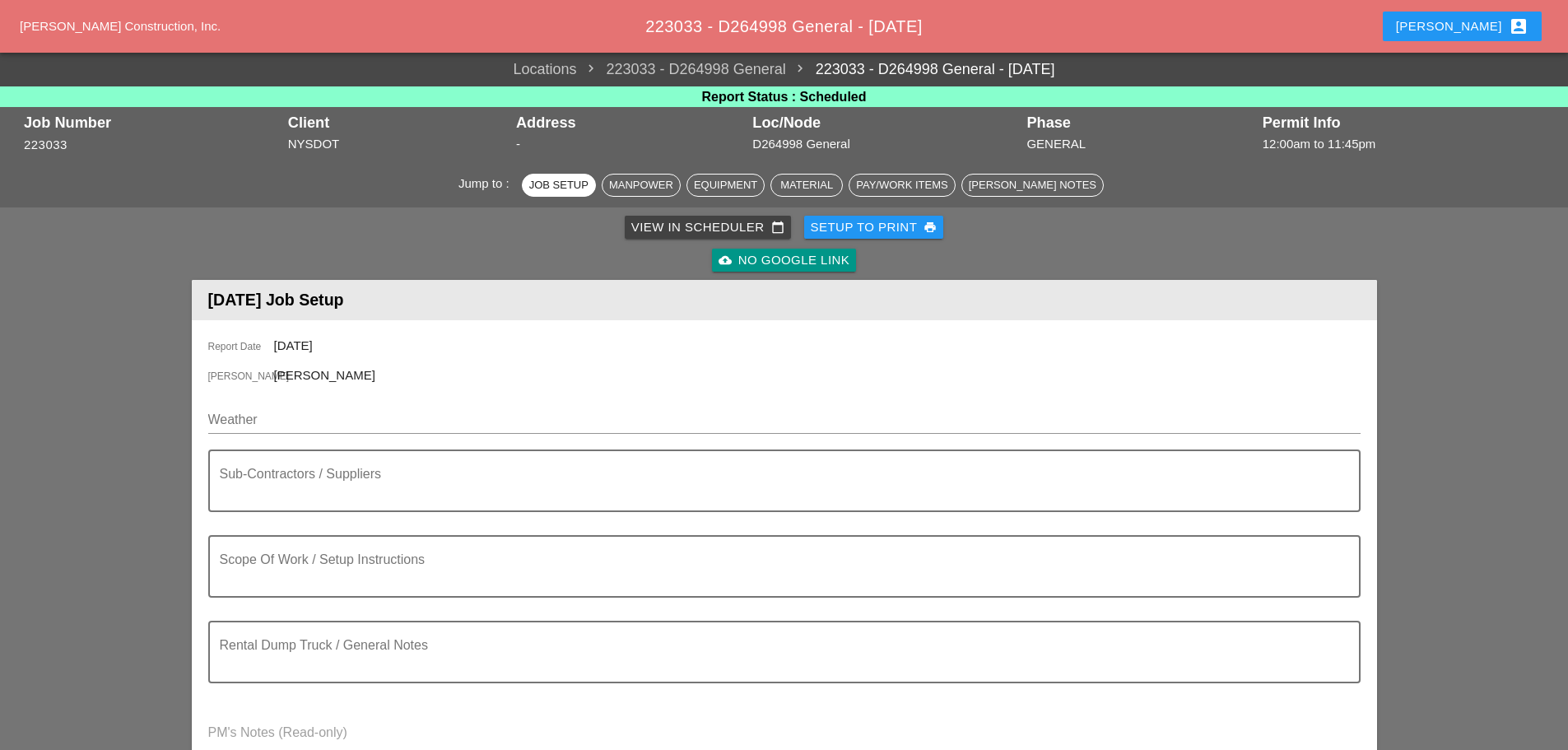
scroll to position [494, 0]
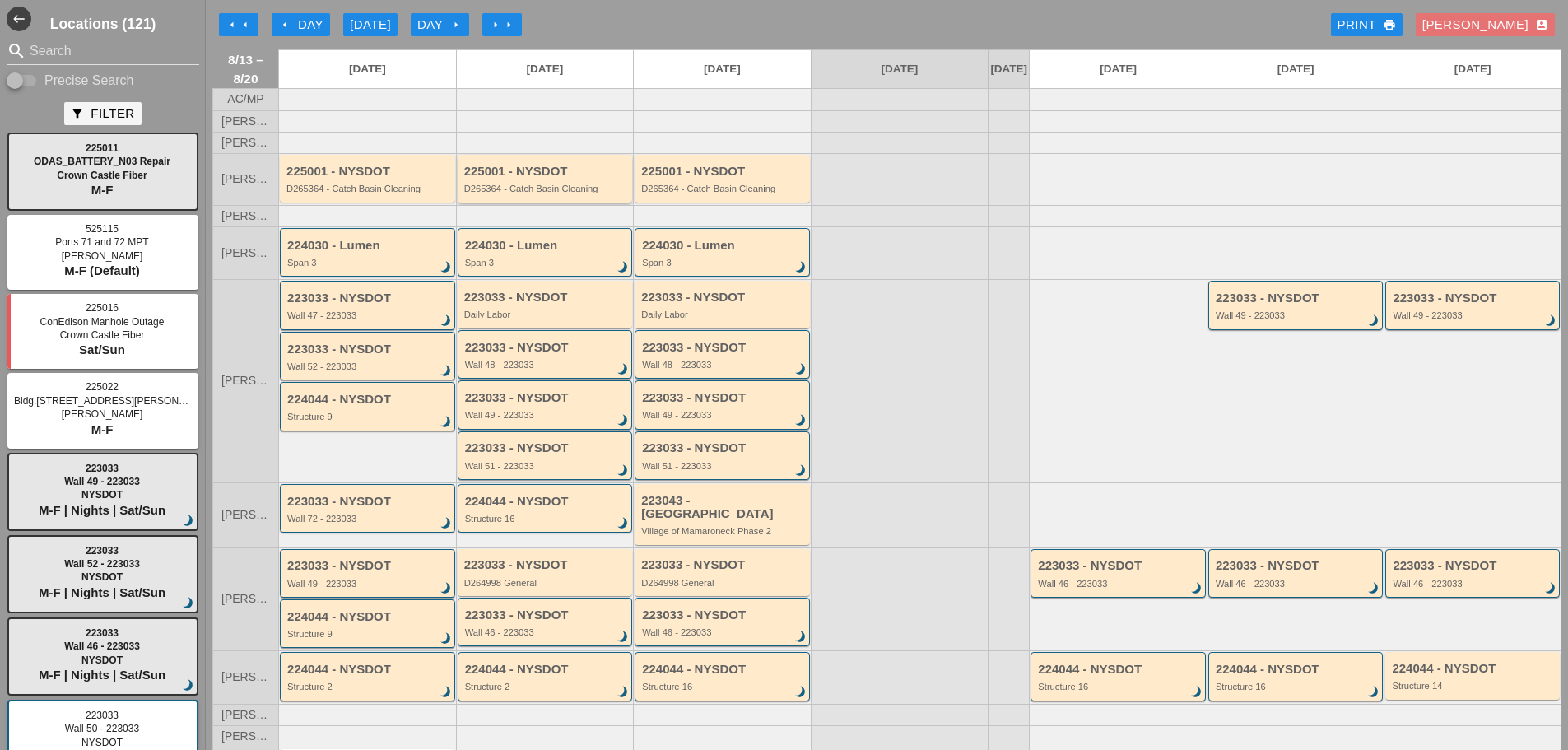
click at [554, 194] on div "D265364 - Catch Basin Cleaning" at bounding box center [547, 188] width 165 height 10
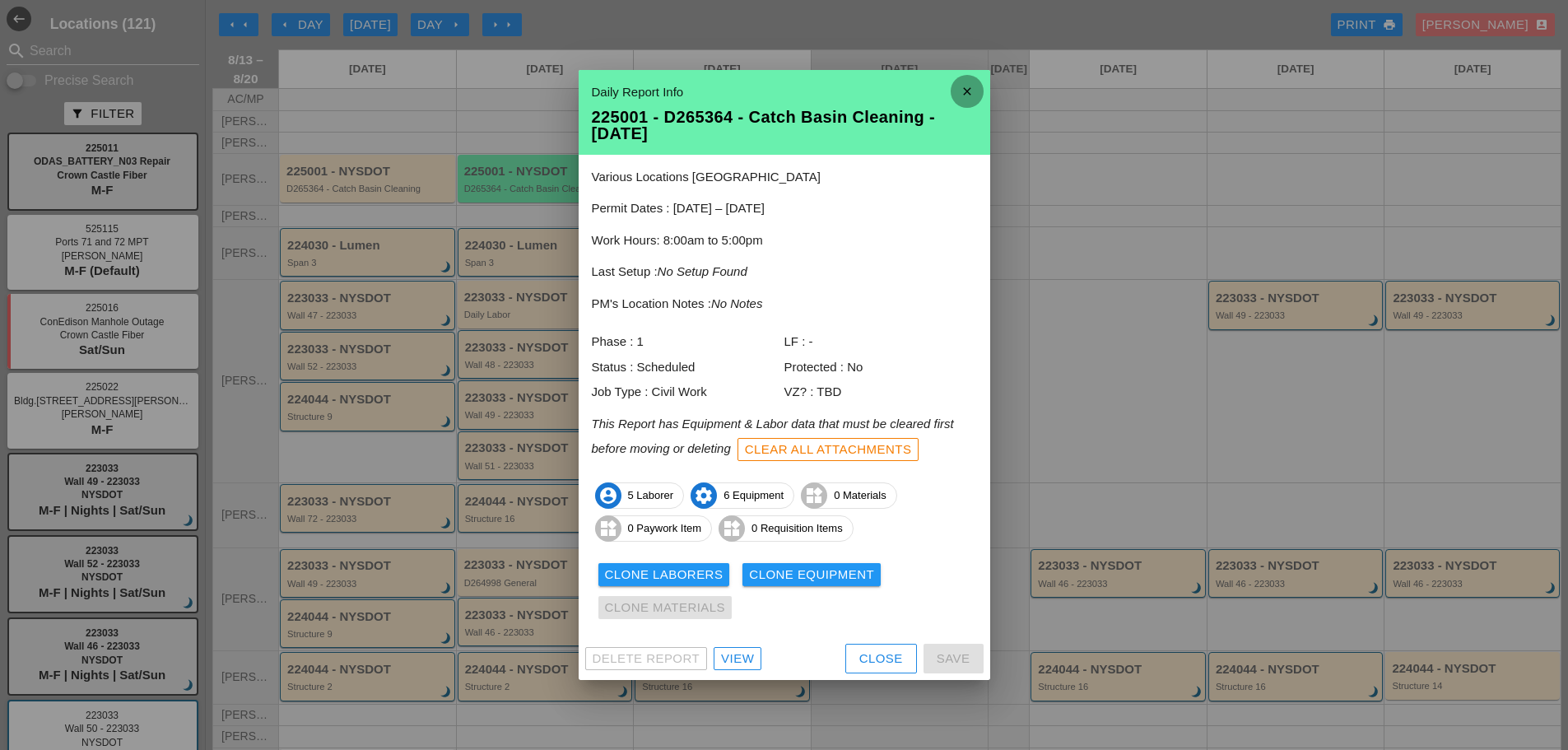
click at [973, 82] on icon "close" at bounding box center [967, 92] width 33 height 33
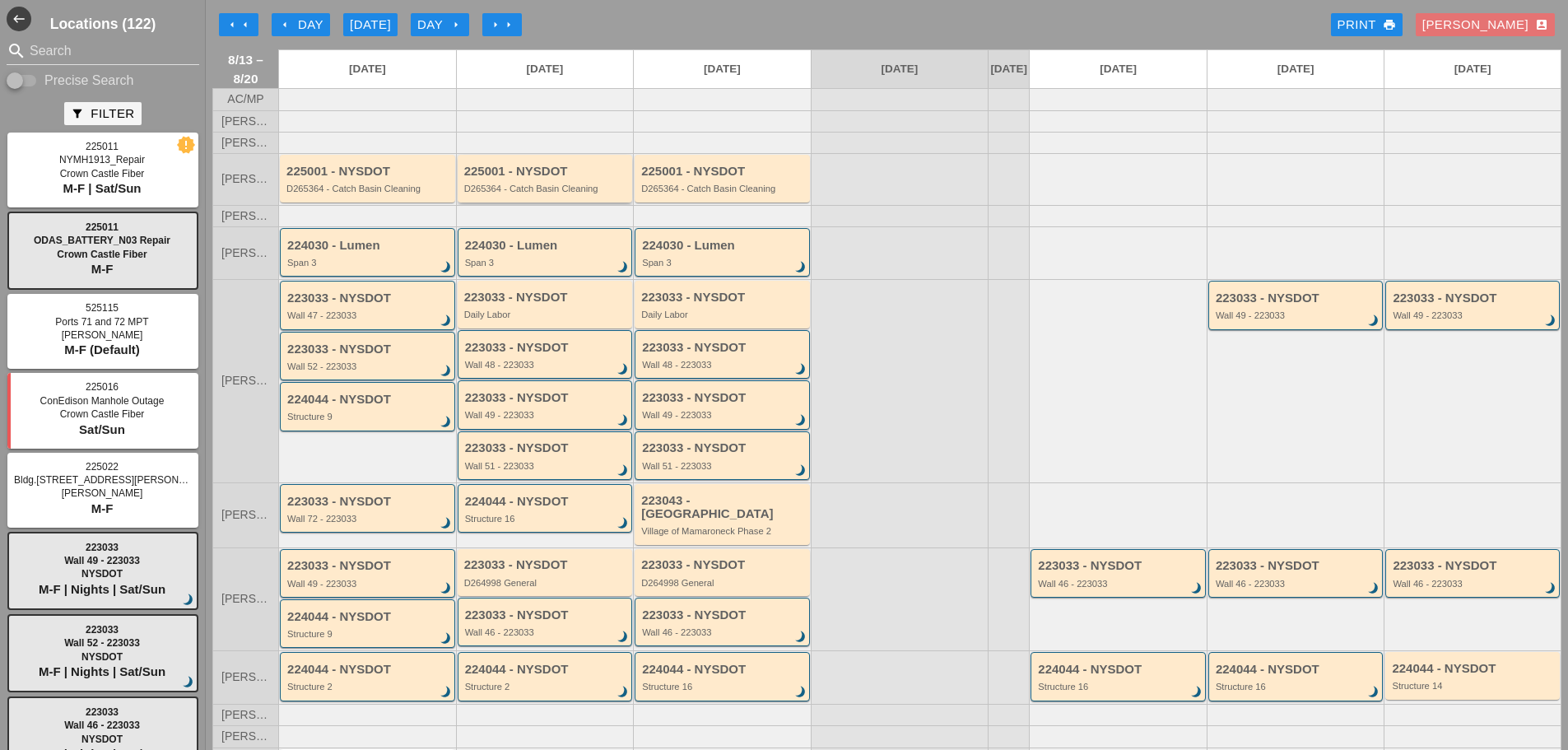
click at [558, 202] on div "225001 - NYSDOT D265364 - Catch Basin Cleaning" at bounding box center [545, 178] width 175 height 47
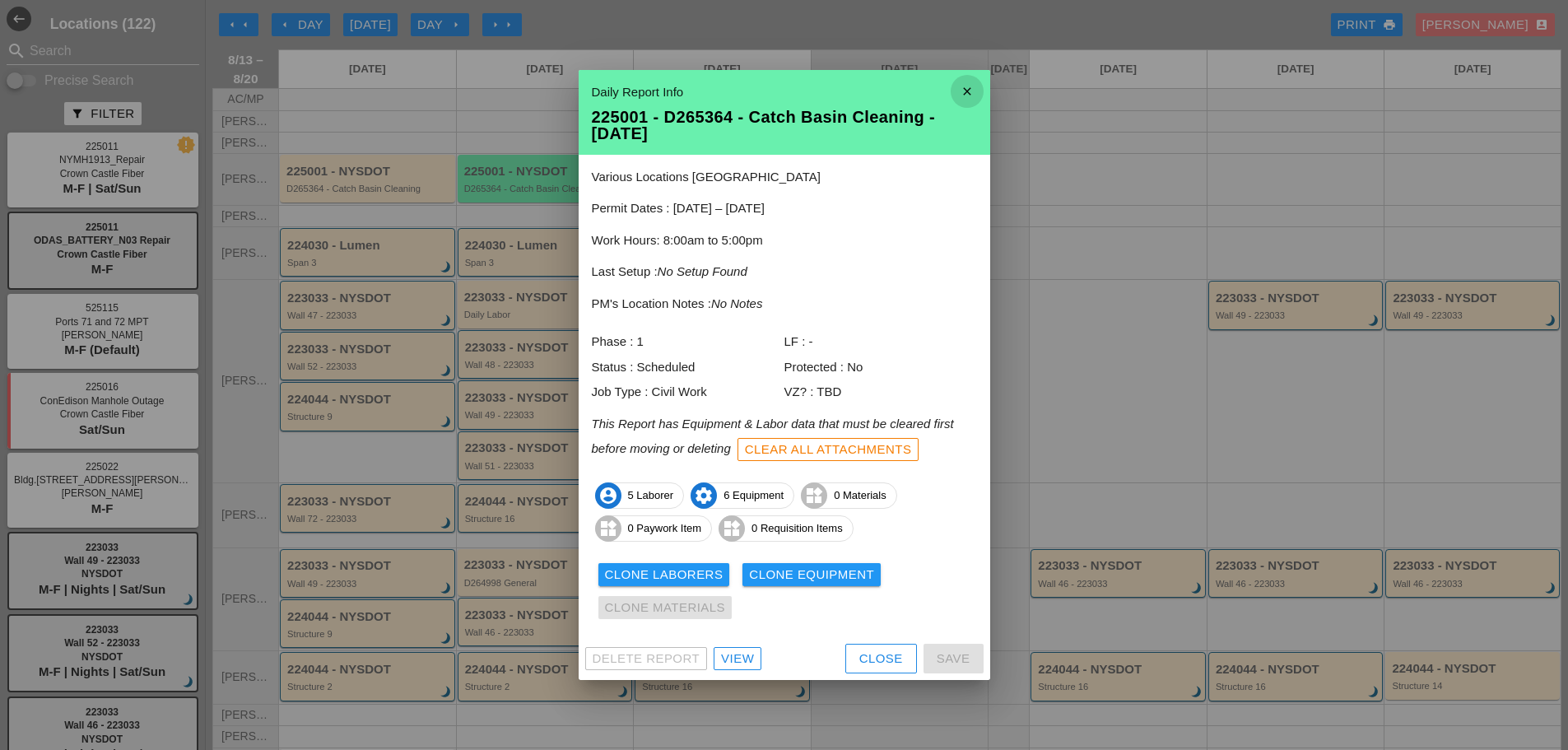
click at [977, 88] on icon "close" at bounding box center [967, 92] width 33 height 33
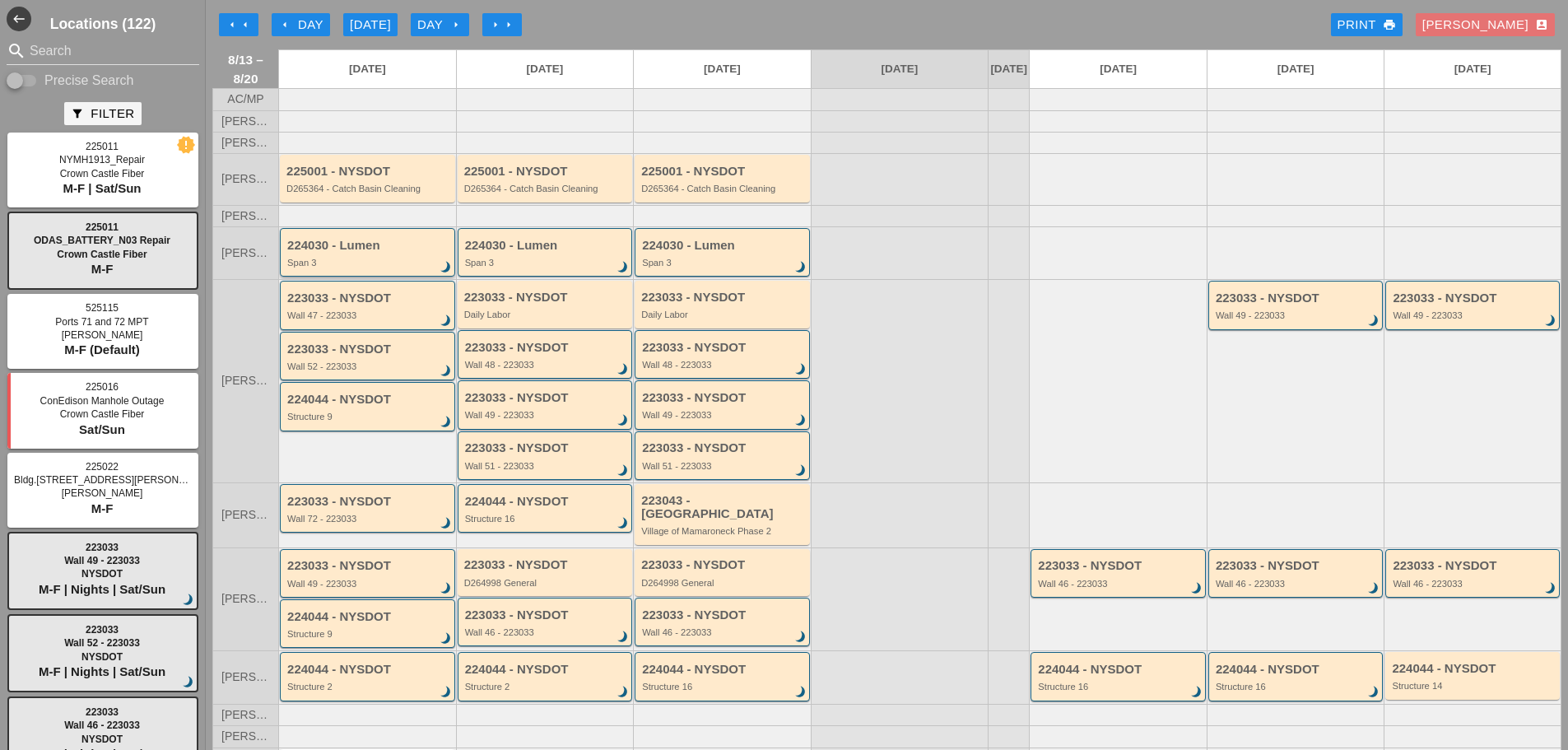
click at [372, 277] on div "224030 - Lumen Span 3 brightness_3" at bounding box center [368, 252] width 175 height 49
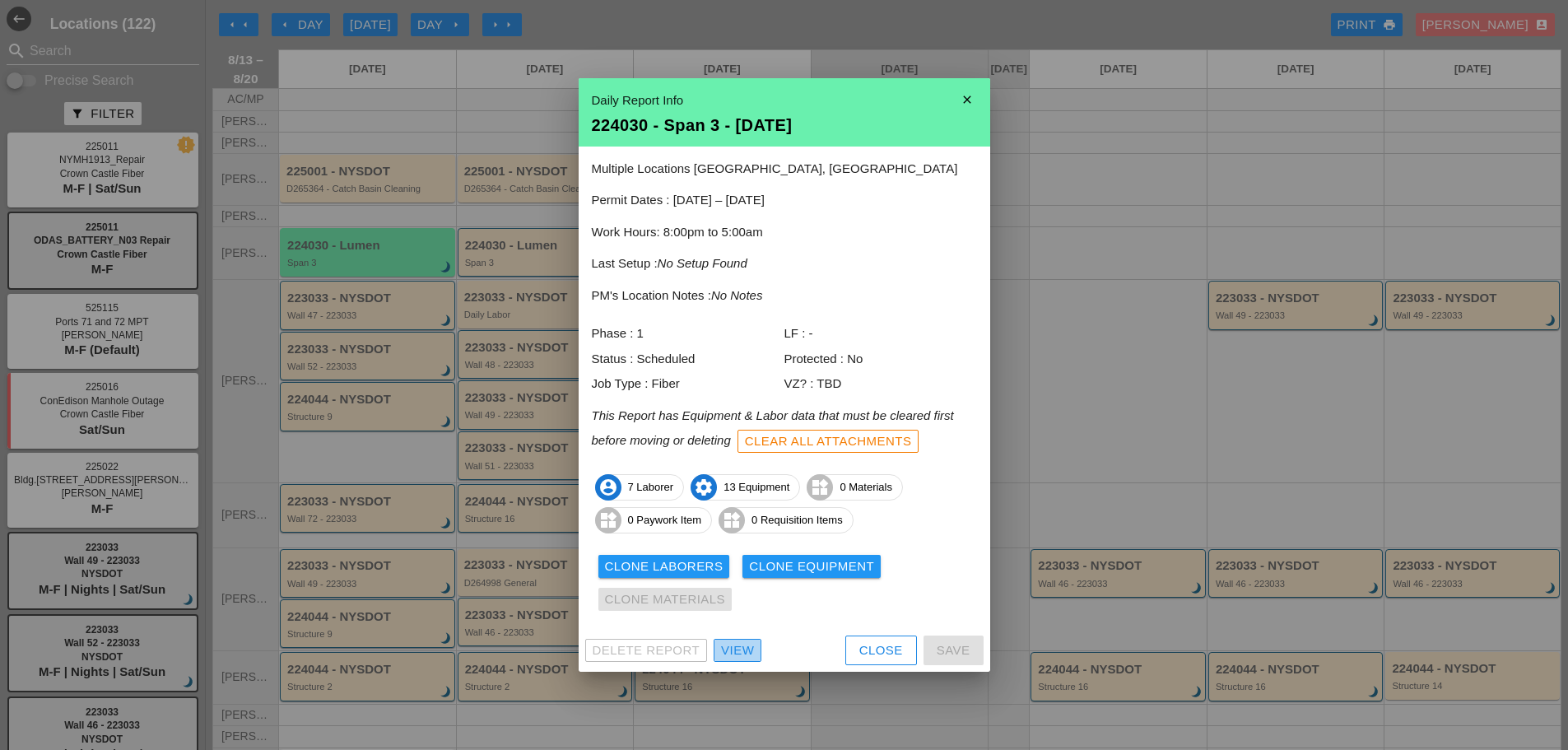
click at [741, 657] on div "View" at bounding box center [738, 650] width 33 height 19
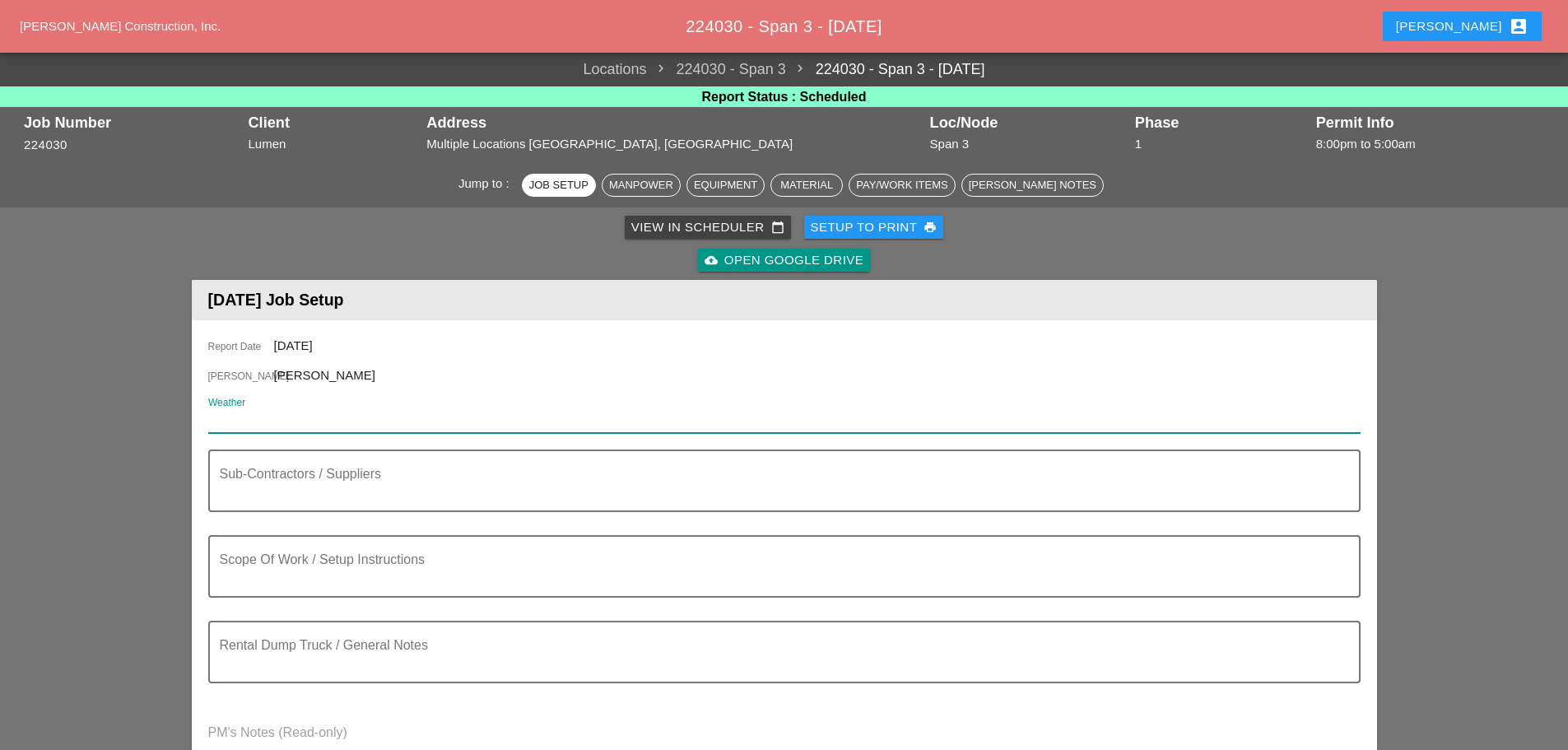
paste input "Thu 14 Day 88°"
type input "Thu 14 Day 88°"
click at [1348, 420] on icon "clear" at bounding box center [1351, 420] width 20 height 20
drag, startPoint x: 265, startPoint y: 421, endPoint x: 247, endPoint y: 417, distance: 18.4
paste input "Night 75°"
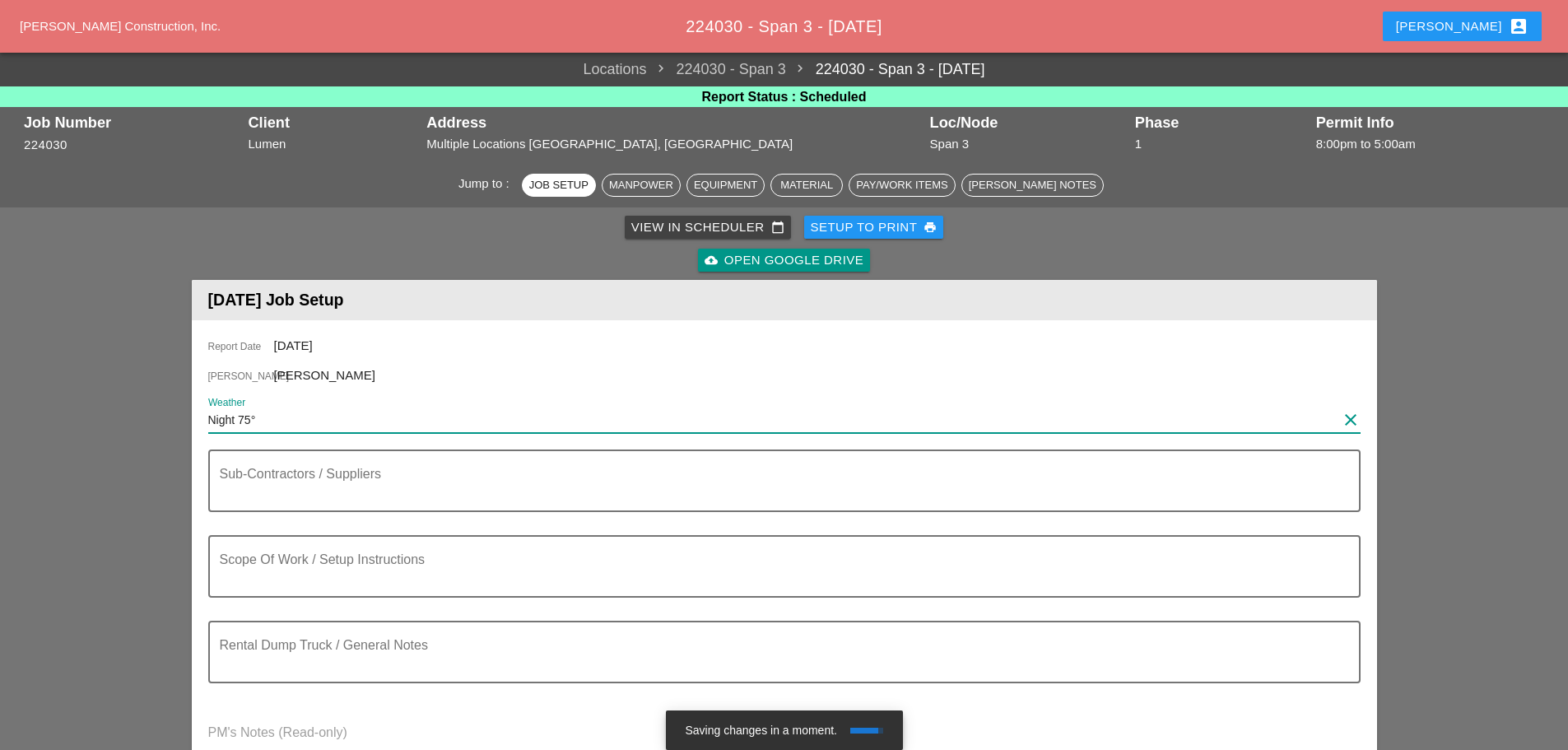
click at [210, 410] on input "Night 75°" at bounding box center [774, 420] width 1130 height 26
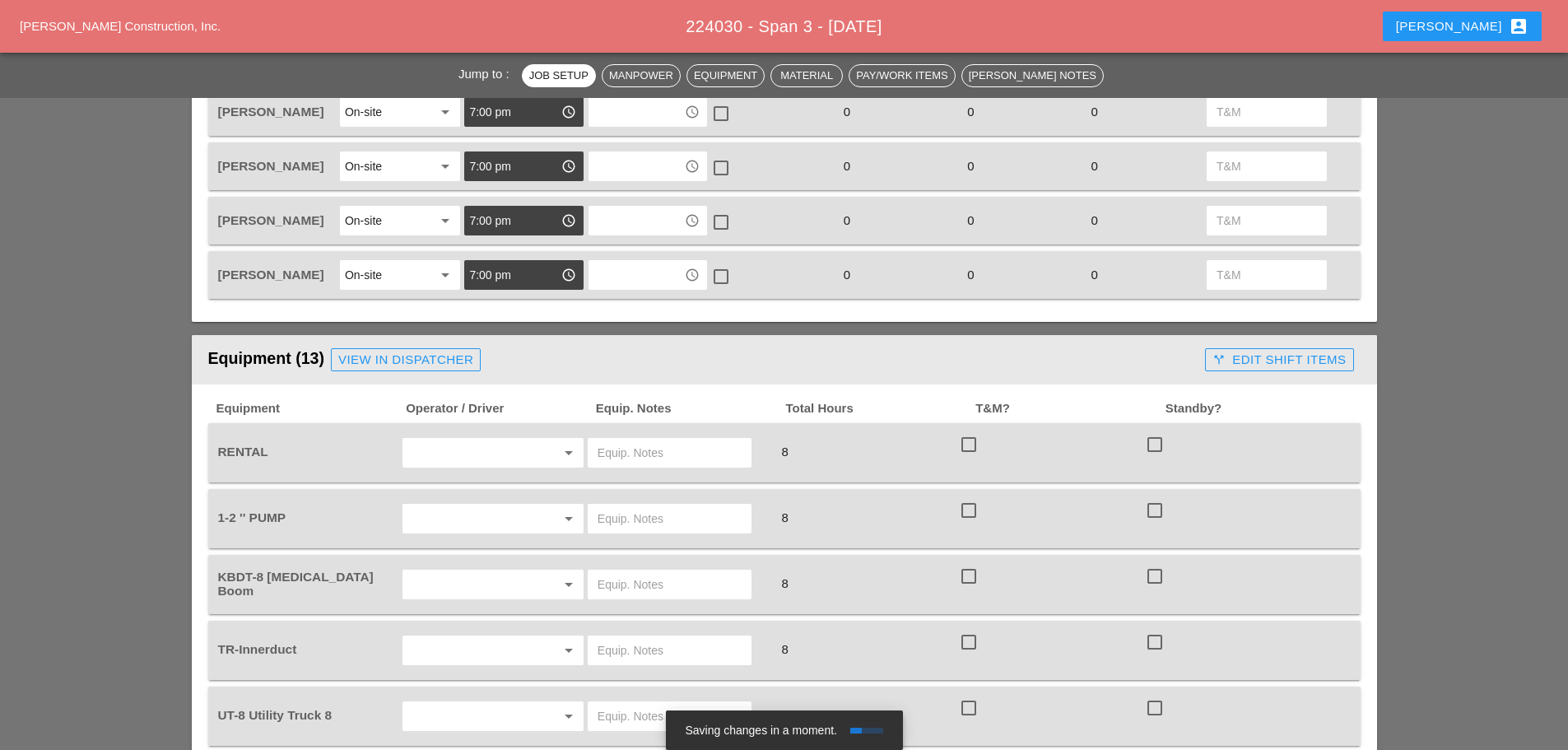
scroll to position [1070, 0]
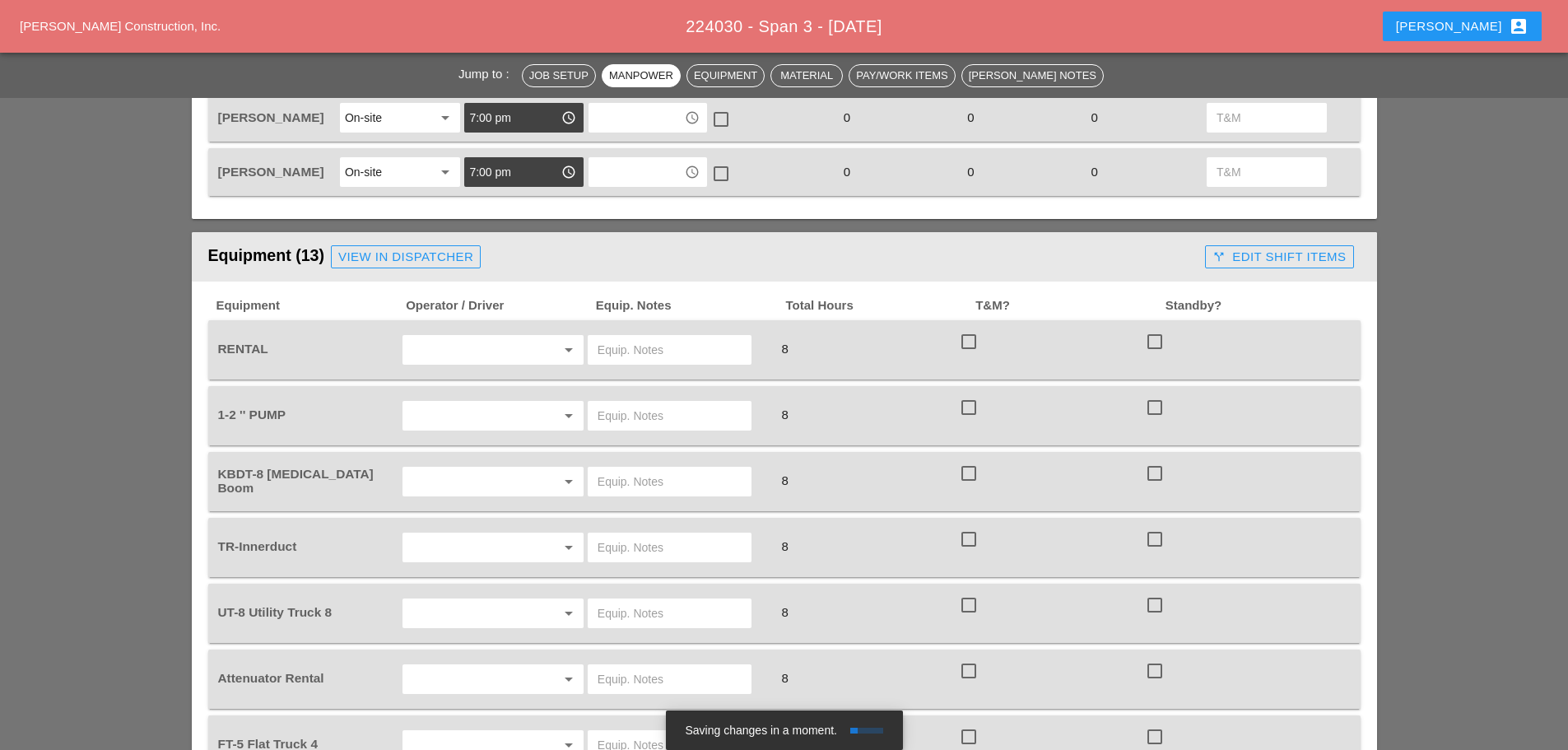
type input "WED Night 75°"
click at [444, 422] on input "text" at bounding box center [470, 416] width 125 height 26
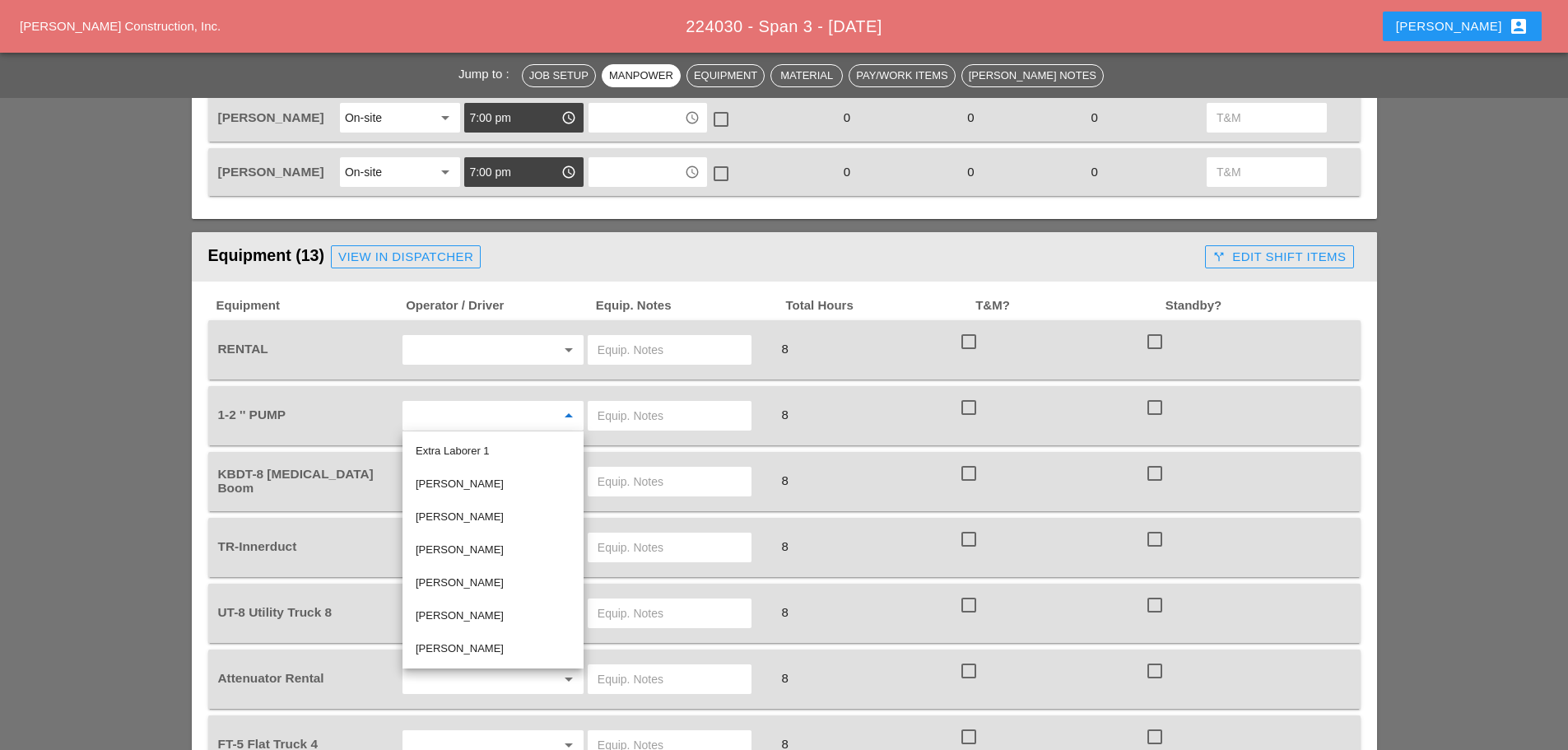
click at [473, 473] on div "[PERSON_NAME]" at bounding box center [492, 485] width 155 height 33
type input "[PERSON_NAME]"
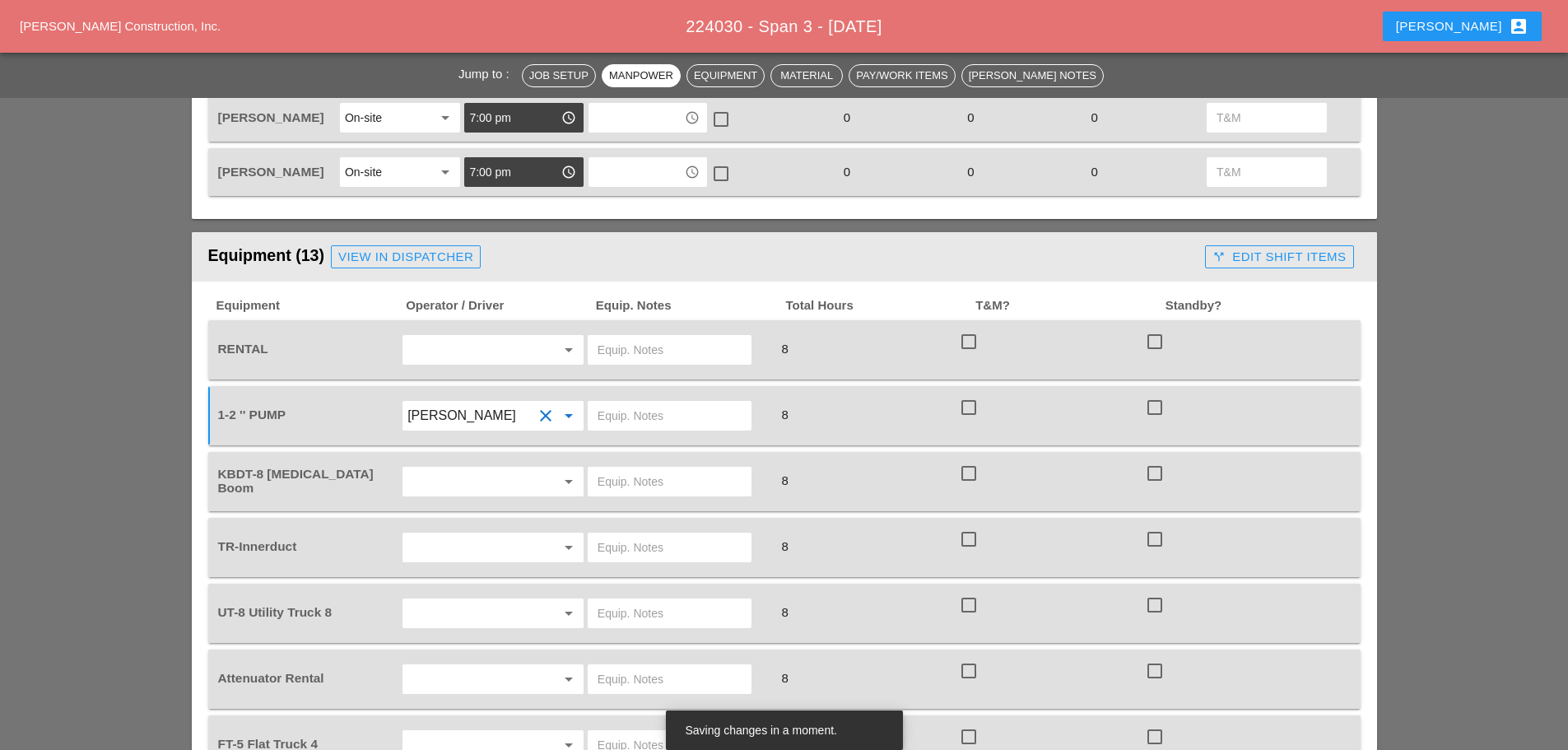
click at [466, 482] on input "text" at bounding box center [470, 481] width 125 height 26
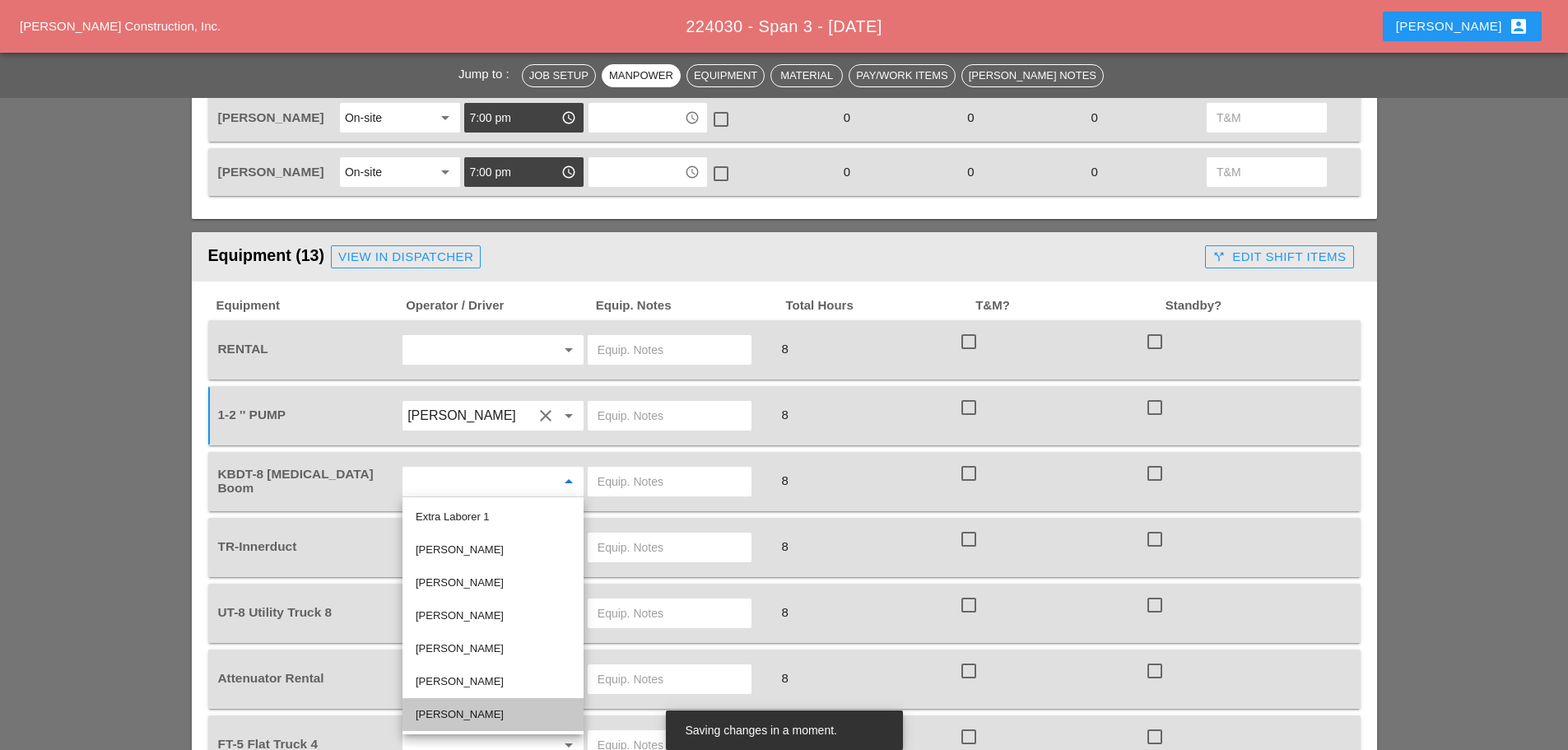
click at [469, 708] on div "[PERSON_NAME]" at bounding box center [492, 714] width 155 height 20
type input "[PERSON_NAME]"
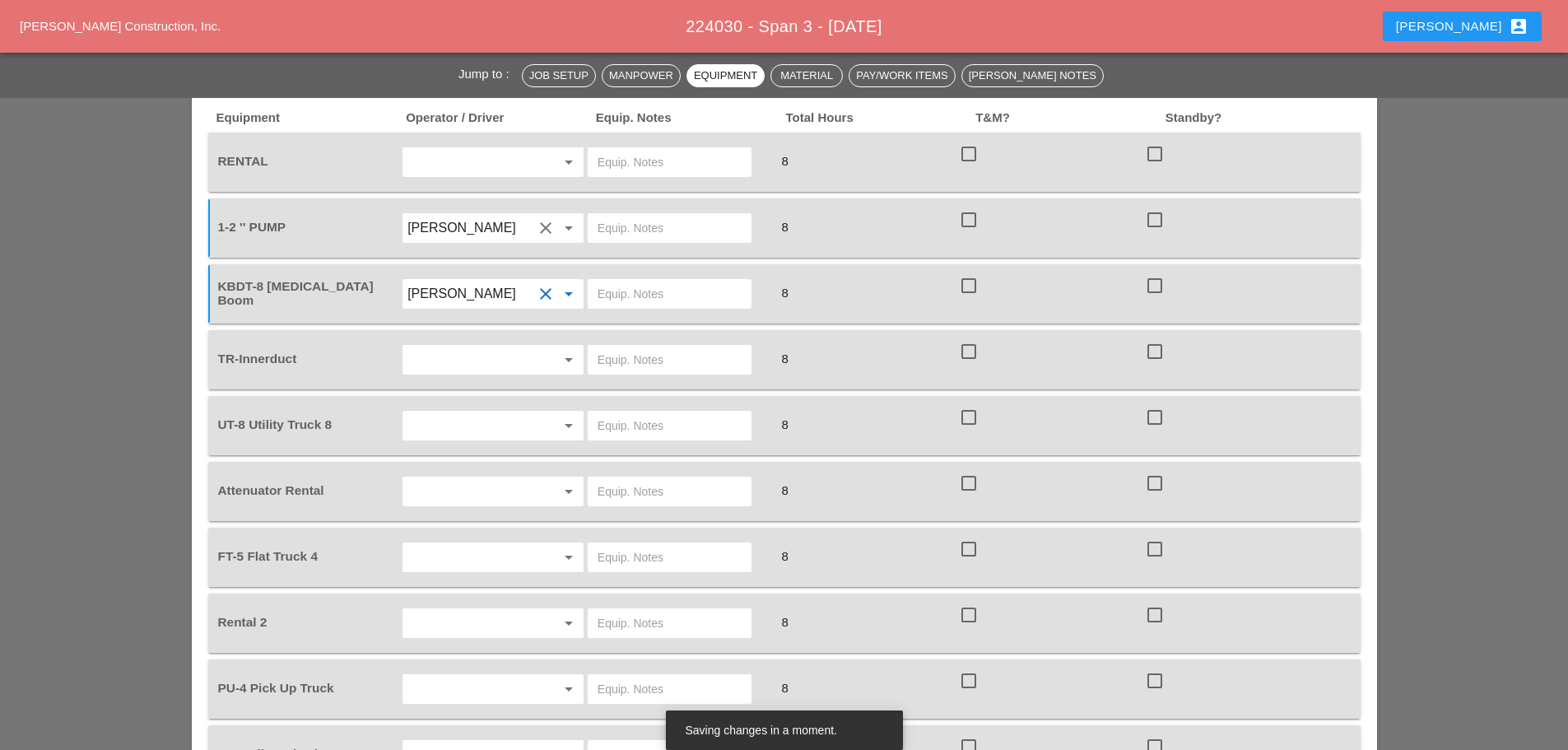
scroll to position [1317, 0]
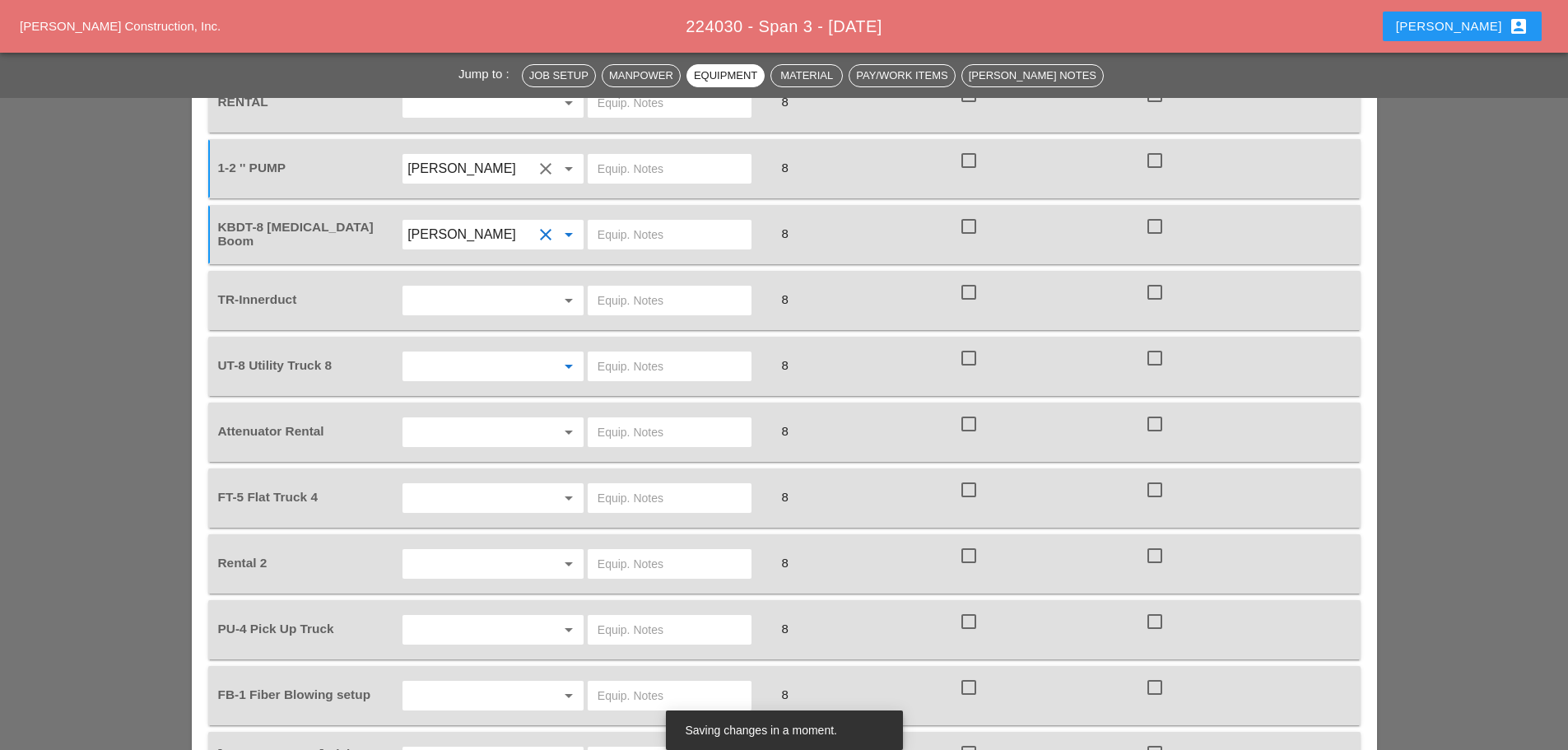
click at [461, 361] on input "text" at bounding box center [470, 366] width 125 height 26
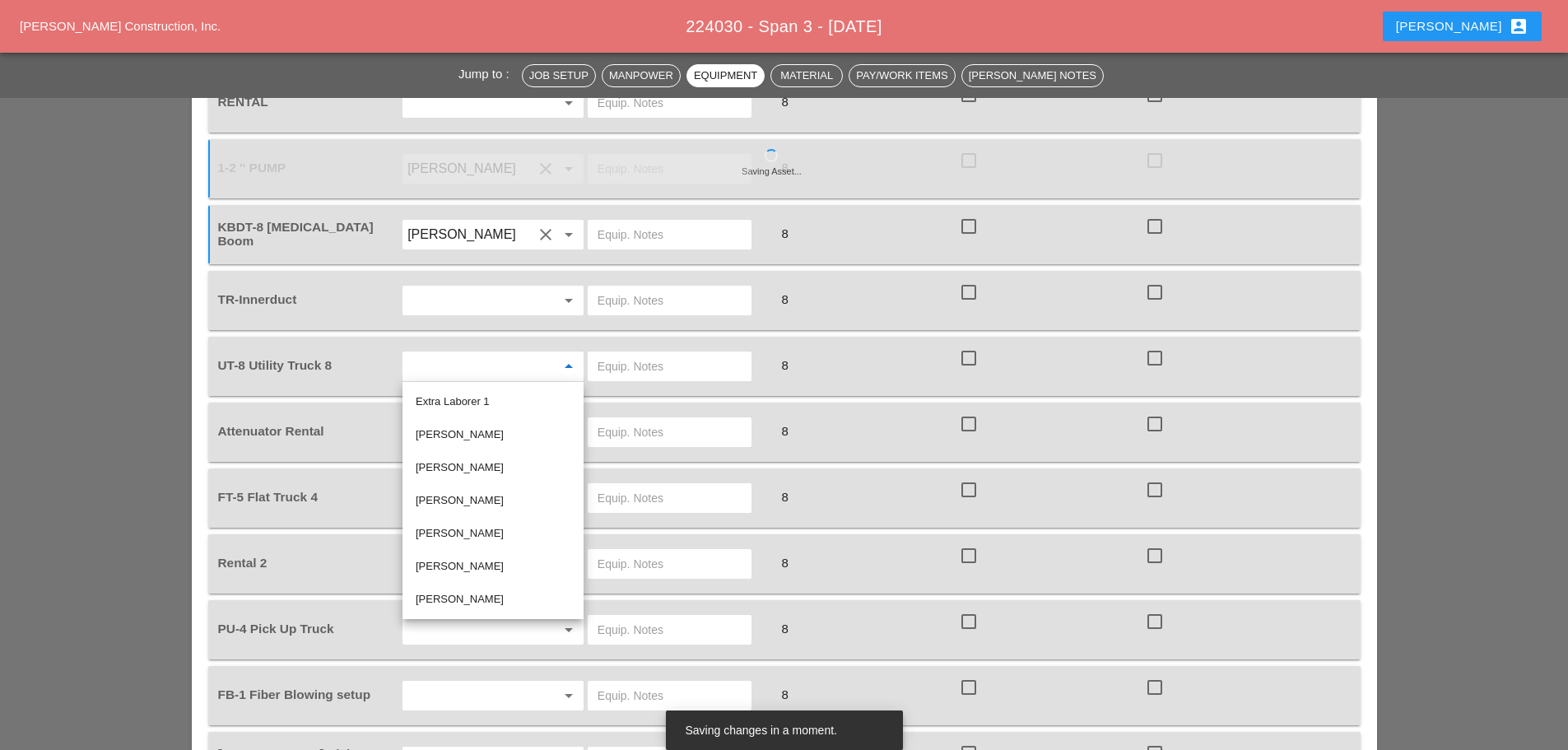
click at [476, 586] on div "[PERSON_NAME]" at bounding box center [492, 599] width 155 height 33
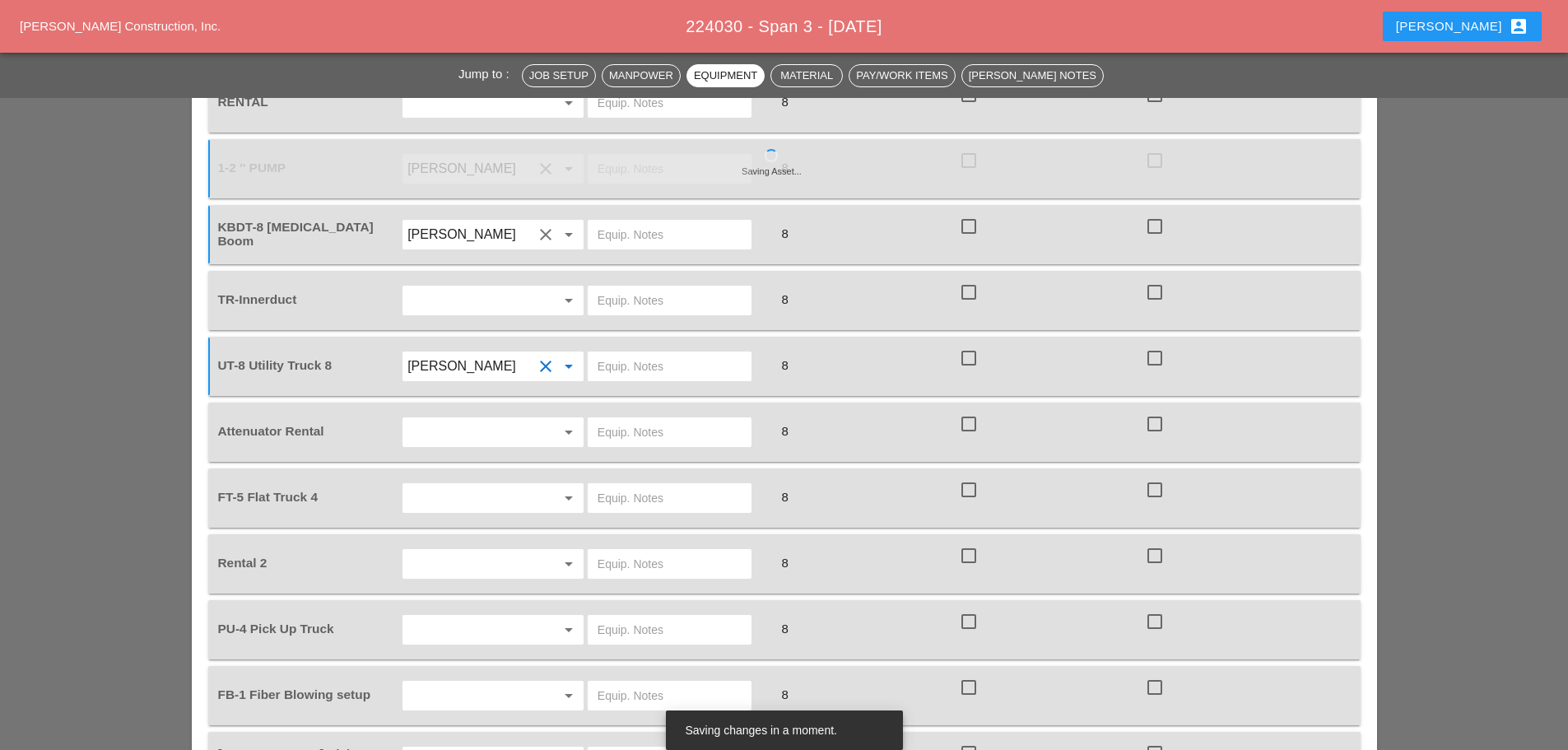
click at [468, 370] on input "[PERSON_NAME]" at bounding box center [470, 366] width 125 height 26
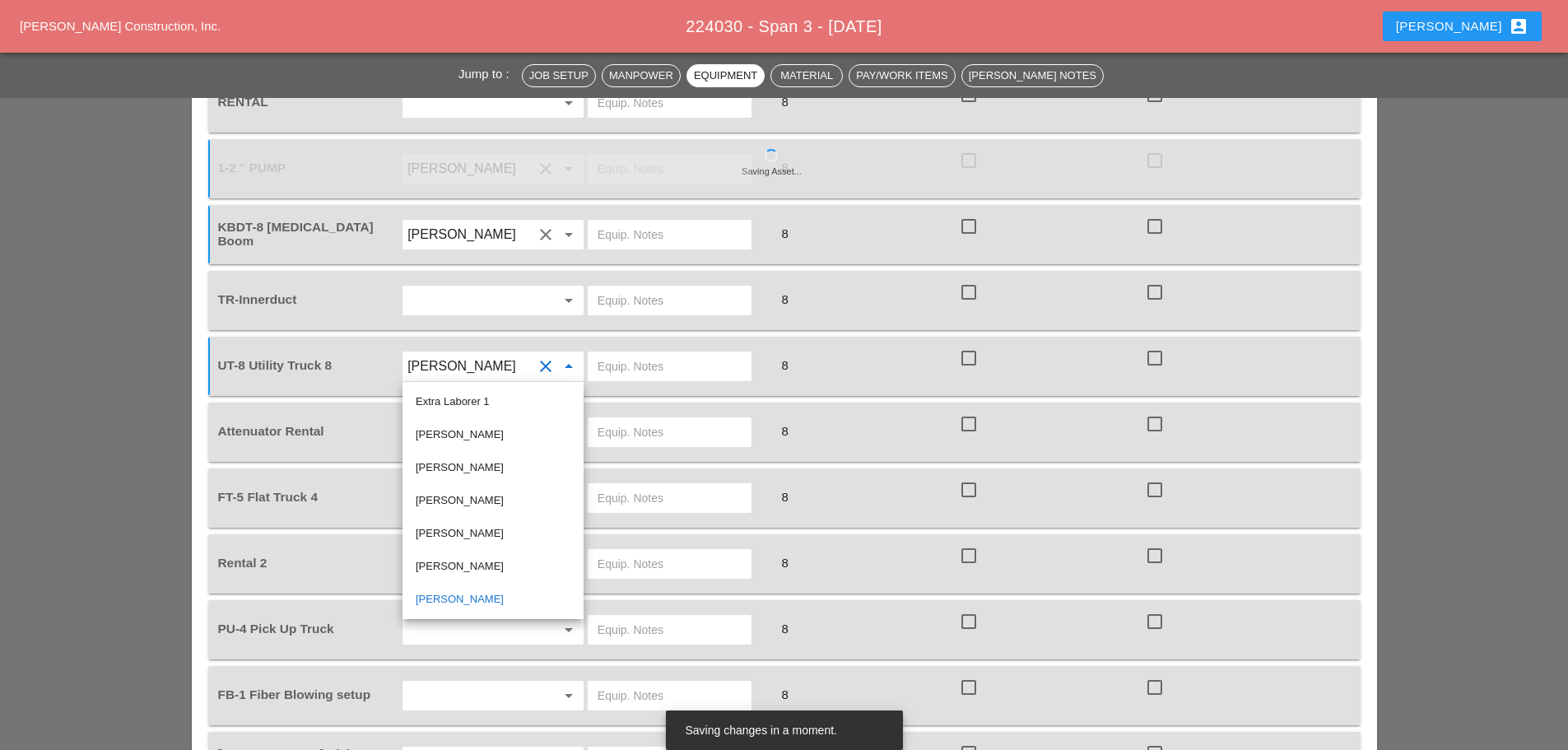
click at [482, 467] on div "[PERSON_NAME]" at bounding box center [492, 467] width 155 height 20
type input "[PERSON_NAME]"
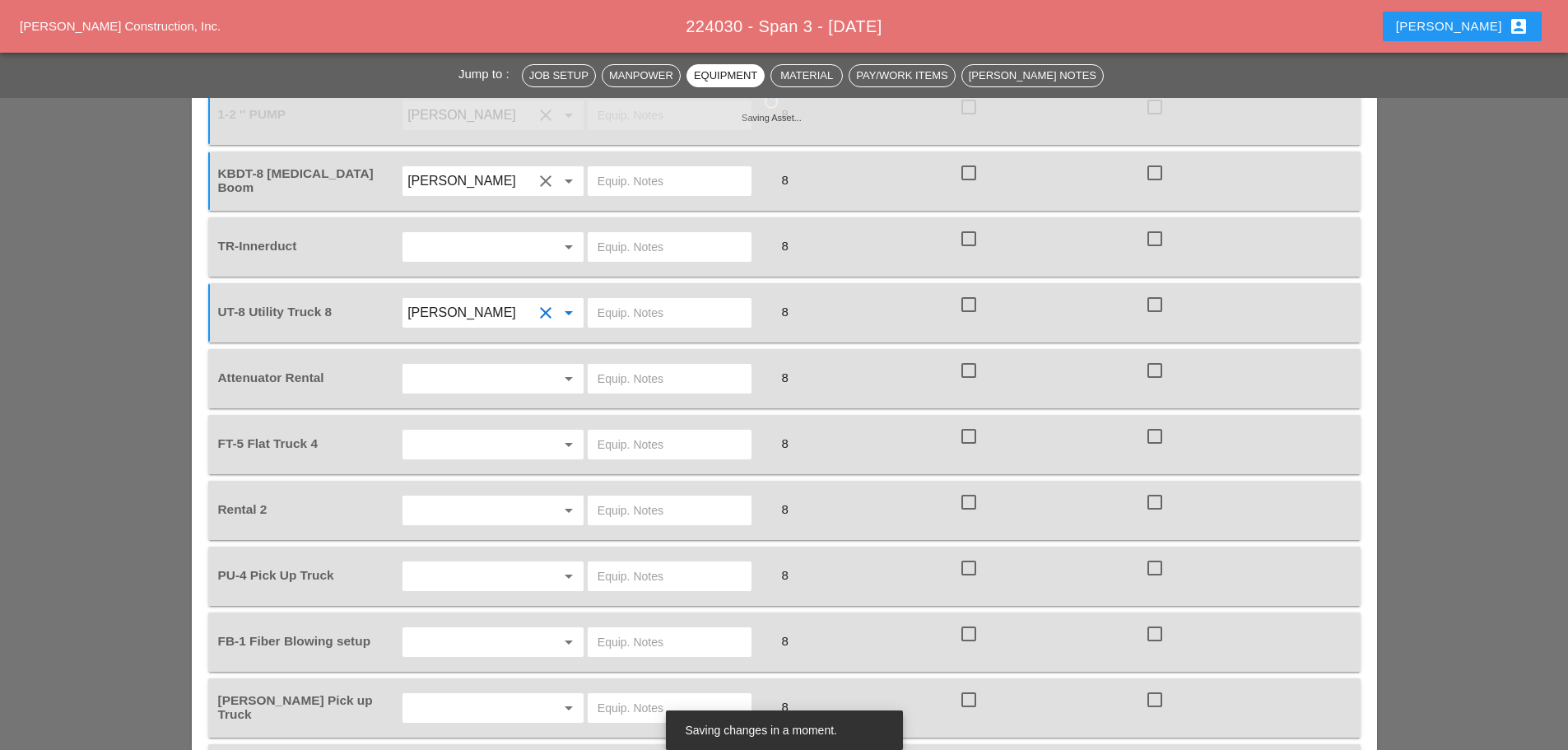
scroll to position [1400, 0]
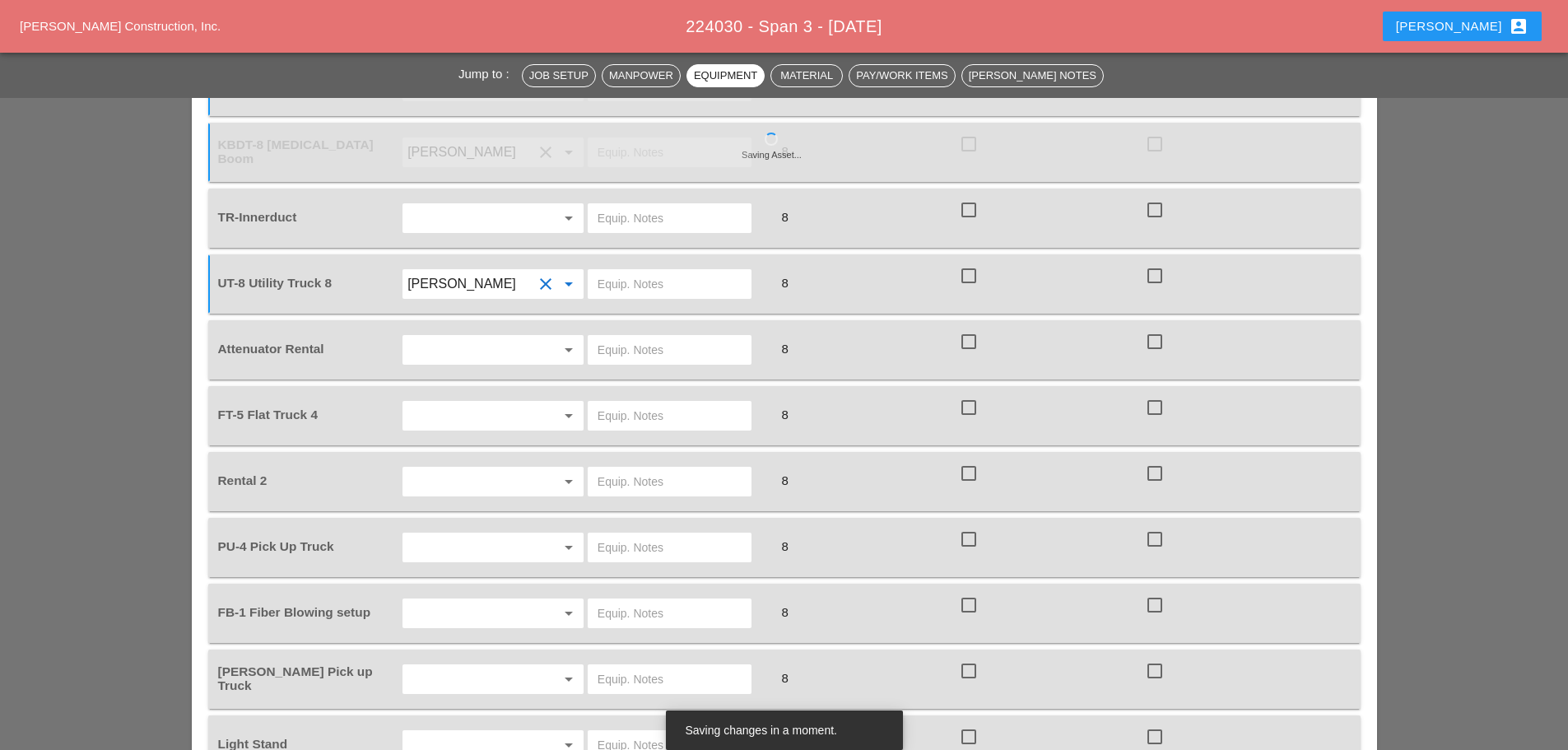
click at [461, 427] on input "text" at bounding box center [470, 416] width 125 height 26
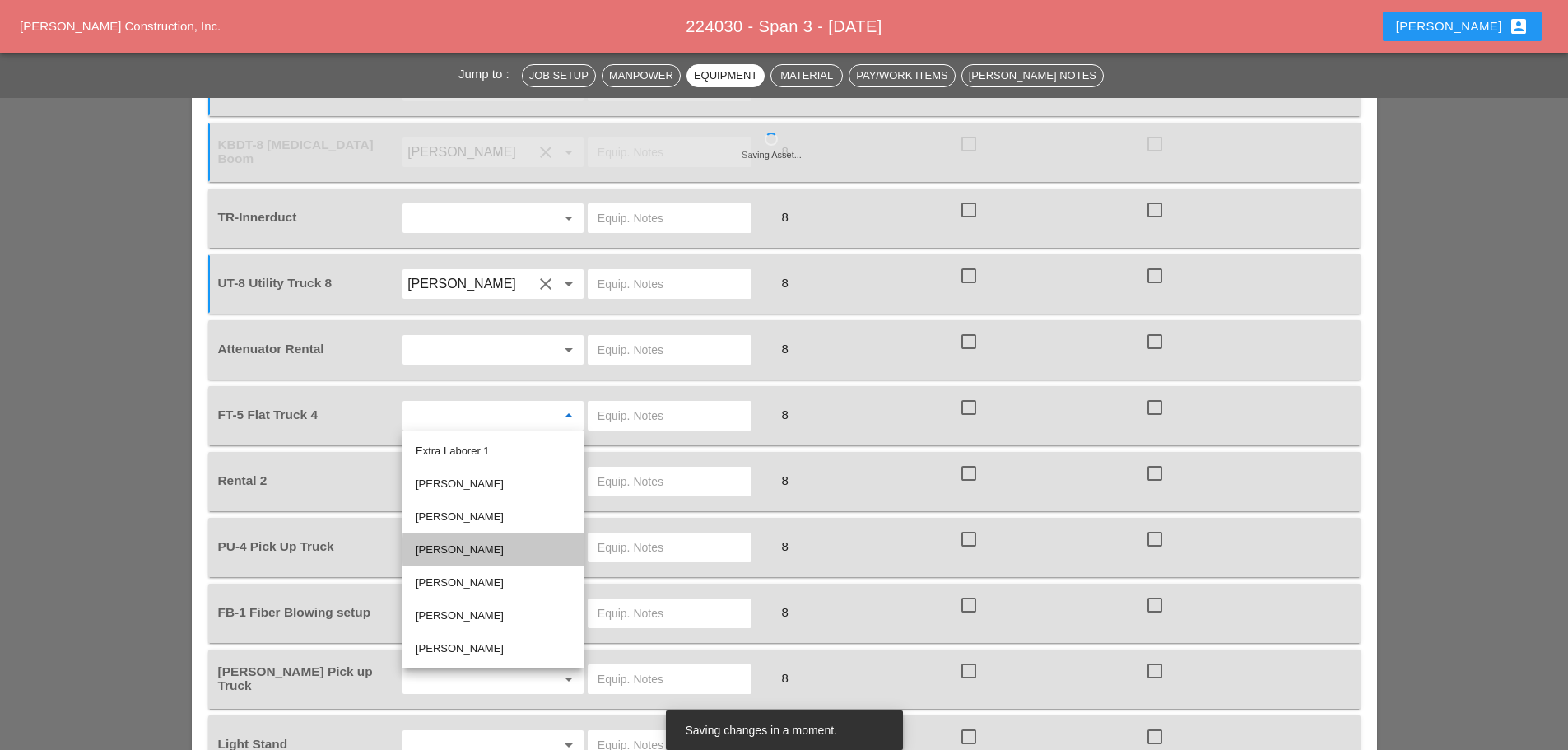
click at [464, 547] on div "[PERSON_NAME]" at bounding box center [492, 549] width 155 height 20
type input "[PERSON_NAME]"
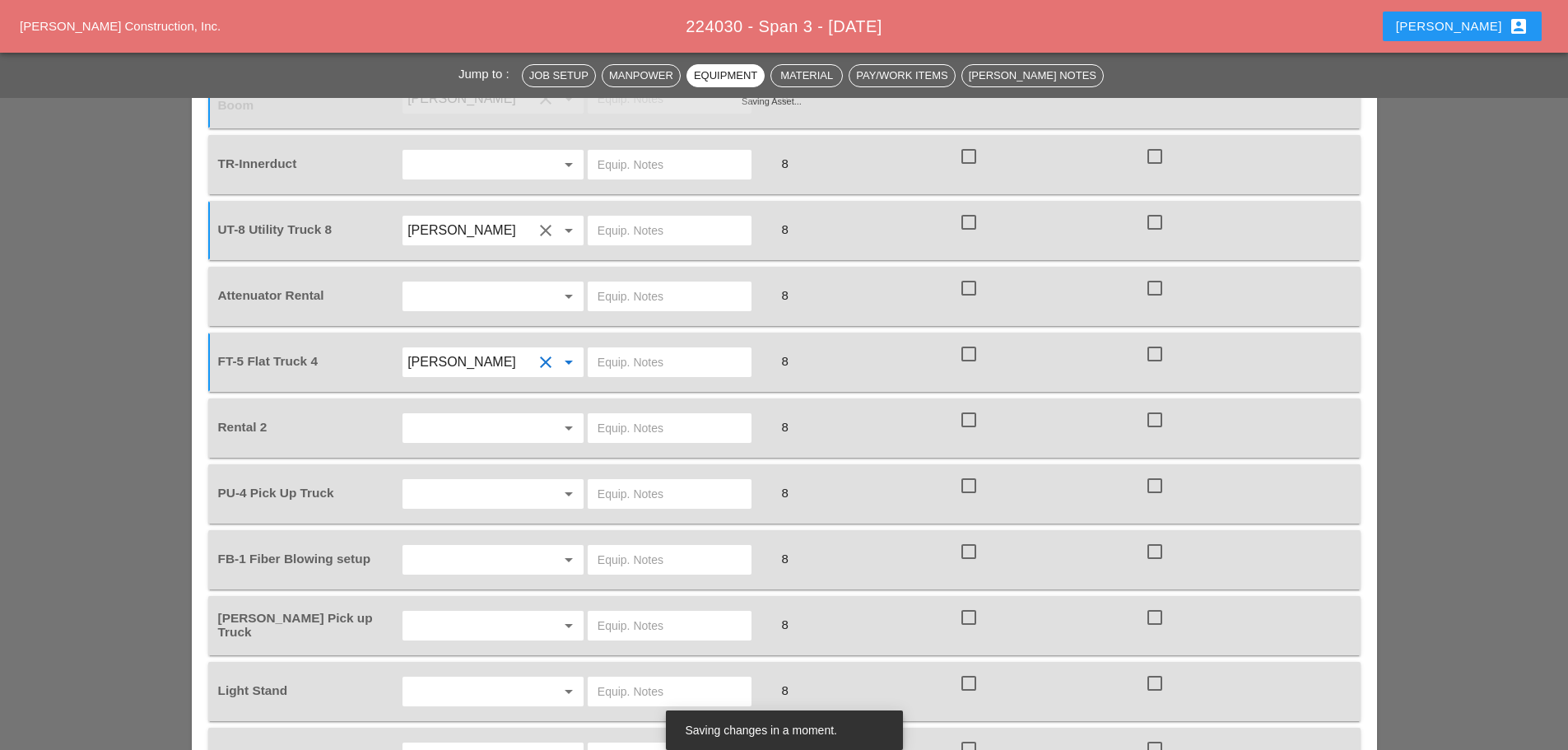
scroll to position [1564, 0]
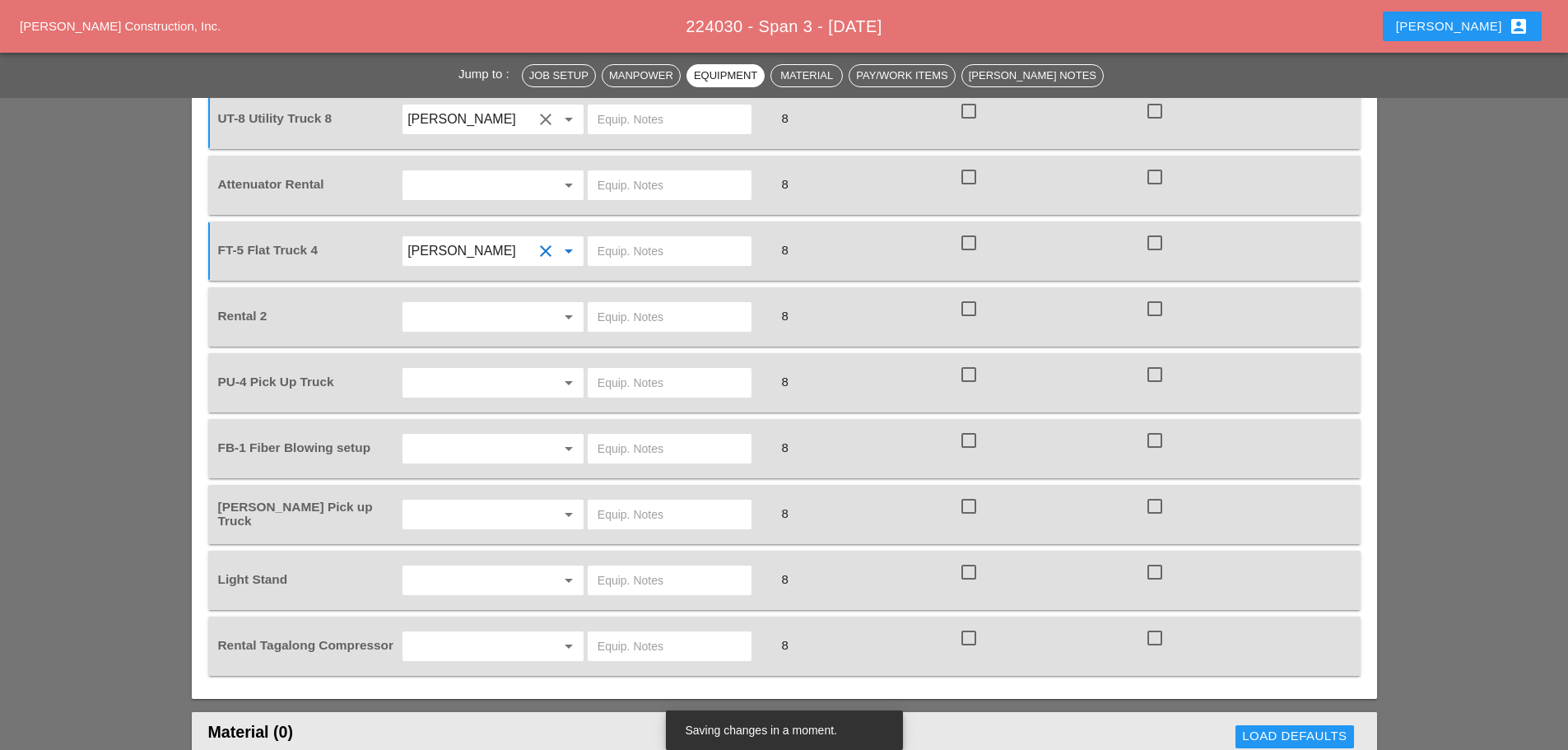
click at [471, 395] on input "text" at bounding box center [470, 382] width 125 height 26
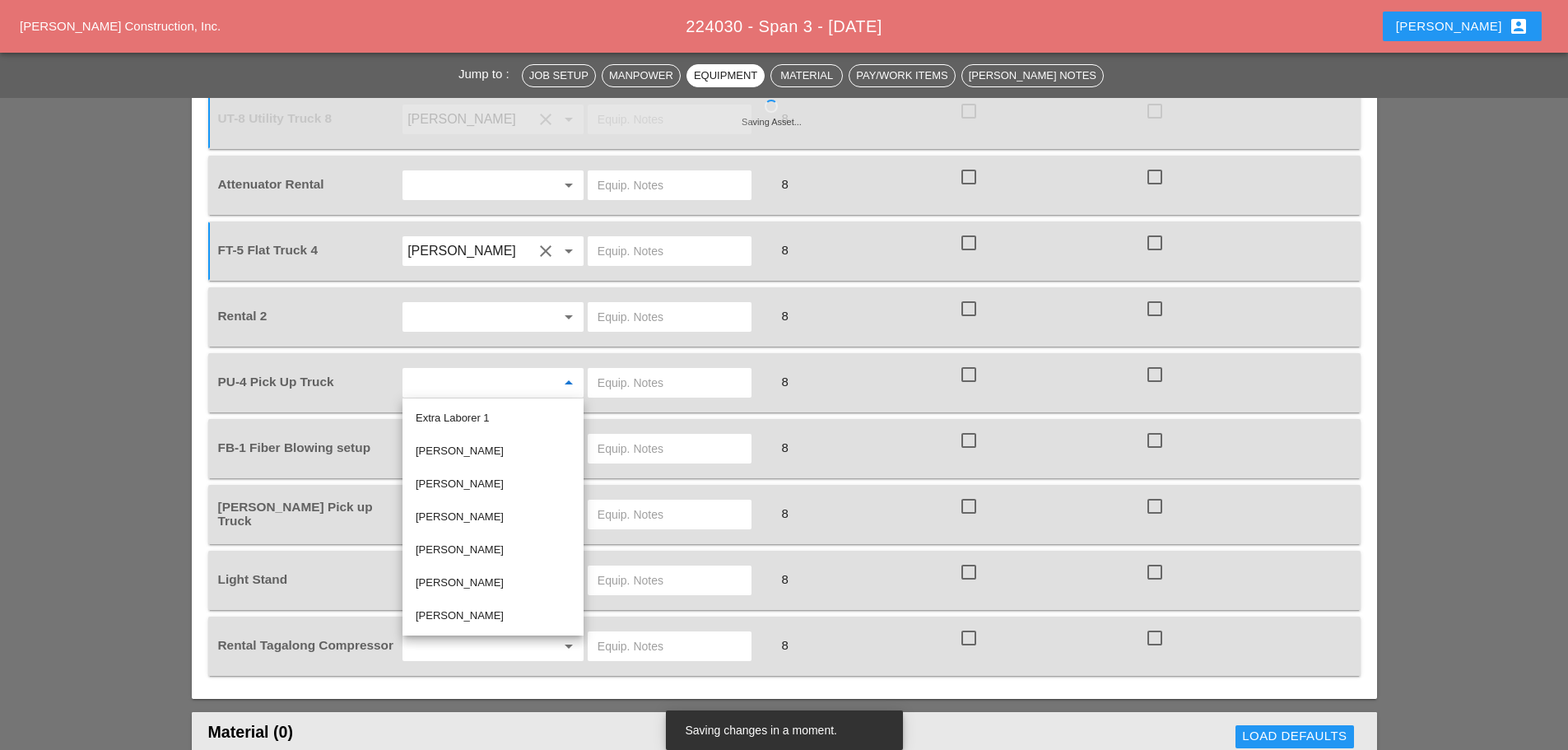
click at [475, 520] on div "[PERSON_NAME]" at bounding box center [492, 517] width 155 height 20
type input "[PERSON_NAME]"
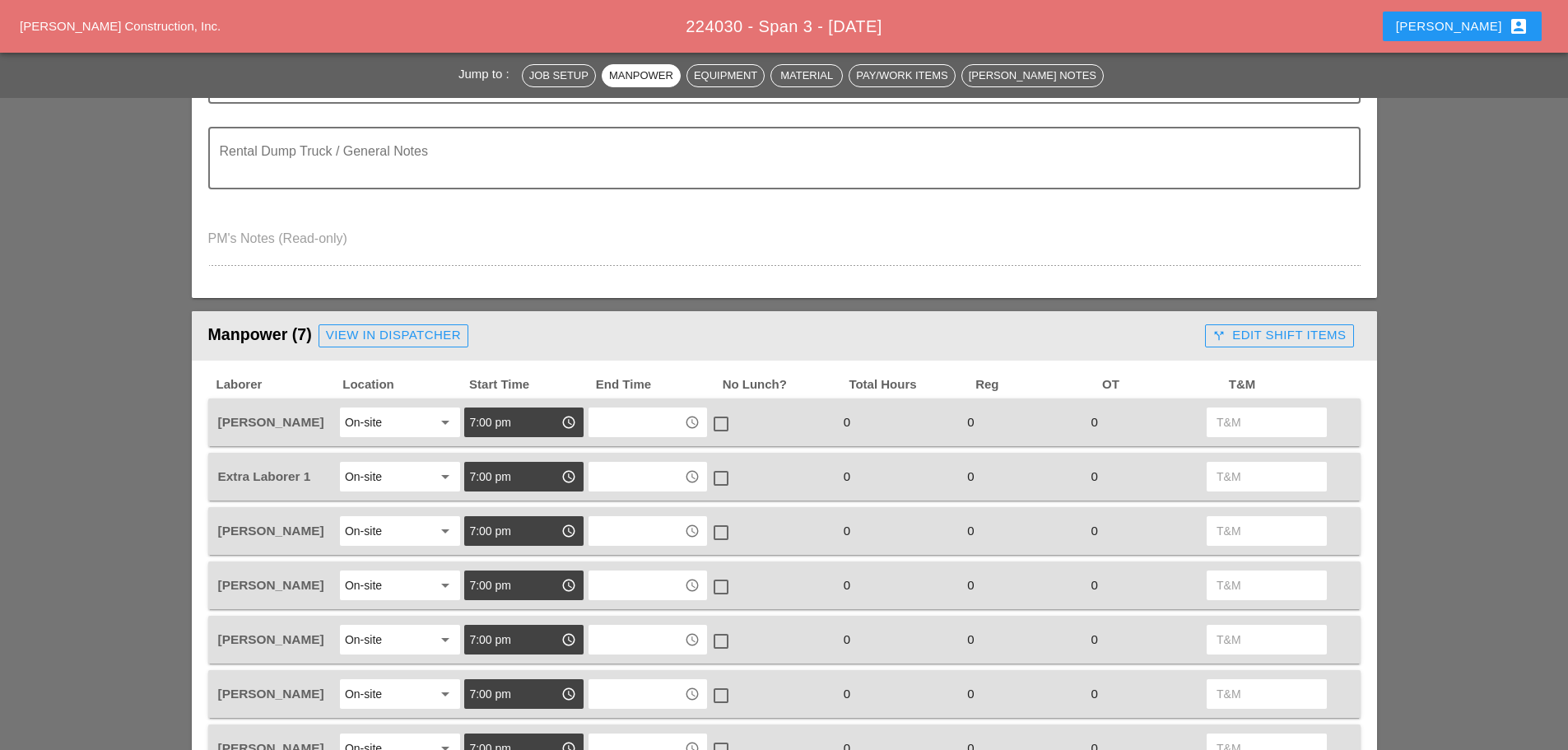
scroll to position [0, 0]
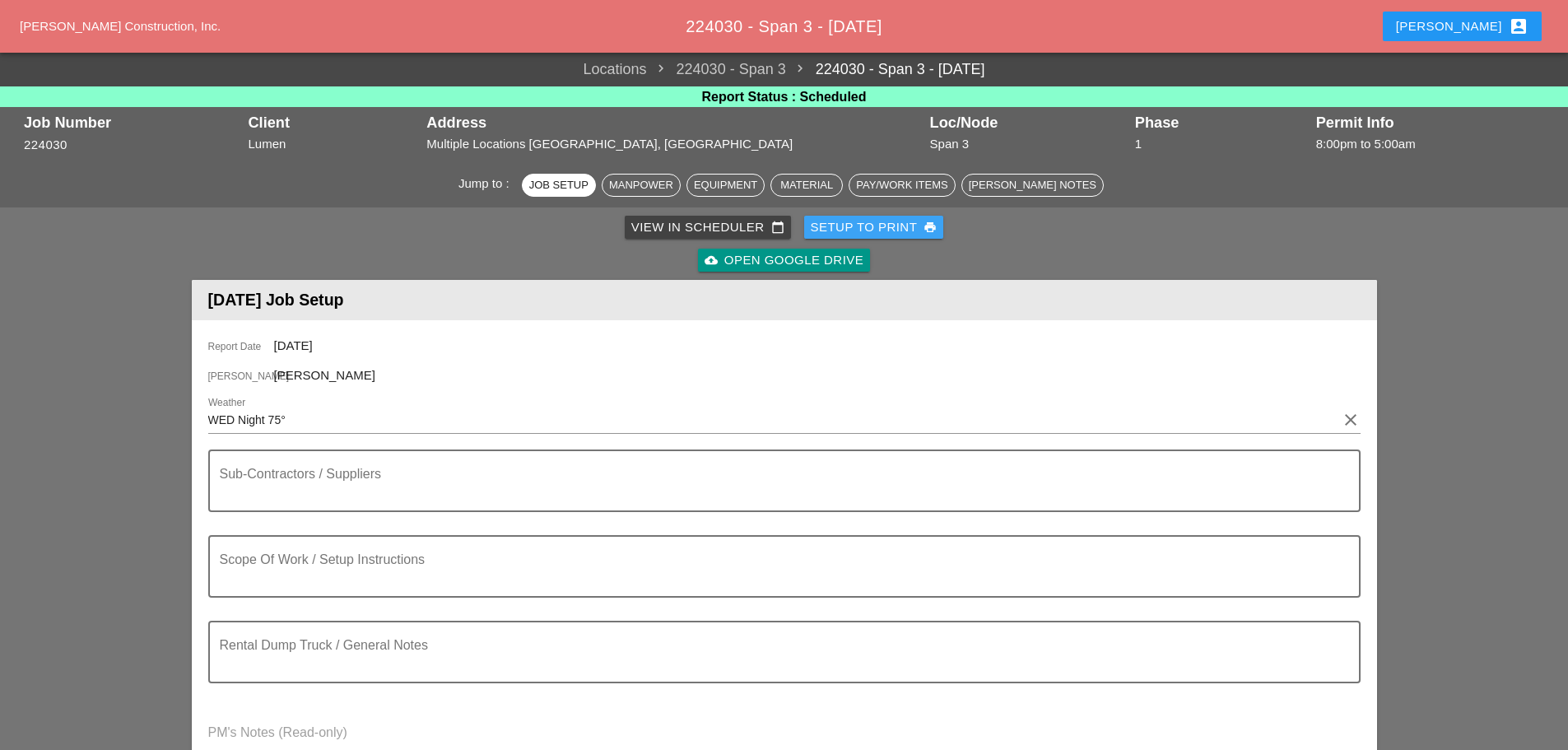
click at [826, 228] on div "Setup to Print print" at bounding box center [874, 228] width 127 height 19
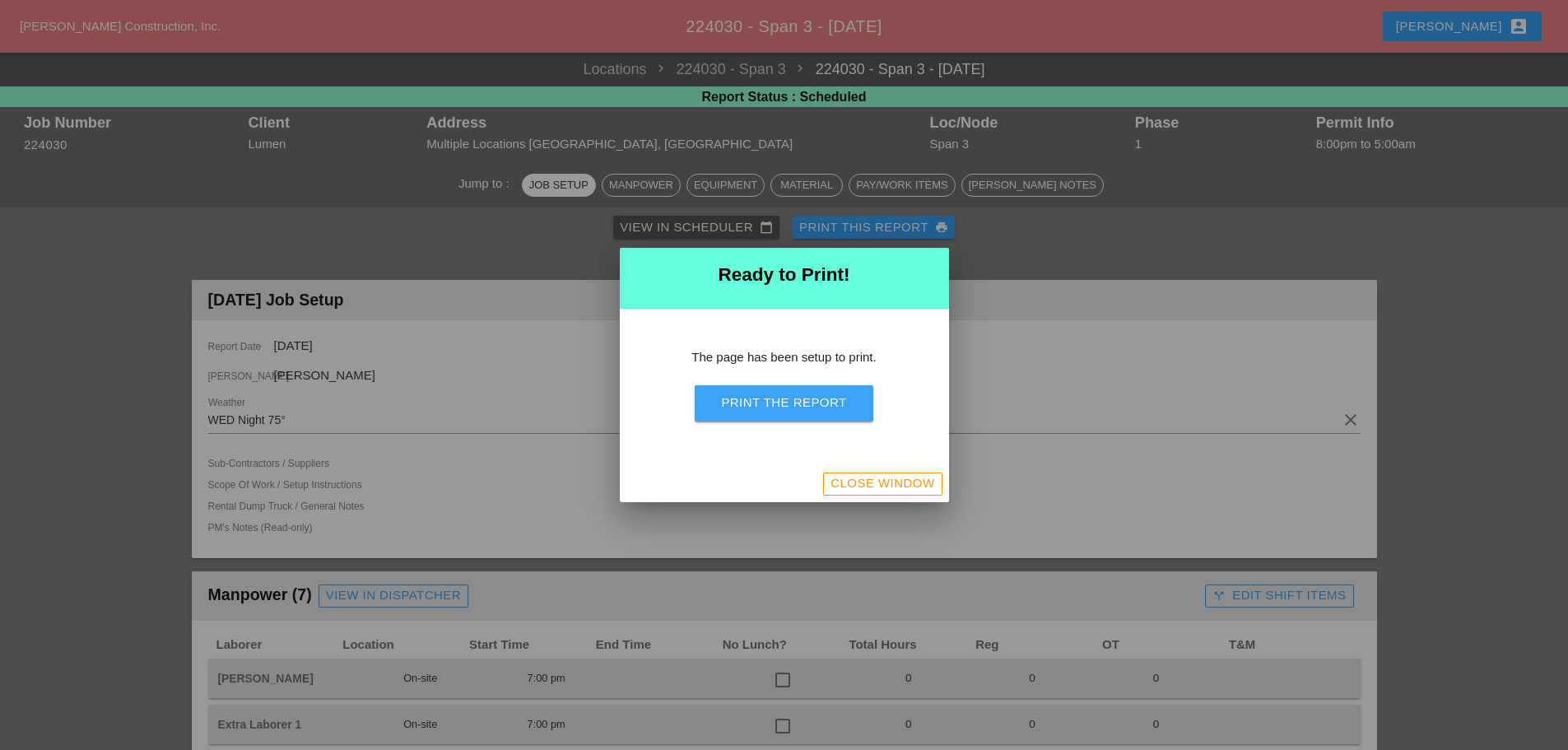
drag, startPoint x: 797, startPoint y: 396, endPoint x: 1181, endPoint y: 616, distance: 442.6
click at [797, 396] on div "Print the Report" at bounding box center [783, 403] width 125 height 19
click at [837, 491] on div "Close Window" at bounding box center [882, 484] width 104 height 19
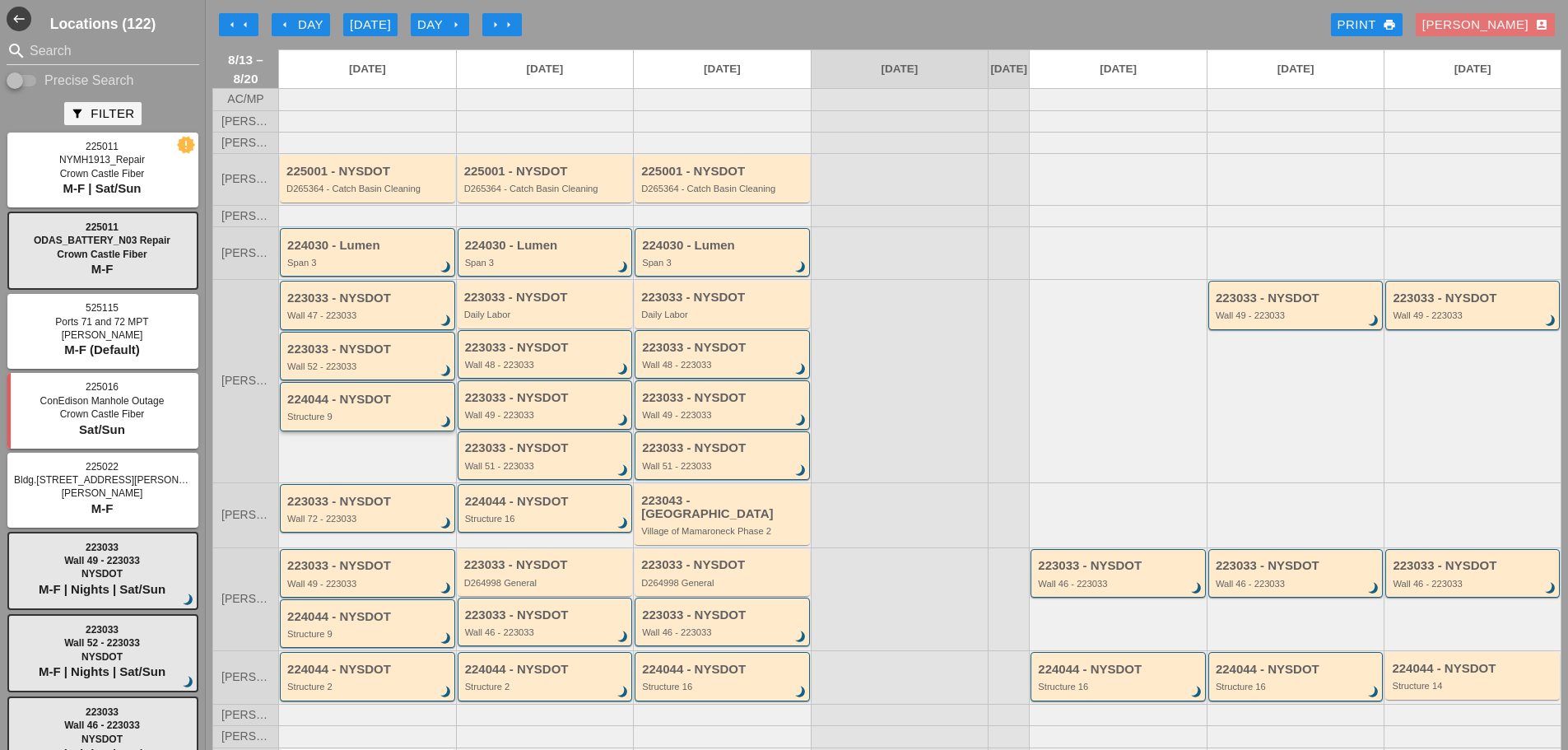
click at [365, 422] on div "Structure 9" at bounding box center [368, 416] width 163 height 10
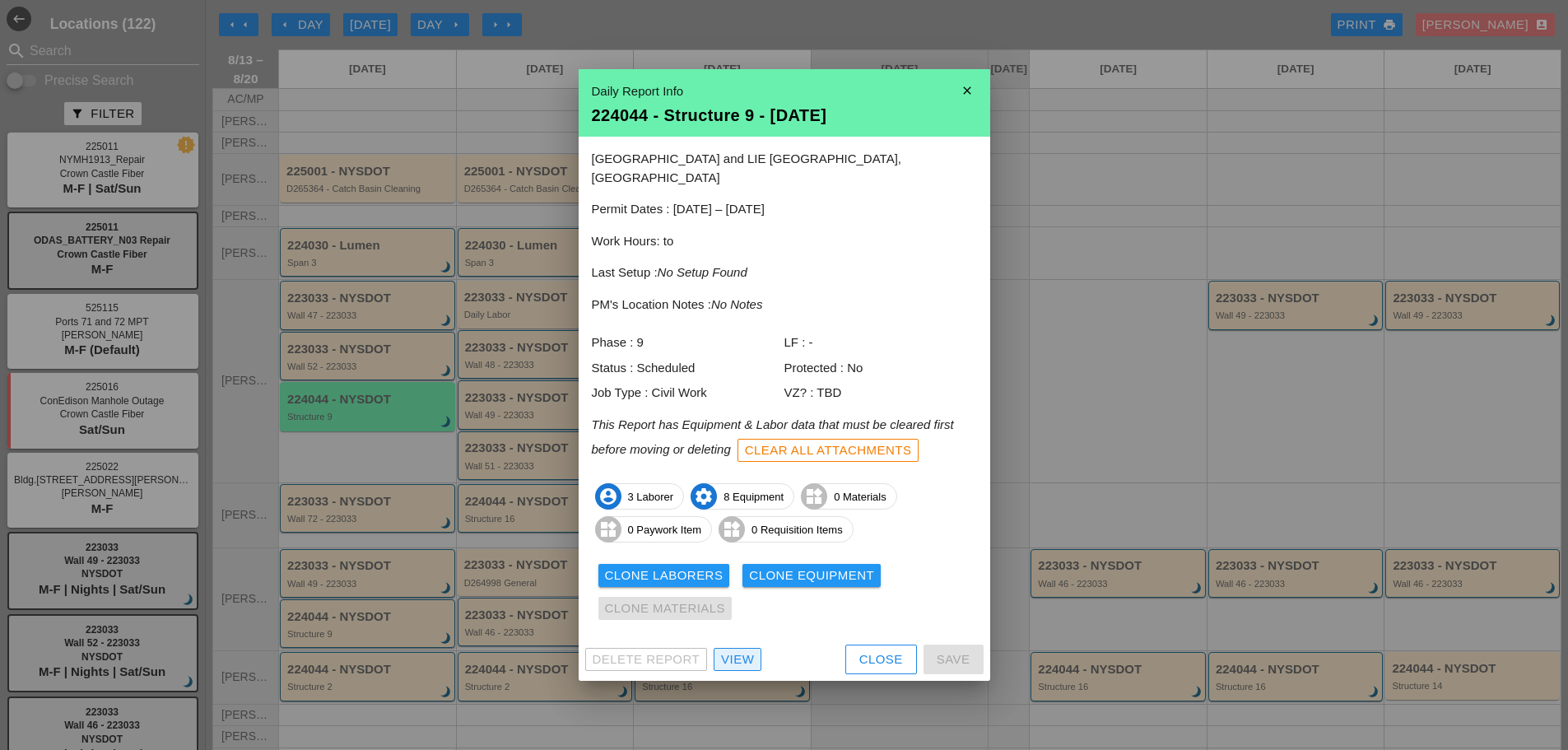
click at [739, 651] on div "View" at bounding box center [738, 660] width 33 height 19
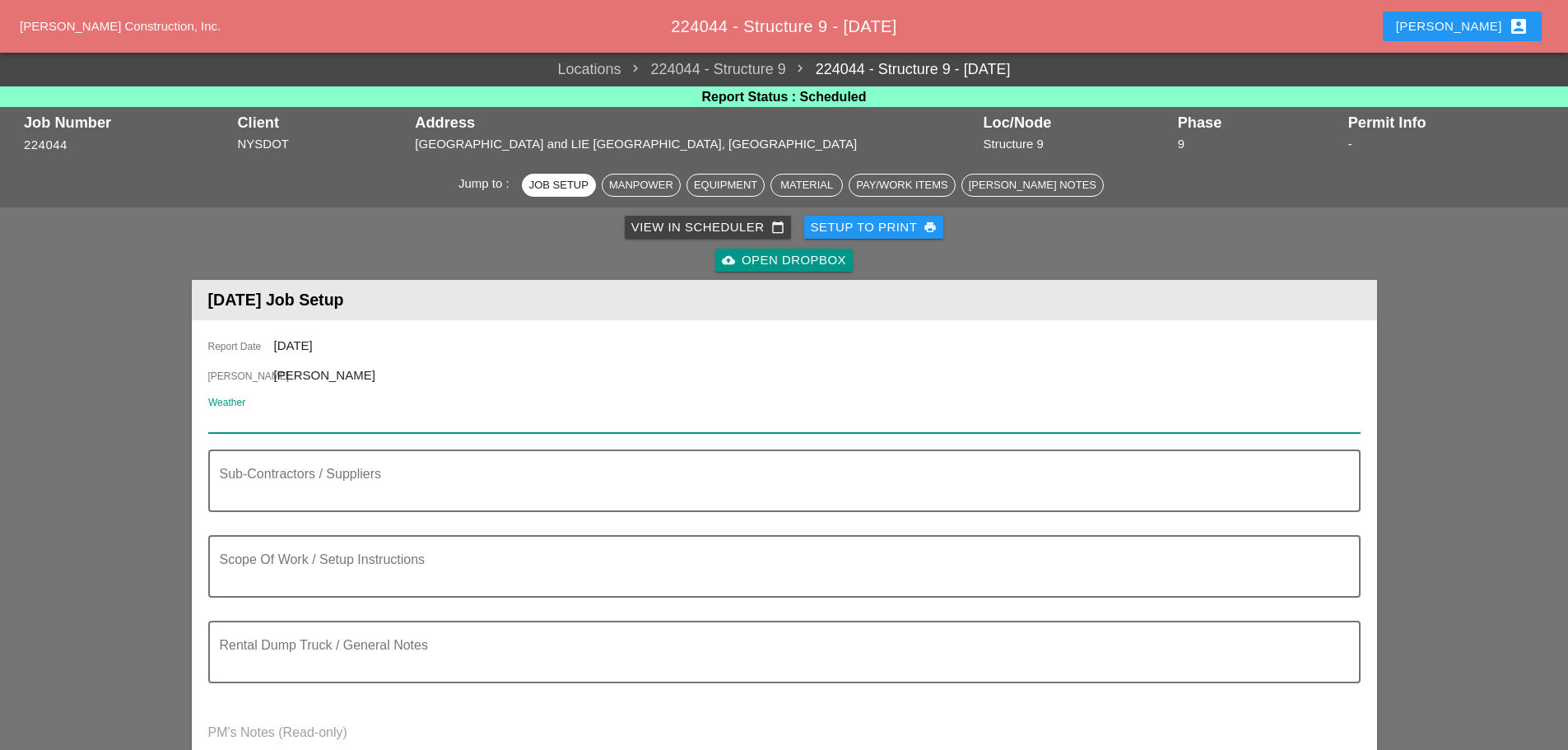
paste input "Night 75°"
click at [211, 411] on input "Night 75°" at bounding box center [774, 420] width 1130 height 26
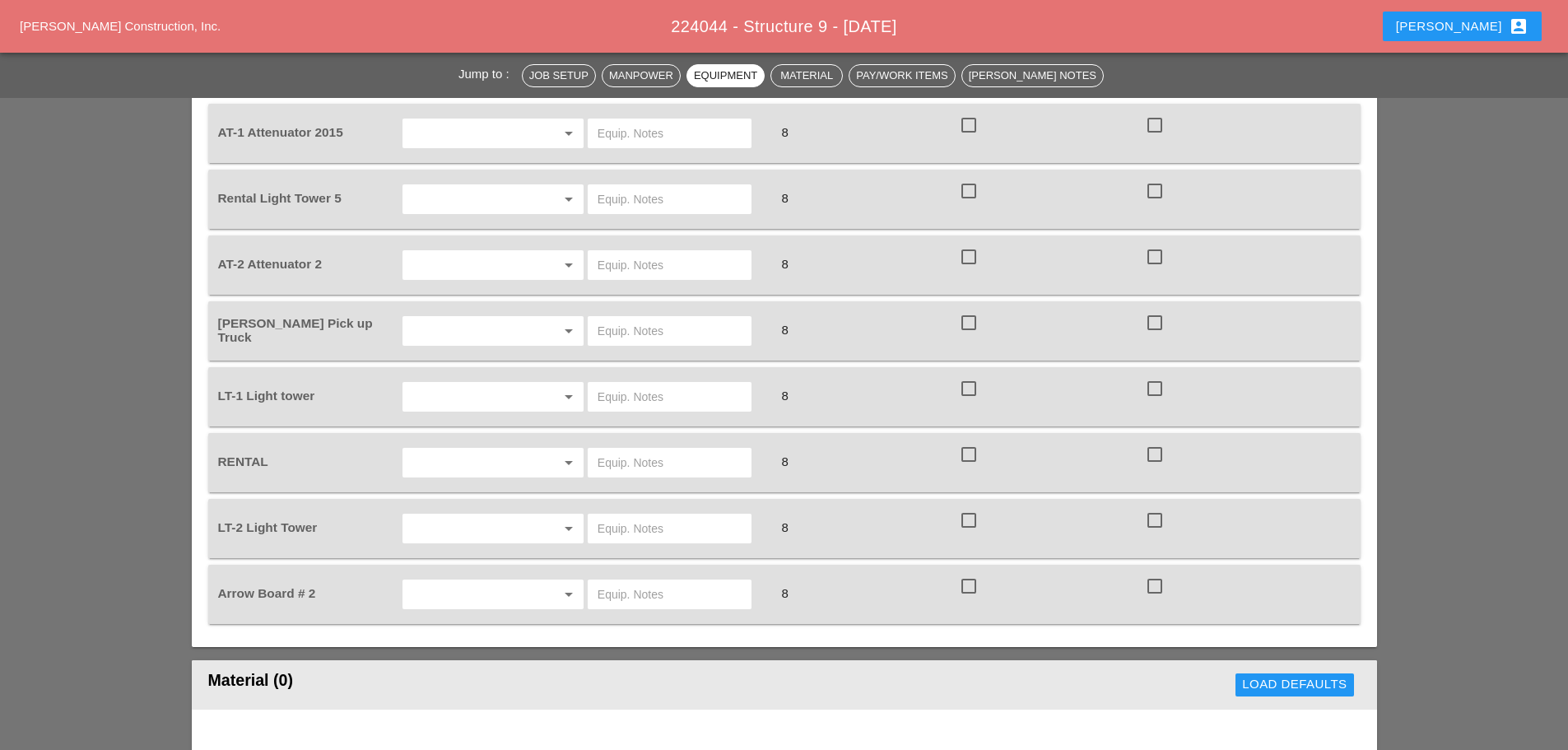
scroll to position [1153, 0]
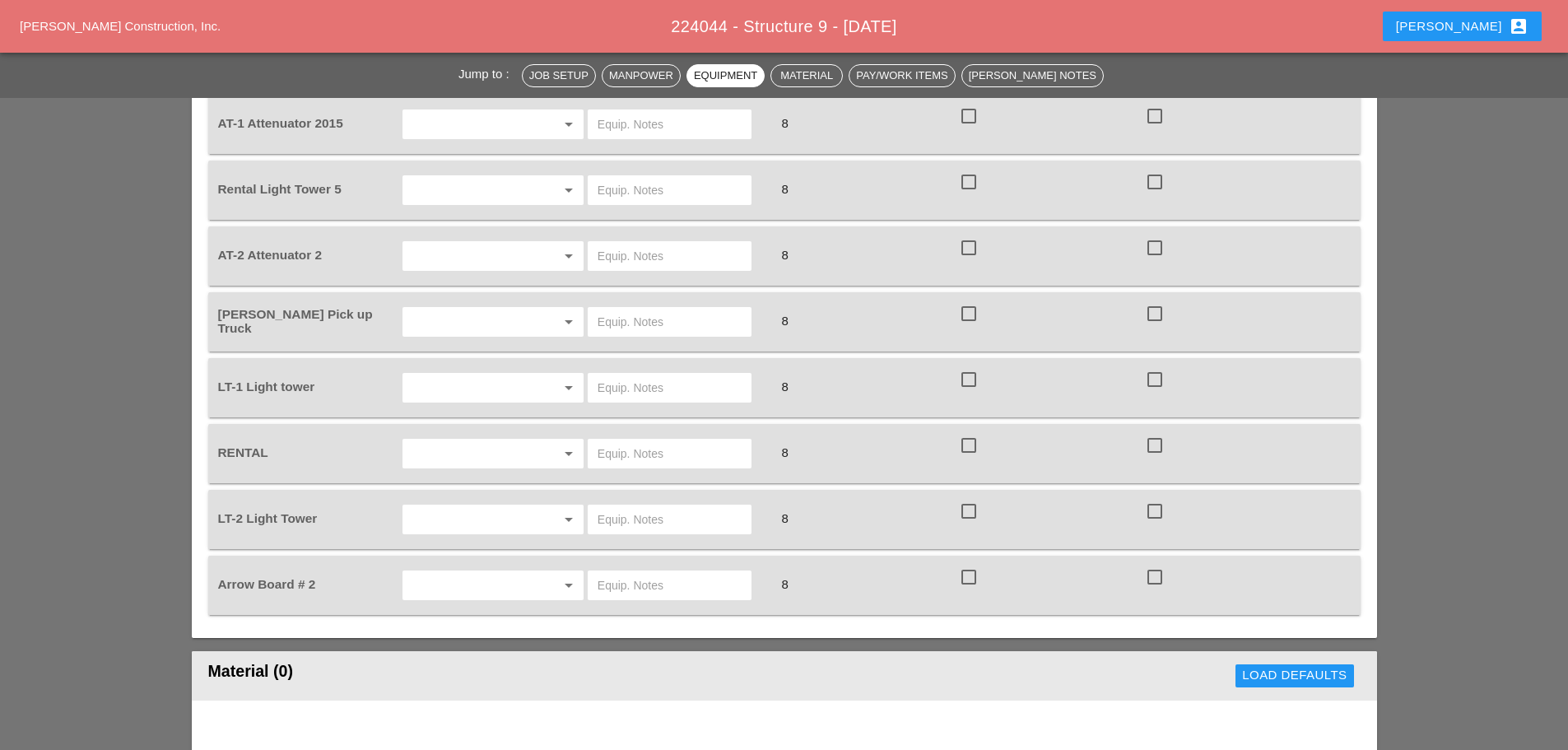
type input "WED Night 75°"
click at [491, 309] on input "text" at bounding box center [470, 322] width 125 height 26
click at [475, 318] on div "[PERSON_NAME]" at bounding box center [492, 313] width 155 height 20
type input "[PERSON_NAME]"
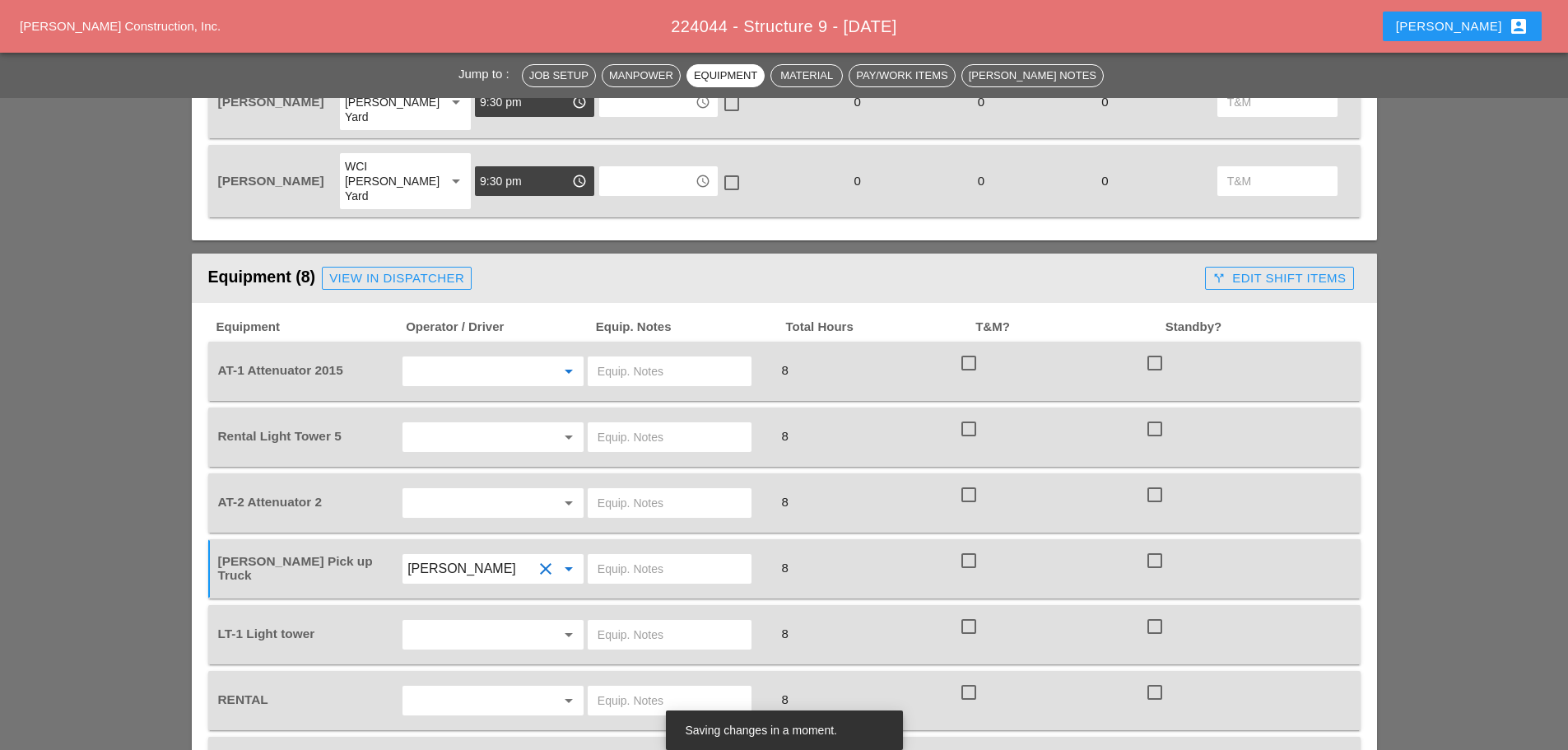
click at [460, 358] on input "text" at bounding box center [470, 371] width 125 height 26
click at [467, 417] on div "[PERSON_NAME]" at bounding box center [492, 428] width 155 height 33
type input "[PERSON_NAME]"
click at [476, 490] on input "text" at bounding box center [470, 503] width 125 height 26
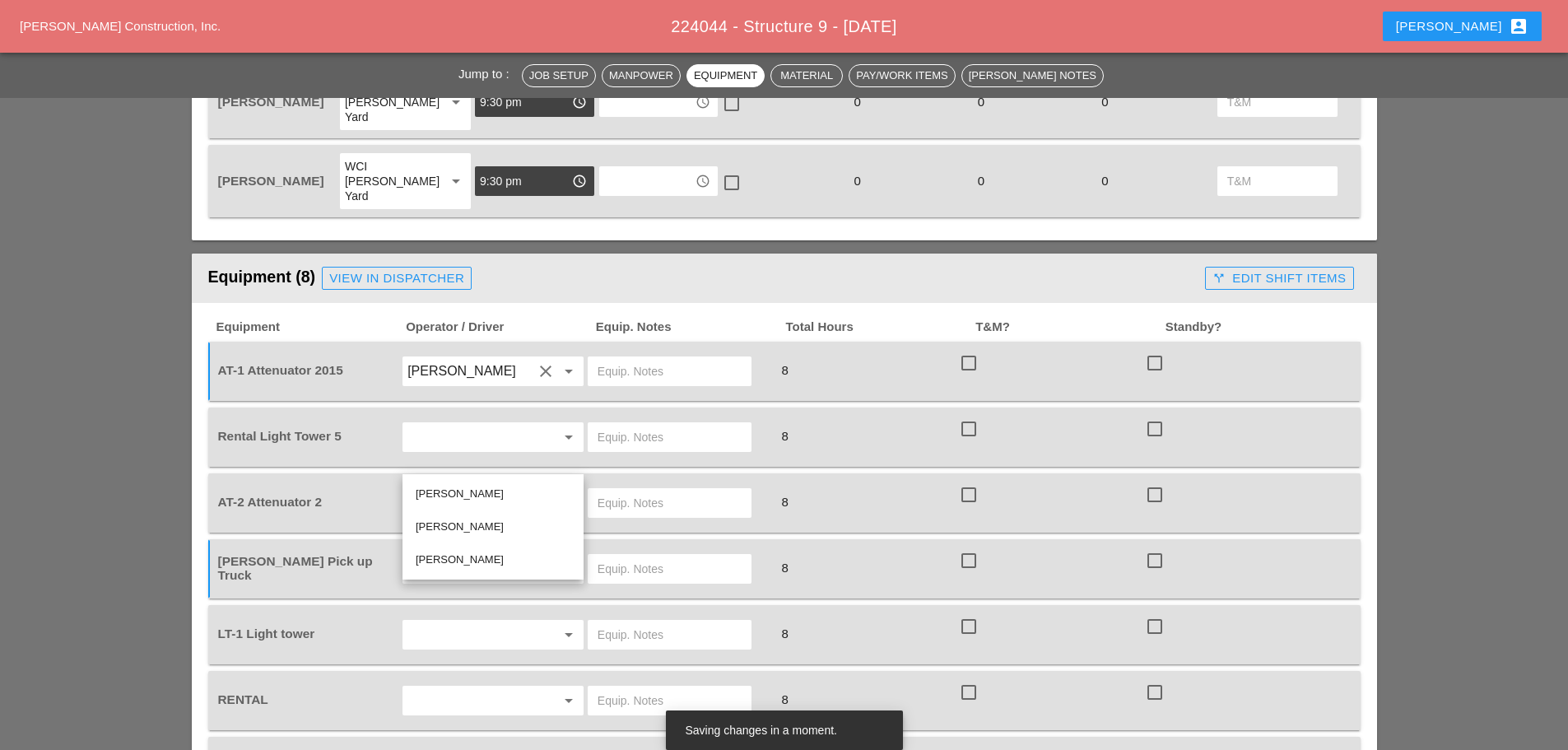
drag, startPoint x: 462, startPoint y: 526, endPoint x: 475, endPoint y: 510, distance: 20.6
click at [462, 524] on div "[PERSON_NAME]" at bounding box center [492, 526] width 155 height 20
type input "[PERSON_NAME]"
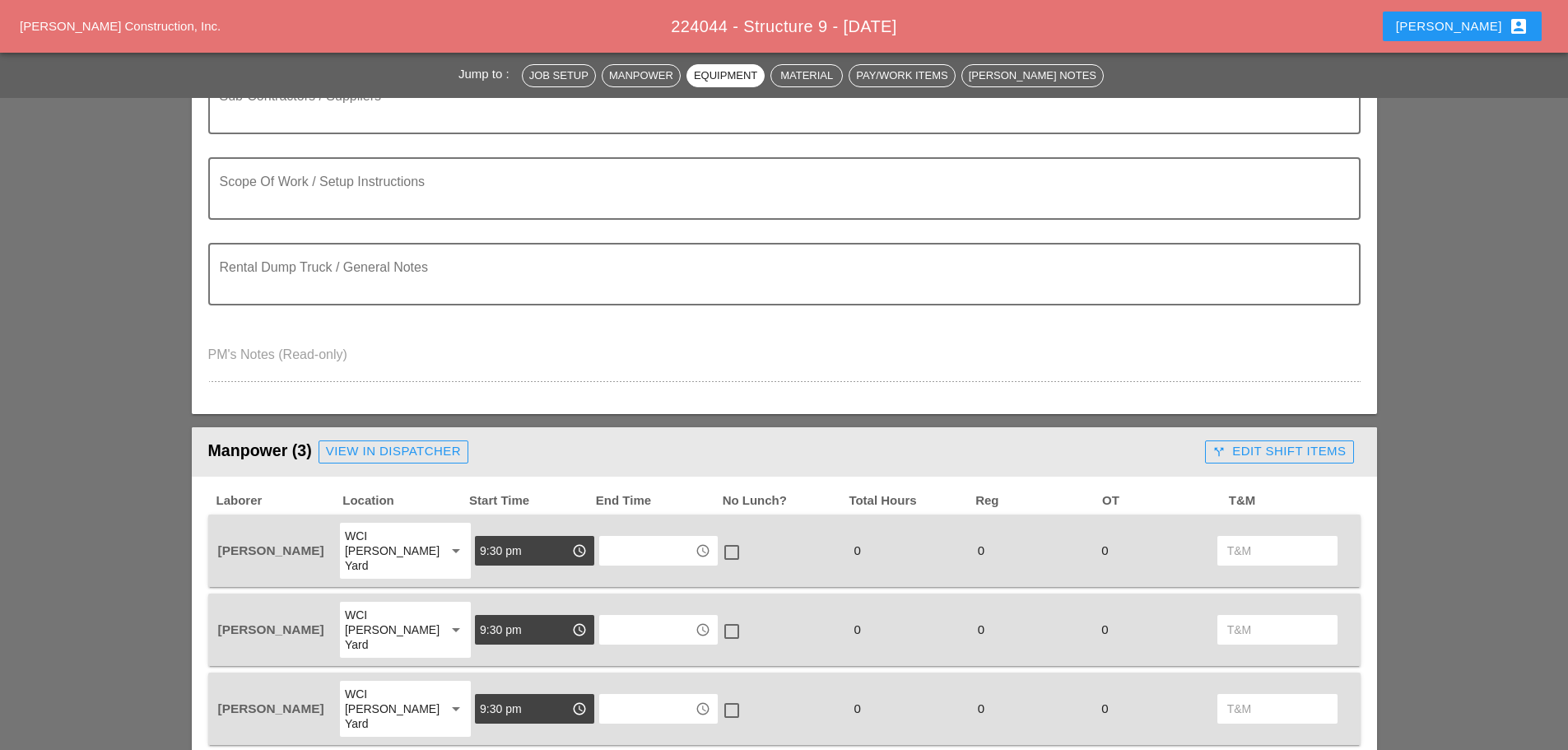
scroll to position [82, 0]
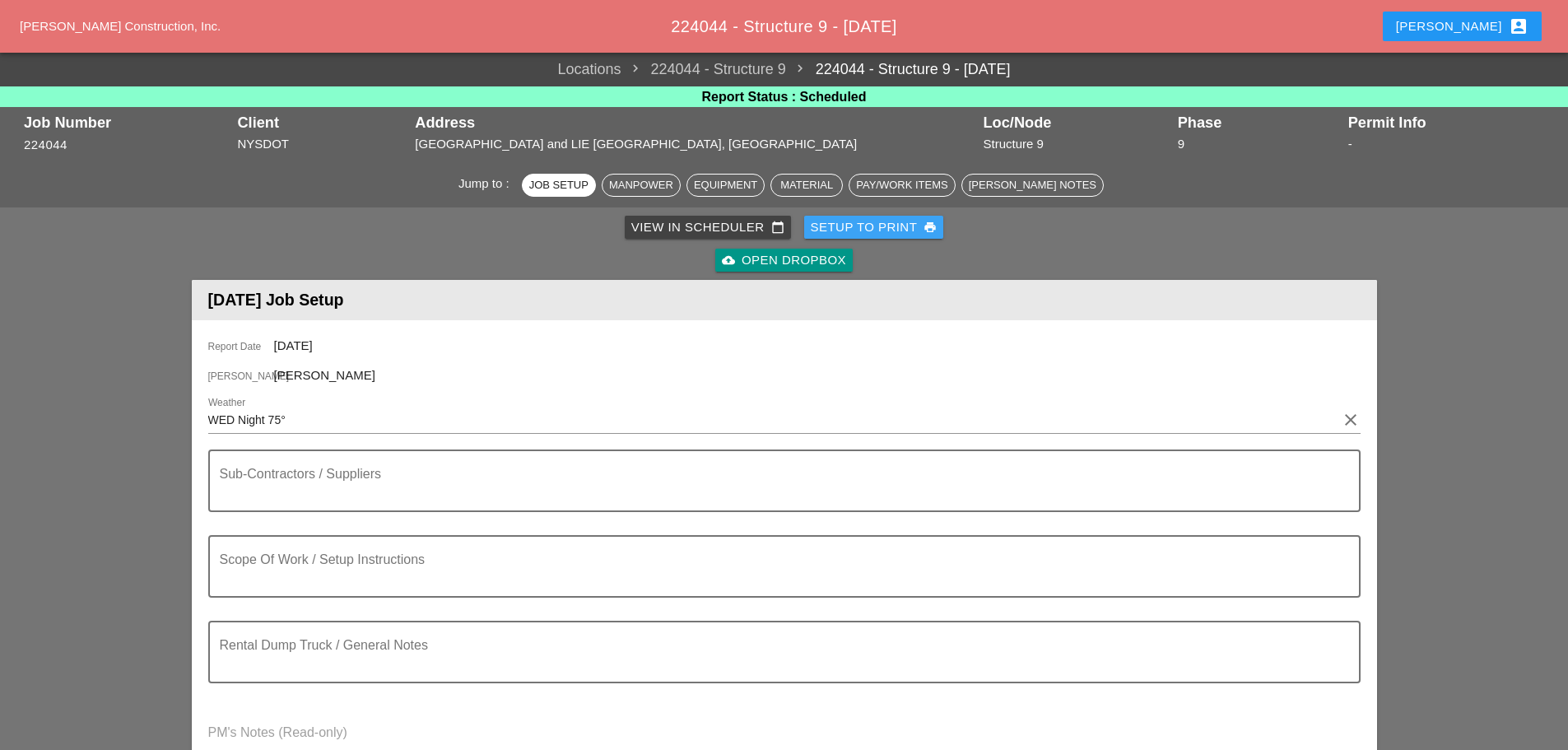
click at [838, 223] on div "Setup to Print print" at bounding box center [874, 228] width 127 height 19
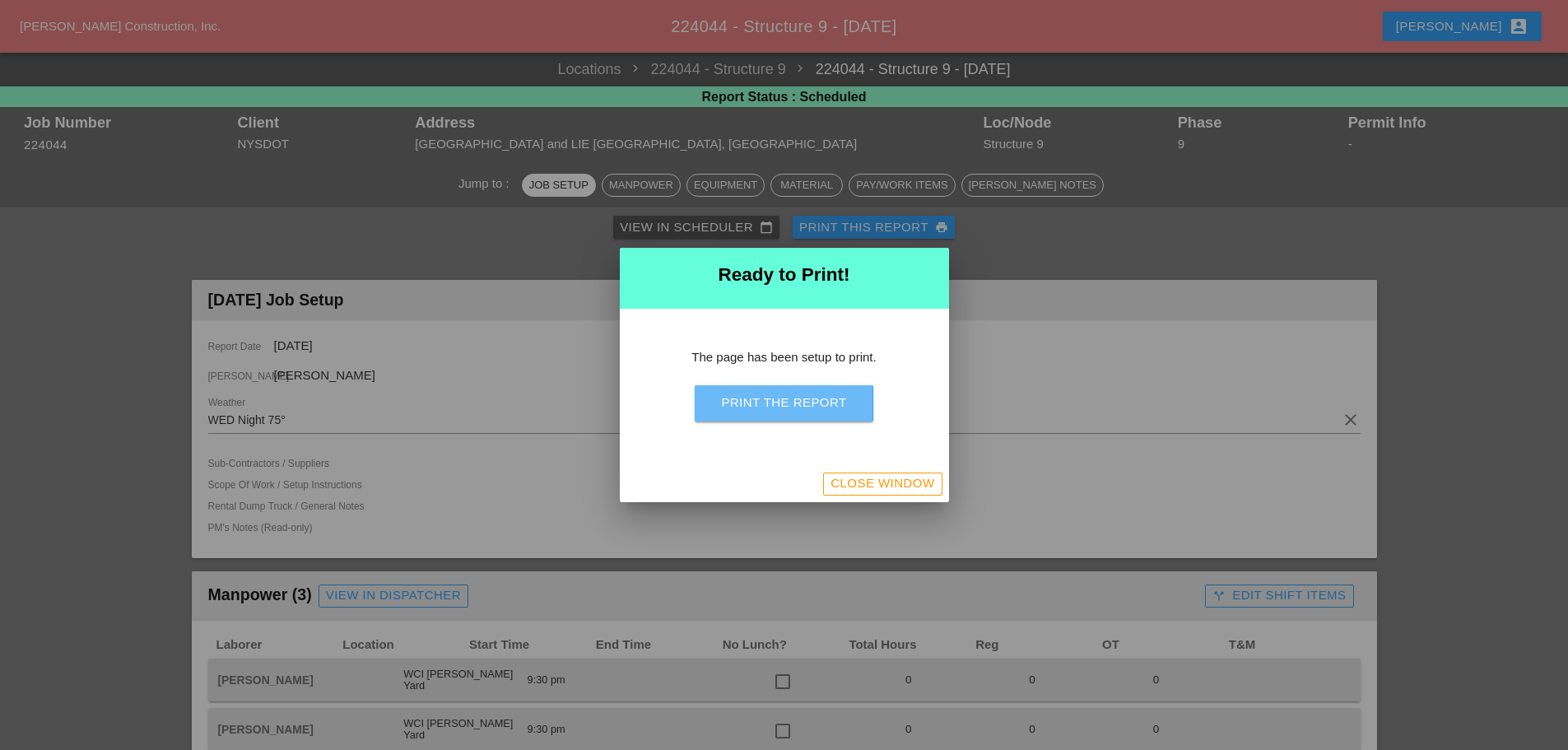
click at [863, 408] on button "Print the Report" at bounding box center [784, 403] width 178 height 36
click at [870, 486] on div "Close Window" at bounding box center [882, 484] width 104 height 19
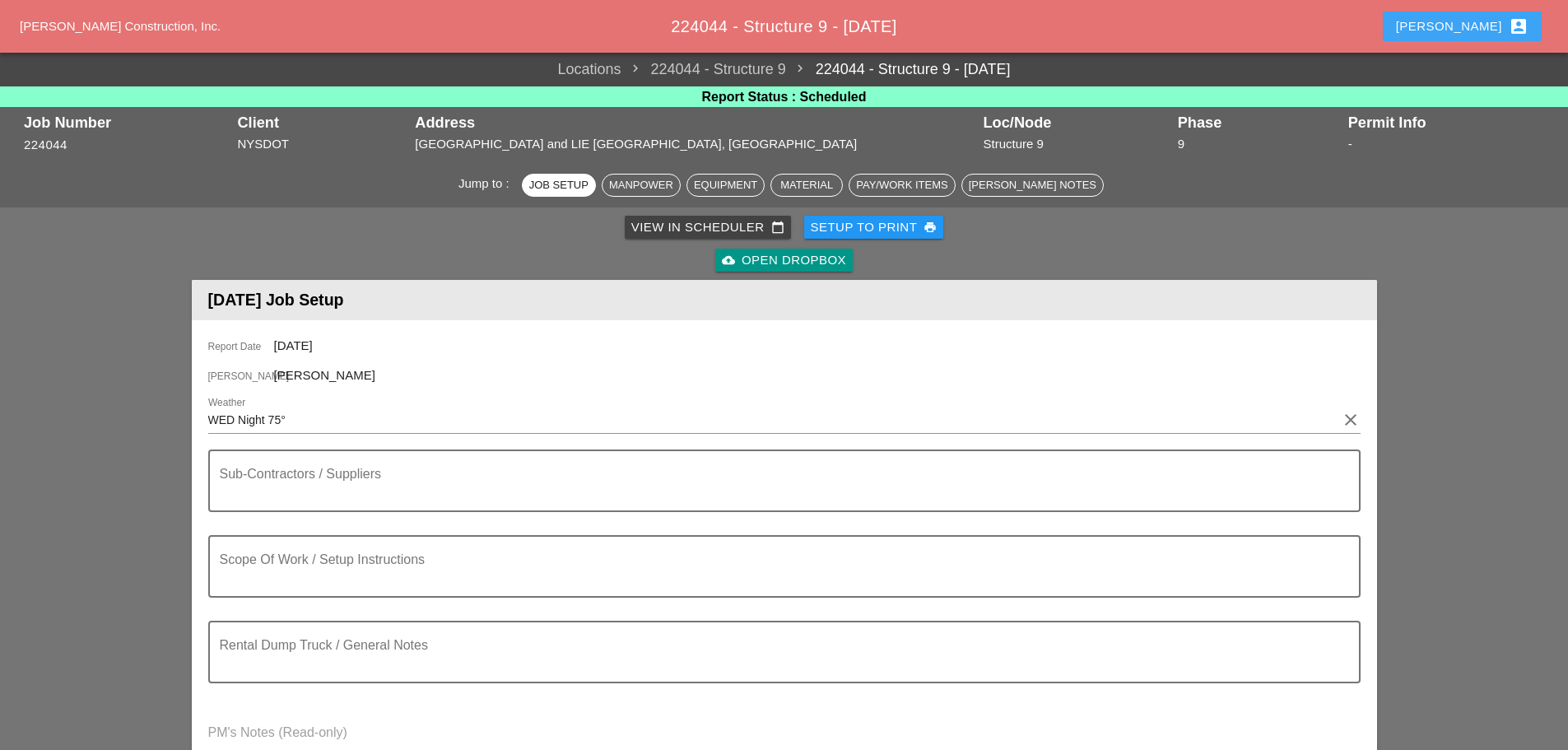
drag, startPoint x: 1468, startPoint y: 22, endPoint x: 1519, endPoint y: 39, distance: 53.8
click at [1469, 22] on div "[PERSON_NAME] account_box" at bounding box center [1462, 26] width 133 height 20
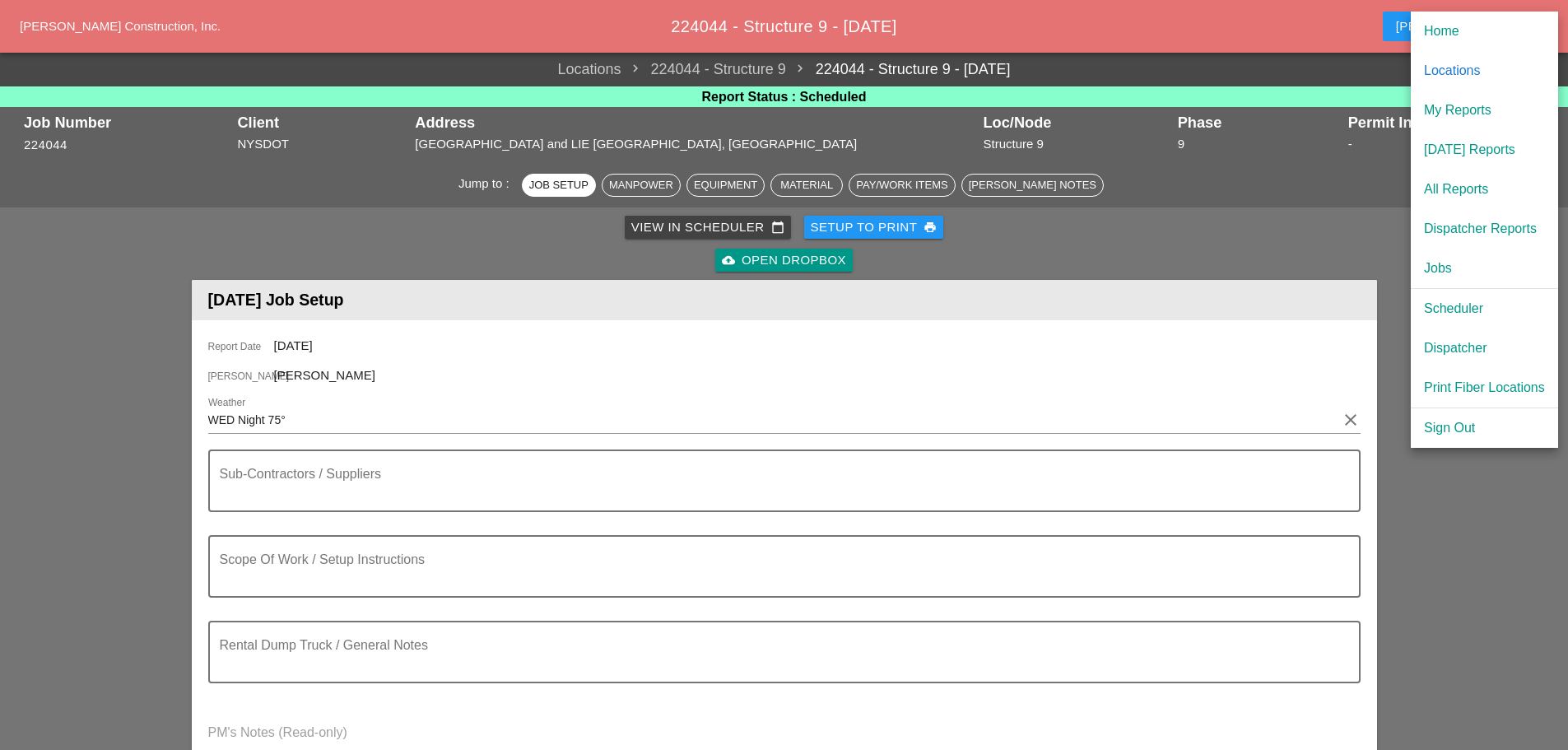
click at [1470, 151] on div "[DATE] Reports" at bounding box center [1484, 149] width 121 height 20
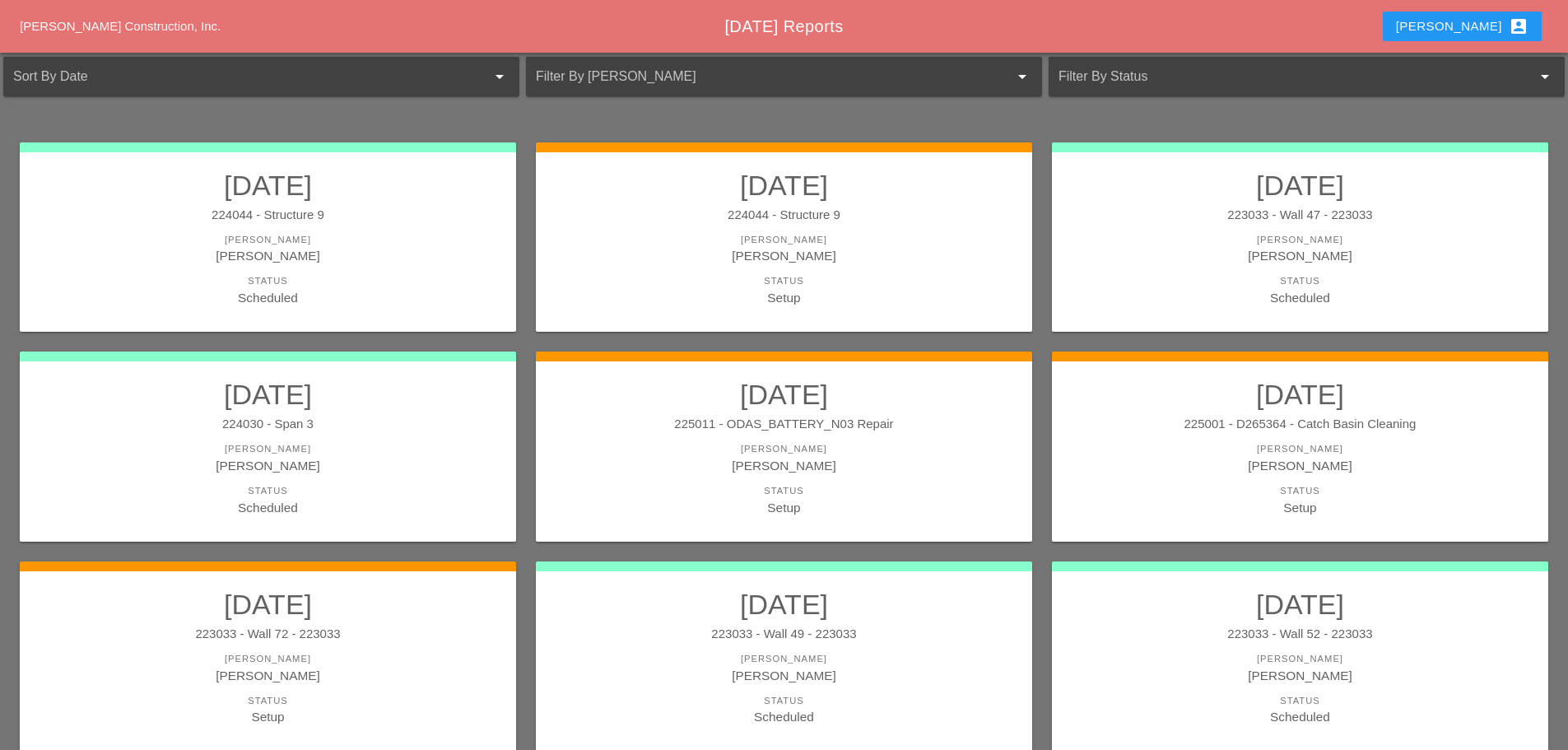
scroll to position [301, 0]
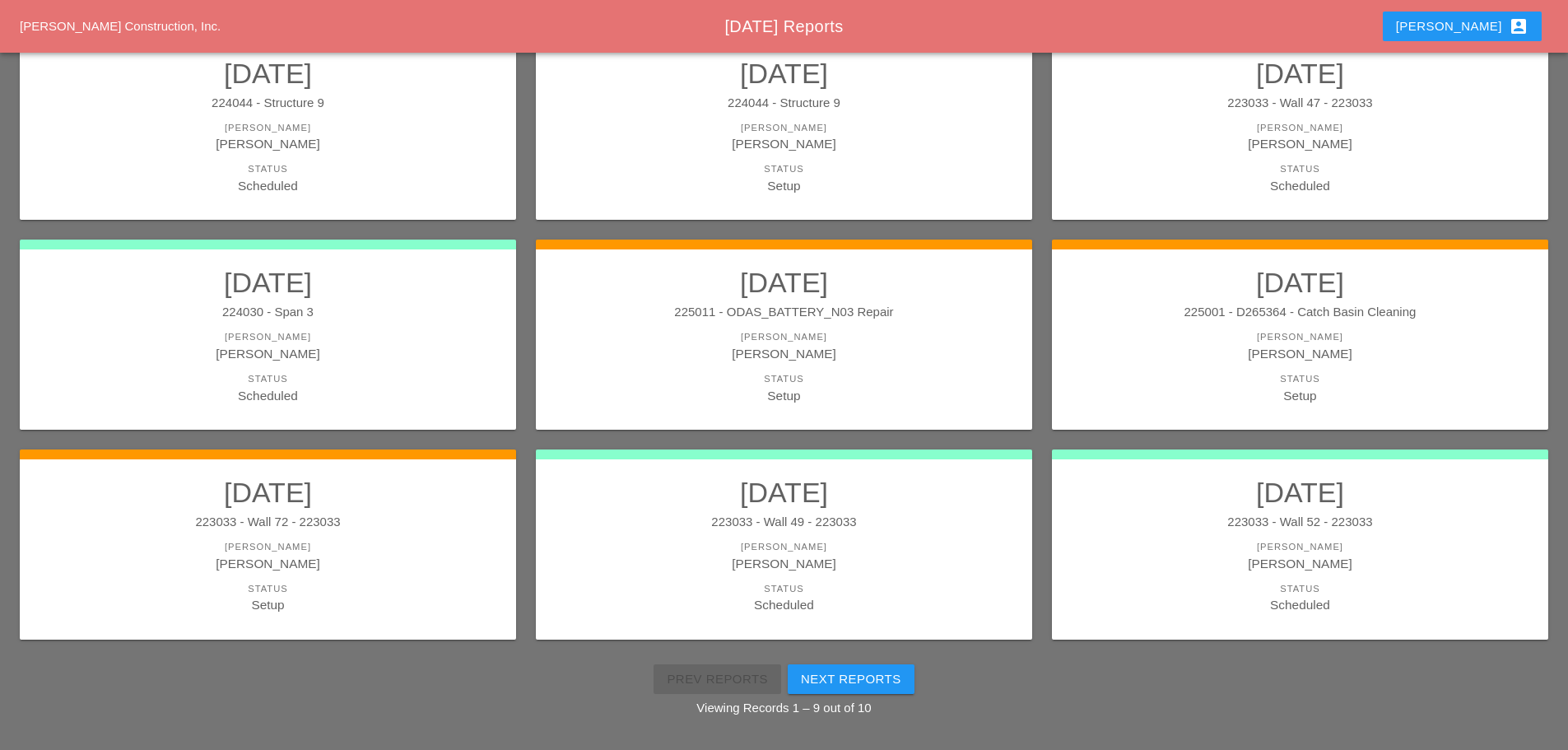
click at [930, 503] on h2 "[DATE]" at bounding box center [784, 492] width 464 height 33
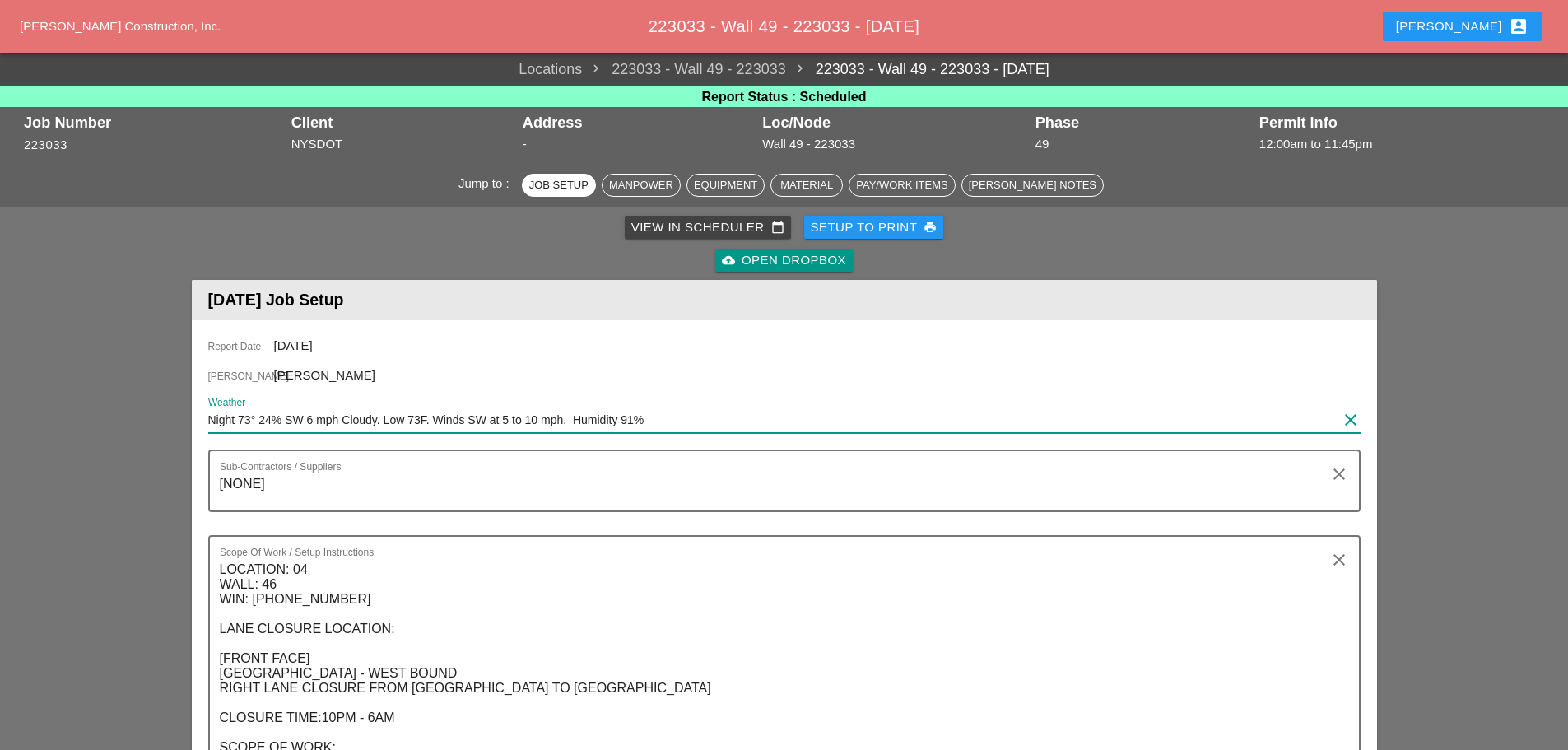
click at [209, 416] on input "Night 73° 24% SW 6 mph Cloudy. Low 73F. Winds SW at 5 to 10 mph. Humidity 91%" at bounding box center [774, 420] width 1130 height 26
type input "WED Night 73° 24% SW 6 mph Cloudy. Low 73F. Winds SW at 5 to 10 mph. Humidity 9…"
click at [885, 228] on div "Setup to Print print" at bounding box center [874, 228] width 127 height 19
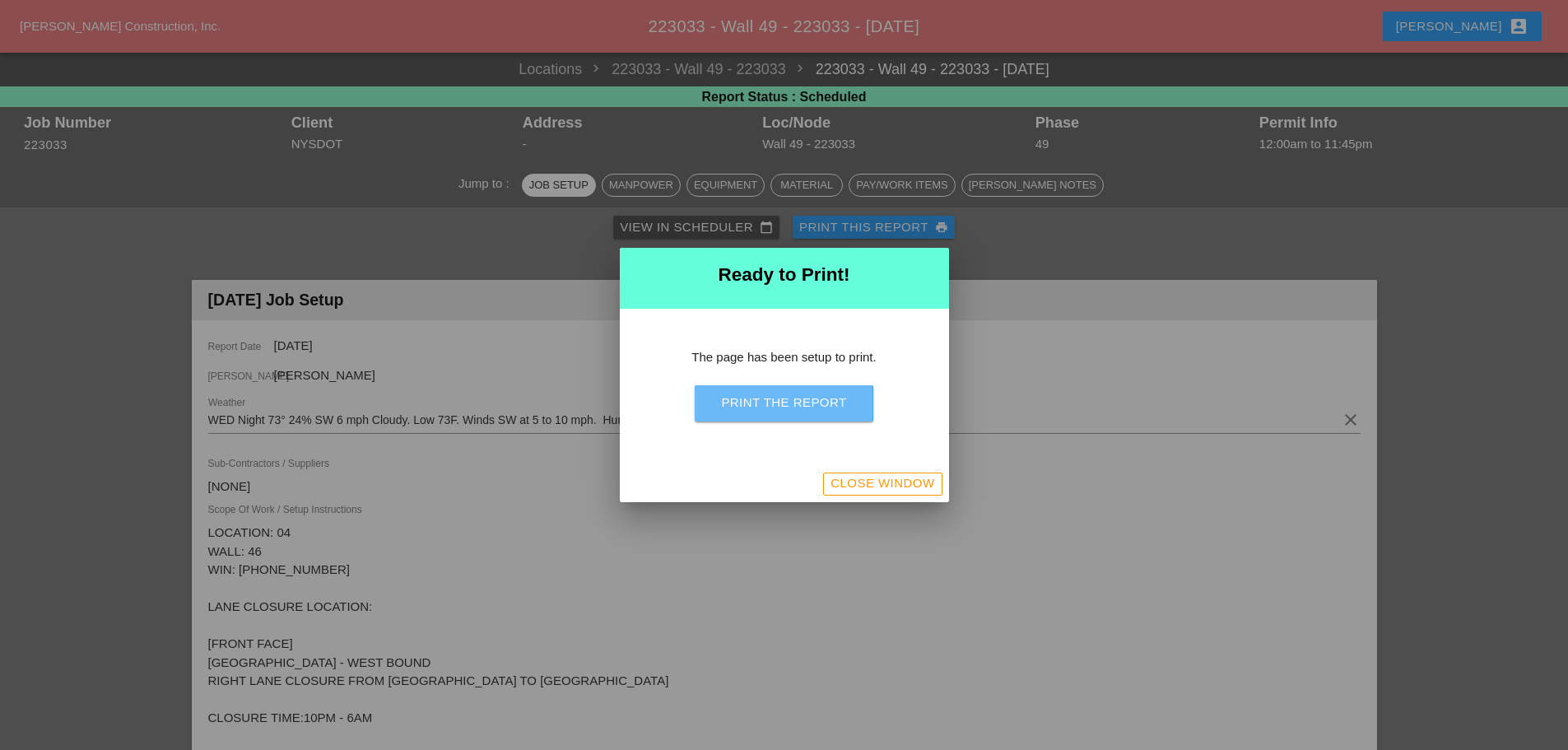
click at [837, 409] on div "Print the Report" at bounding box center [783, 403] width 125 height 19
click at [885, 473] on button "Close Window" at bounding box center [883, 484] width 119 height 23
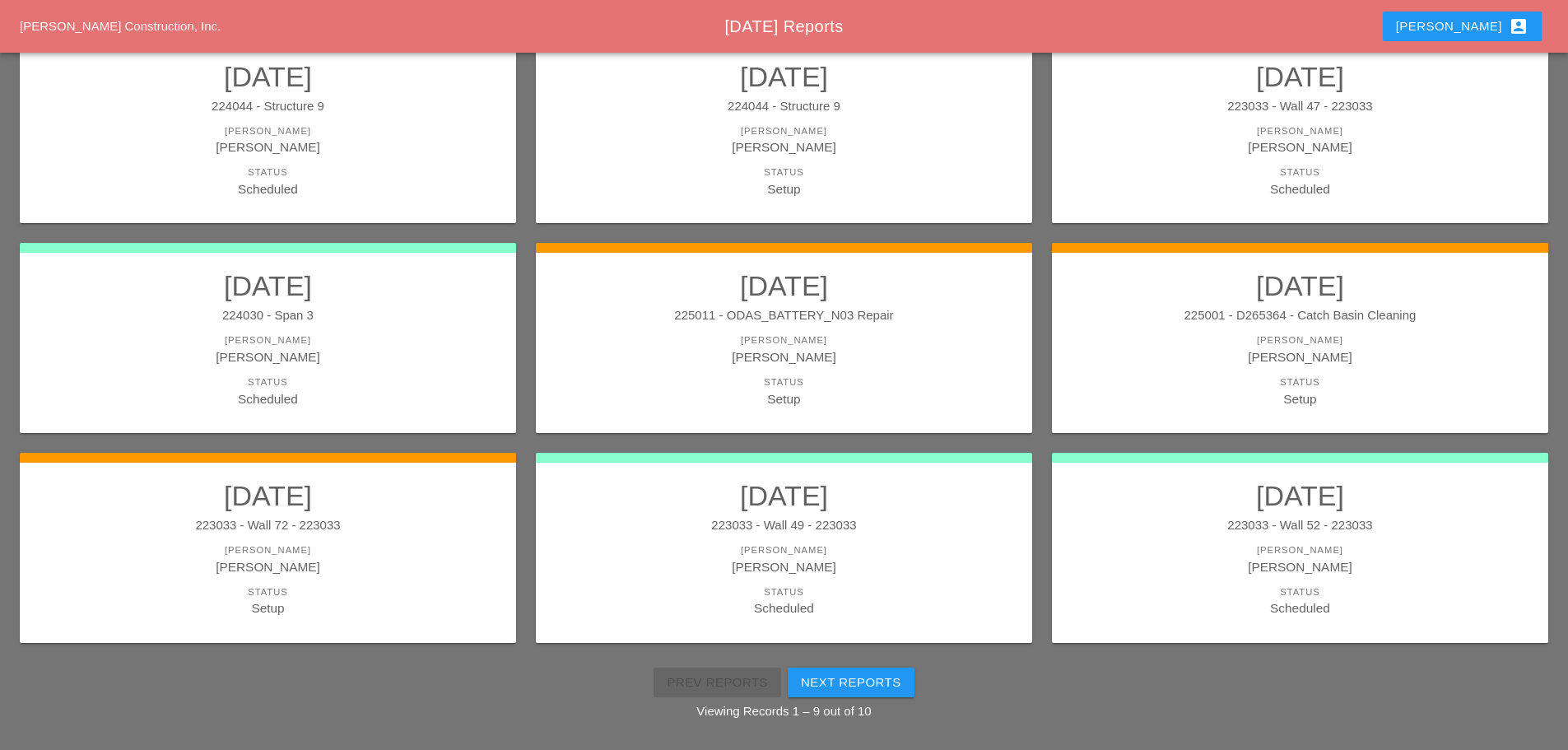
scroll to position [301, 0]
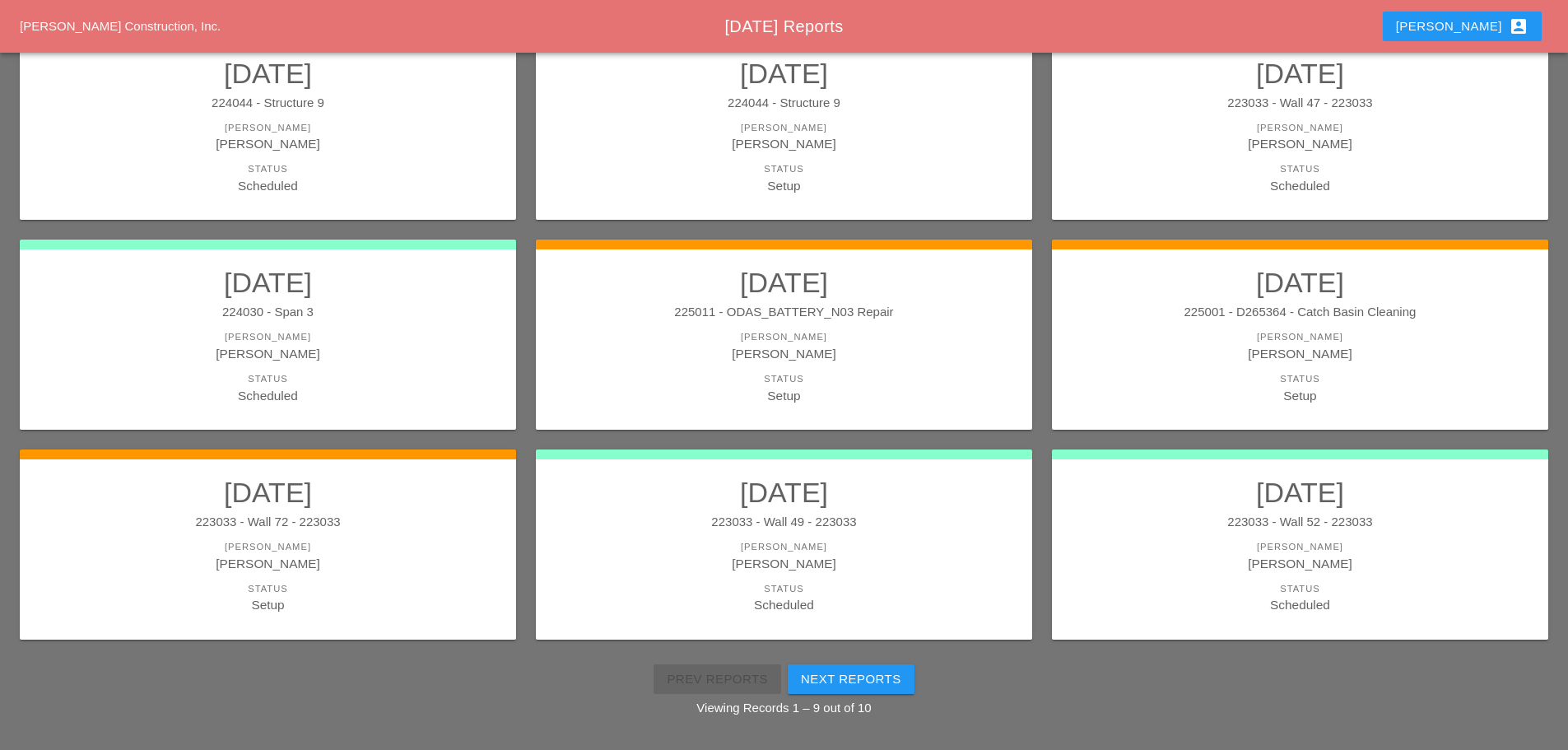
click at [403, 334] on div "[PERSON_NAME]" at bounding box center [267, 337] width 464 height 14
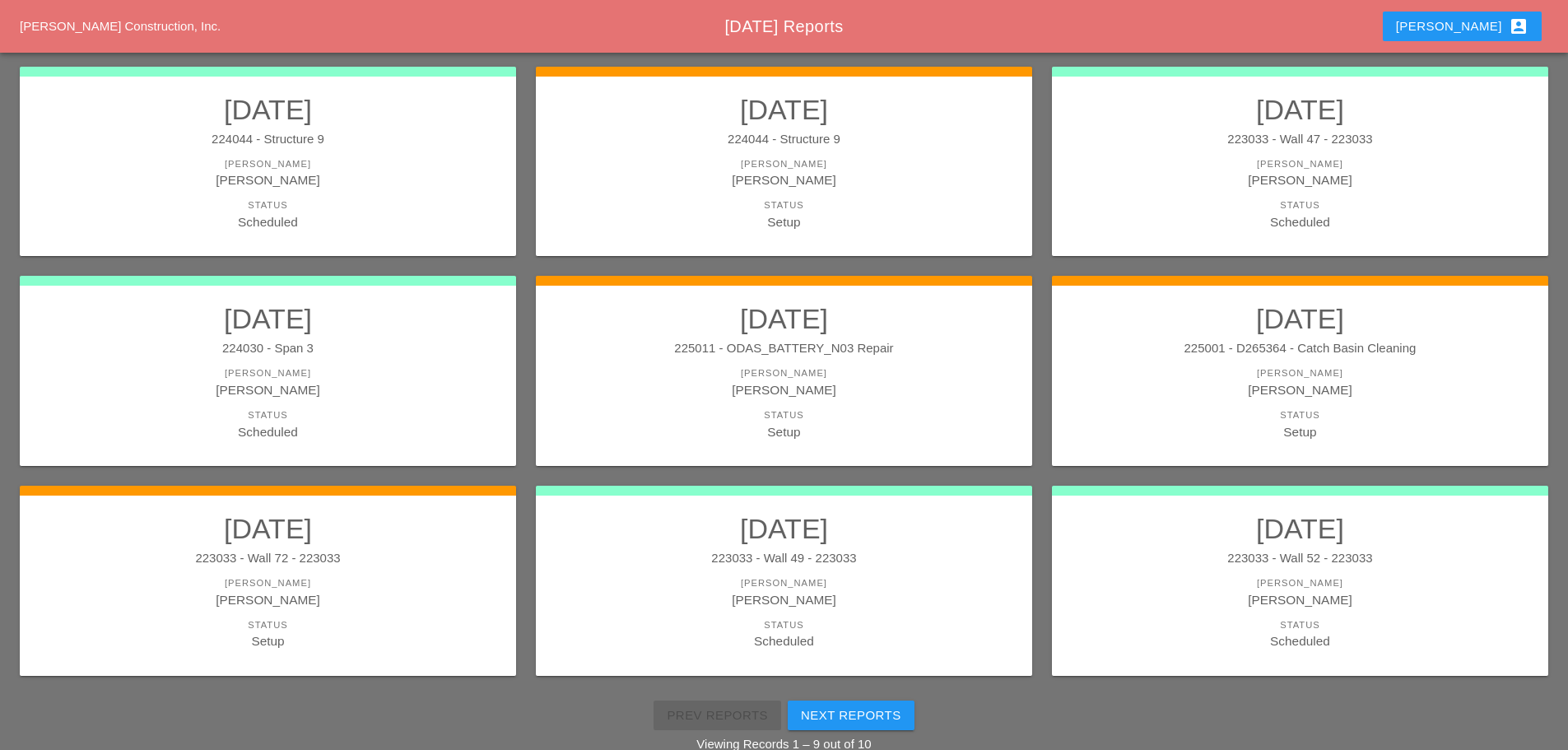
scroll to position [301, 0]
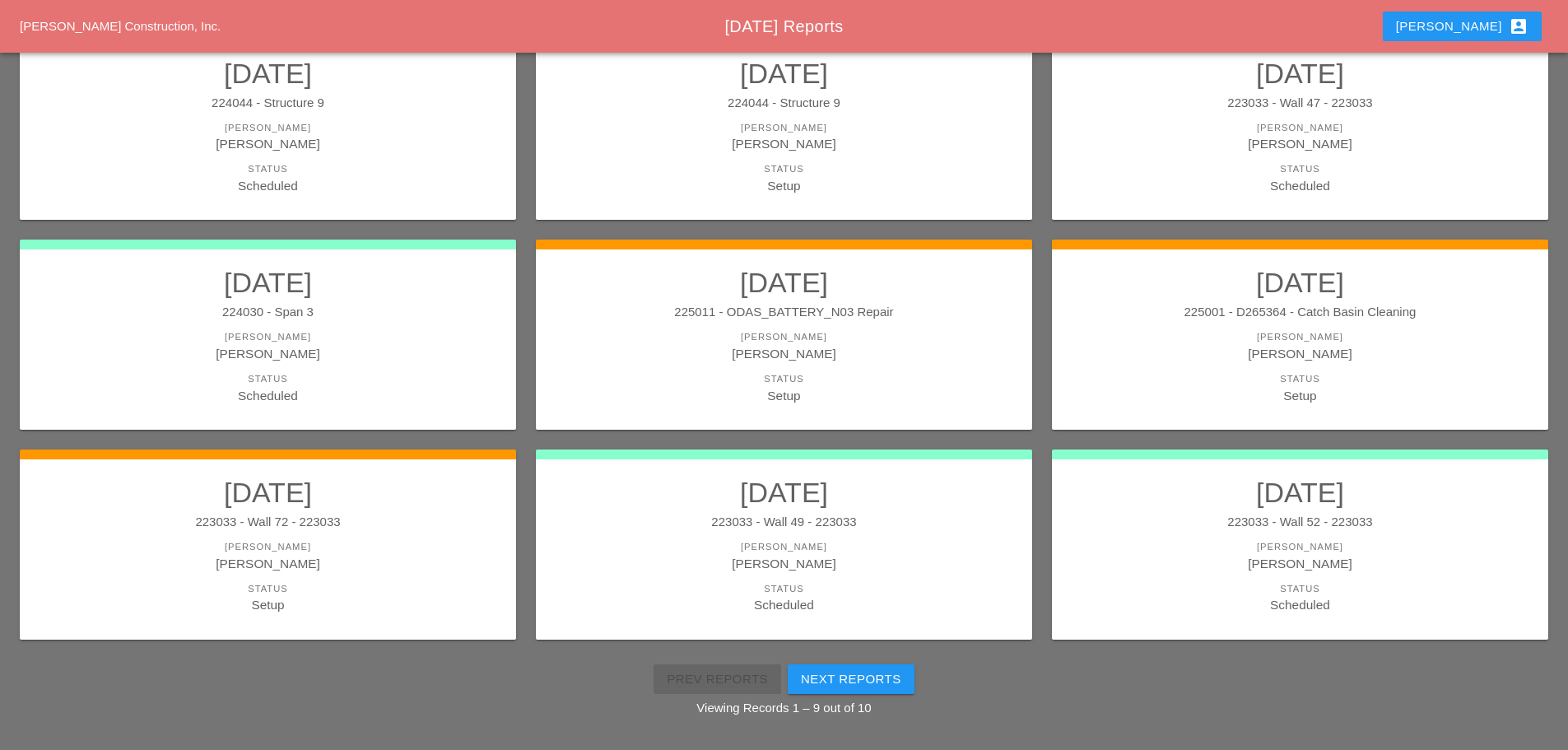
click at [340, 549] on div "[PERSON_NAME]" at bounding box center [267, 547] width 464 height 14
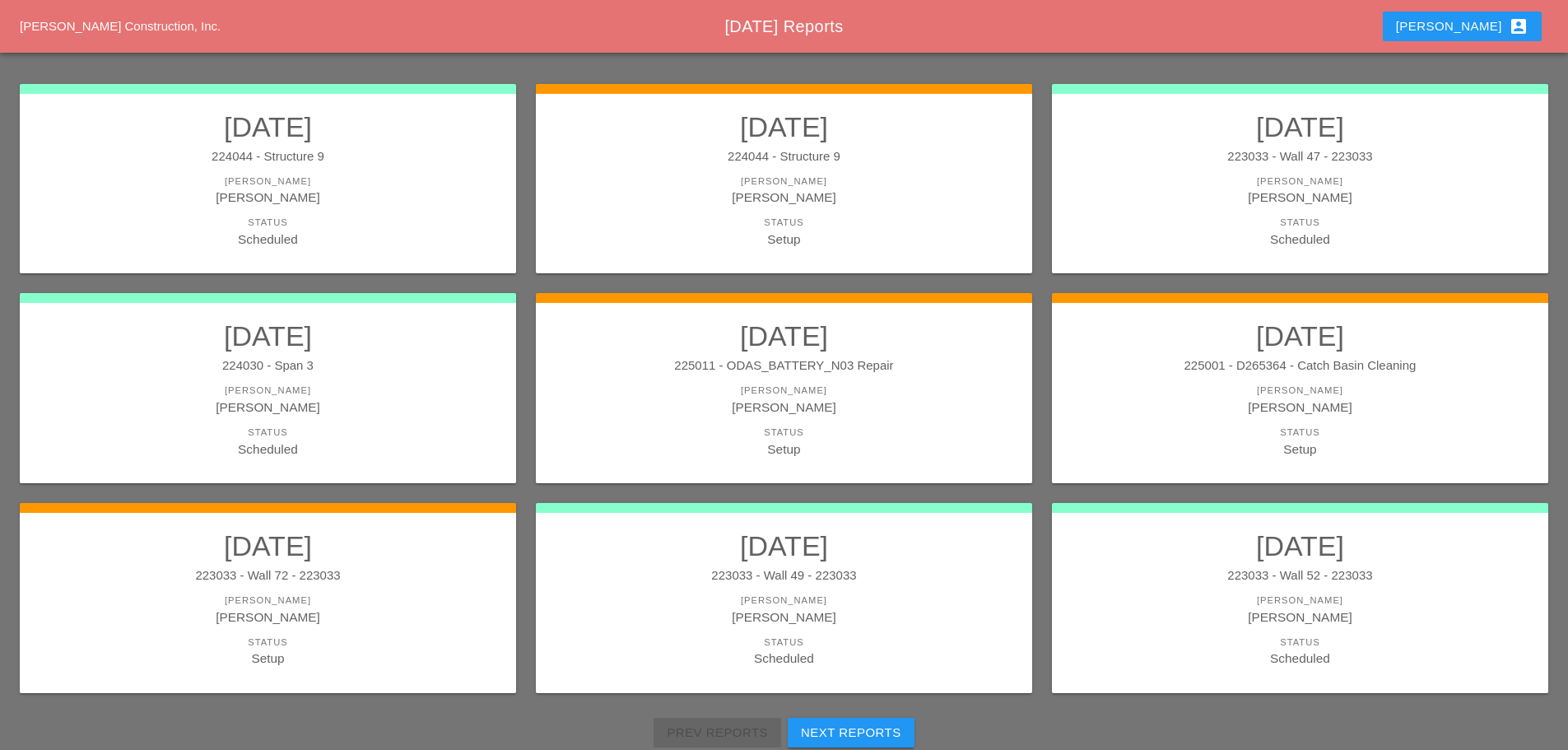
scroll to position [219, 0]
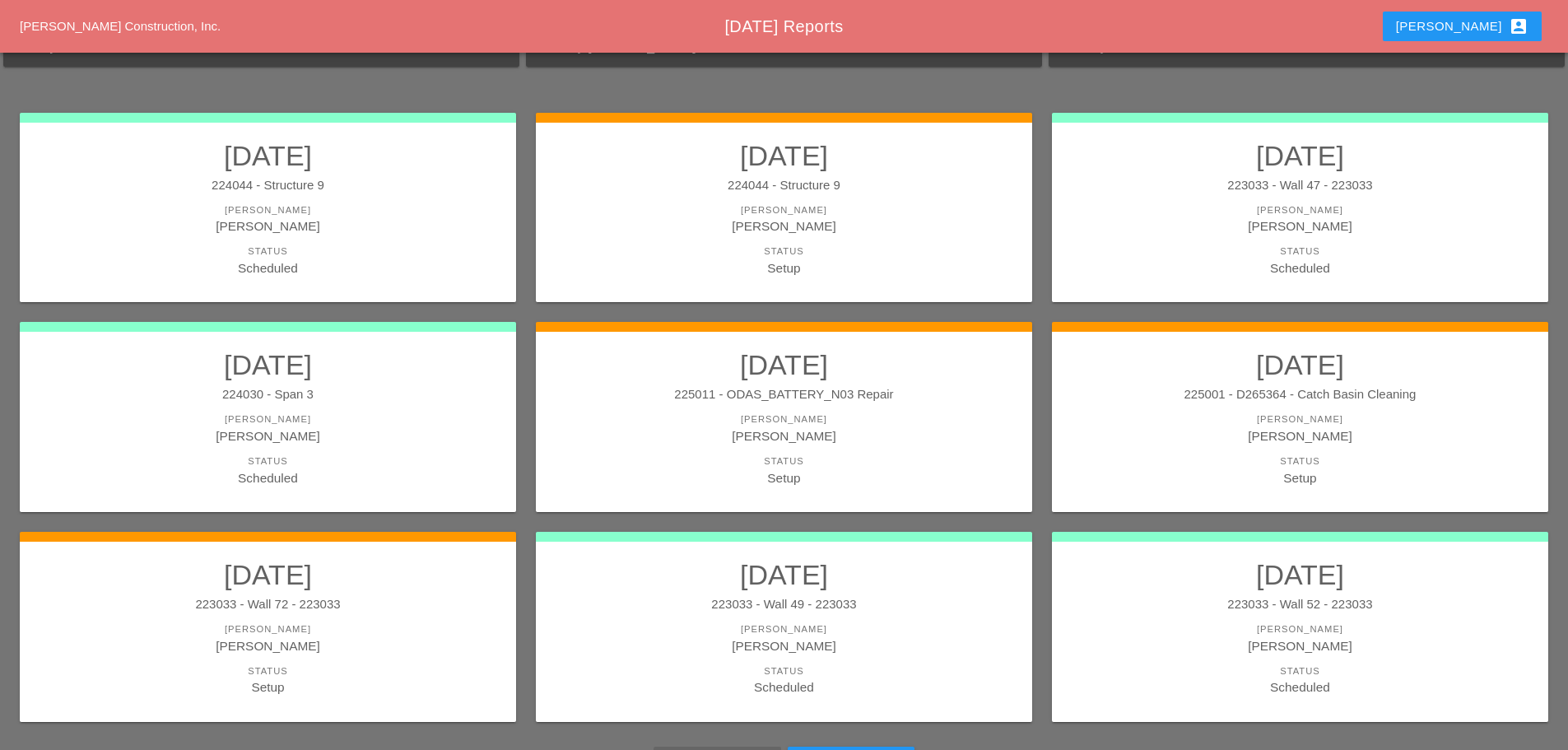
click at [411, 237] on link "[DATE] 224044 - Structure 9 [PERSON_NAME] Status Scheduled" at bounding box center [267, 208] width 464 height 138
